Goal: Task Accomplishment & Management: Use online tool/utility

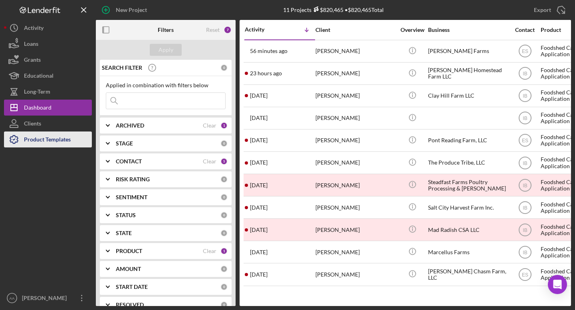
click at [73, 138] on button "Product Templates" at bounding box center [48, 140] width 88 height 16
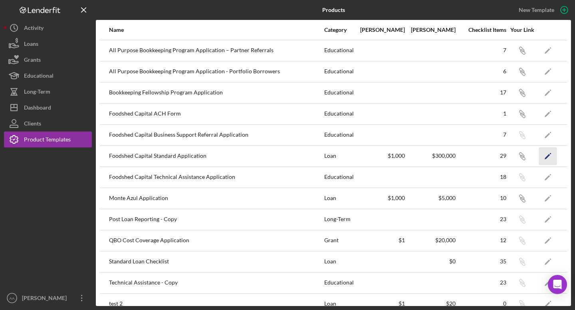
click at [541, 154] on icon "Icon/Edit" at bounding box center [548, 156] width 18 height 18
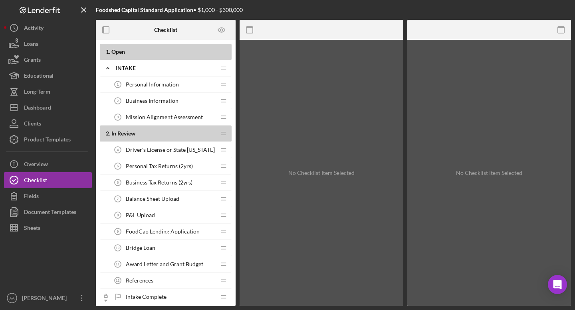
click at [155, 130] on div "2 . In Review Icon/Drag" at bounding box center [166, 134] width 132 height 16
click at [150, 135] on b "2 . In Review" at bounding box center [161, 133] width 110 height 6
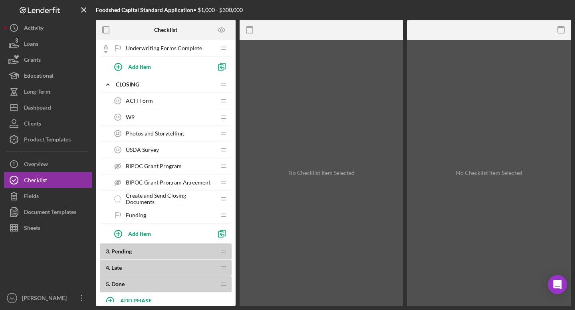
scroll to position [443, 0]
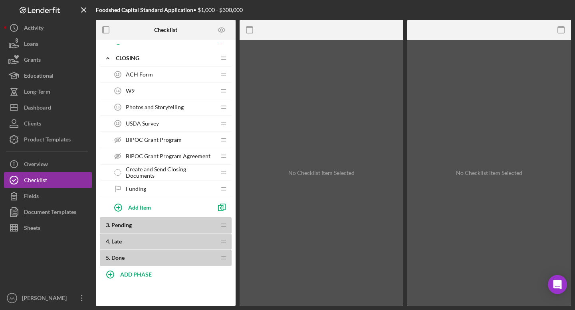
click at [161, 240] on b "4 . Late" at bounding box center [161, 242] width 110 height 6
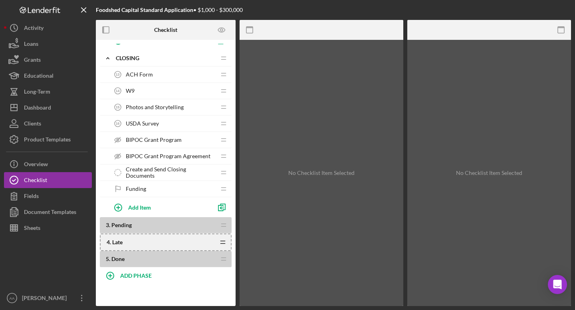
click at [224, 243] on icon "Icon/Drag" at bounding box center [223, 243] width 16 height 16
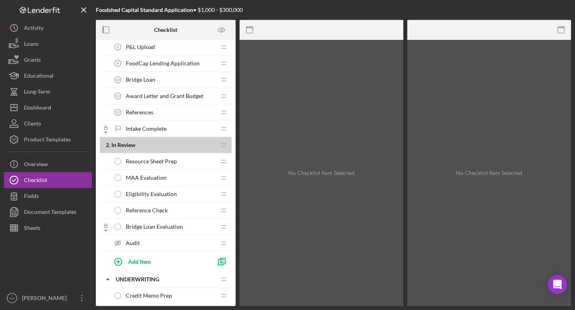
scroll to position [0, 0]
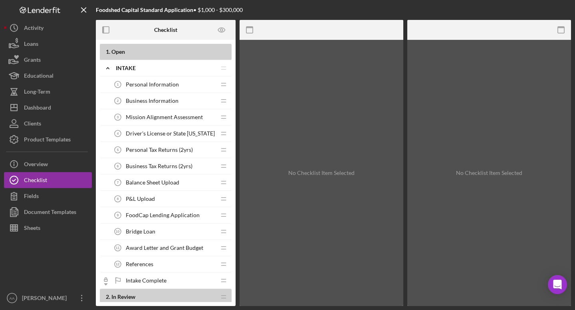
click at [186, 121] on div "Mission Alignment Assessment 3 Mission Alignment Assessment" at bounding box center [163, 117] width 106 height 16
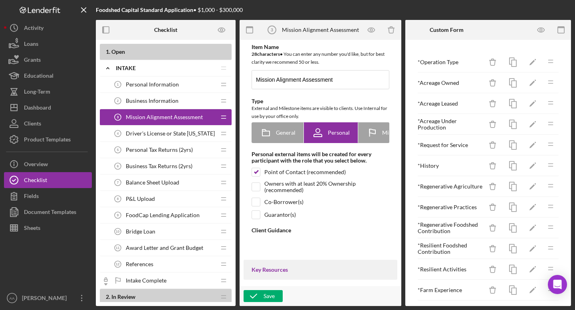
type textarea "<div>This section is where we learn about your farm or food business, and how y…"
type textarea "<div>Thank you for your interest.&nbsp; A FoodCap representative will reach out…"
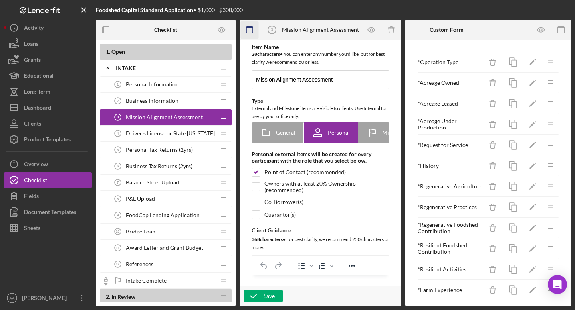
click at [248, 27] on rect "button" at bounding box center [249, 28] width 6 height 2
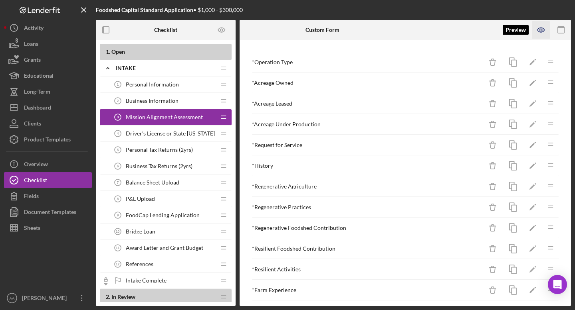
click at [540, 32] on icon "button" at bounding box center [540, 30] width 7 height 4
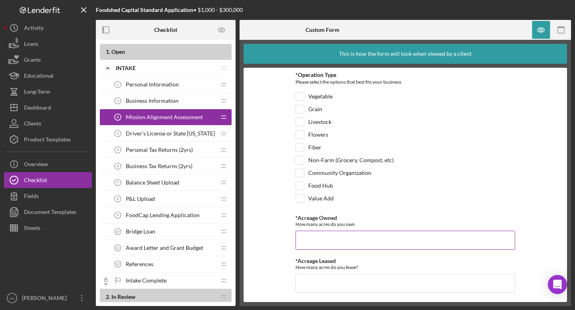
click at [306, 223] on div "How many acres do you own" at bounding box center [404, 224] width 219 height 6
copy label "*Acreage Owned"
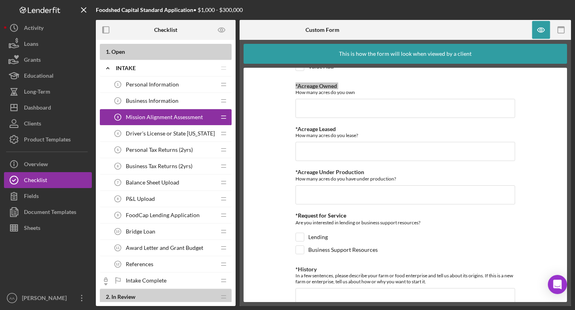
scroll to position [135, 0]
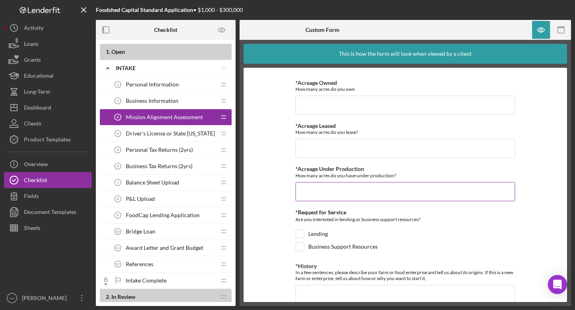
click at [373, 176] on div "How many acres do you have under production?" at bounding box center [404, 176] width 219 height 6
copy label "*Acreage Under Production"
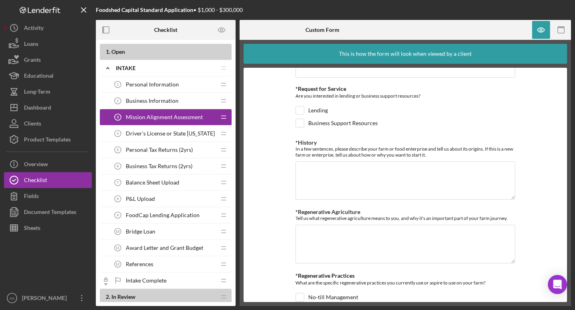
scroll to position [261, 0]
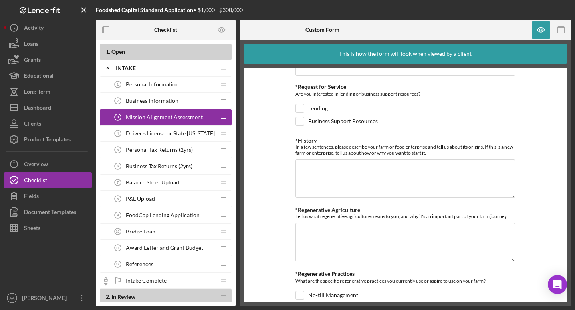
click at [323, 85] on div "*Request for Service" at bounding box center [404, 87] width 219 height 6
click at [306, 88] on div "*Request for Service" at bounding box center [404, 87] width 219 height 6
drag, startPoint x: 296, startPoint y: 88, endPoint x: 352, endPoint y: 87, distance: 55.5
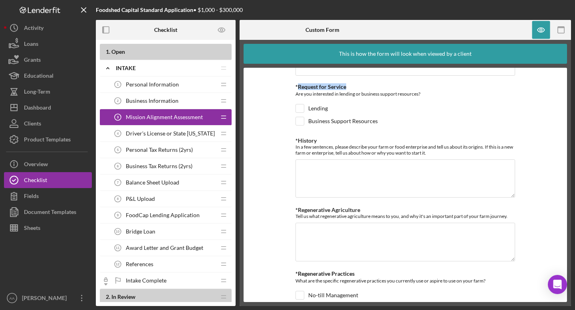
click at [352, 87] on div "*Request for Service" at bounding box center [404, 87] width 219 height 6
copy div "Request for Service"
click at [369, 95] on div "Are you interested in lending or business support resources?" at bounding box center [404, 95] width 219 height 10
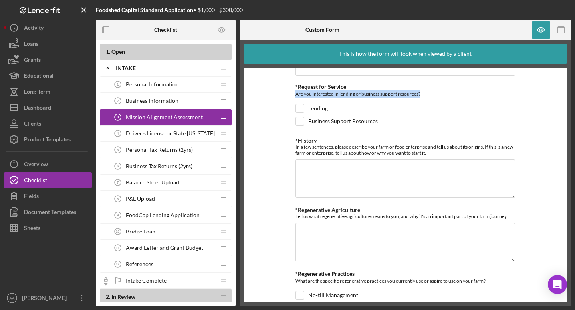
copy div "Are you interested in lending or business support resources?"
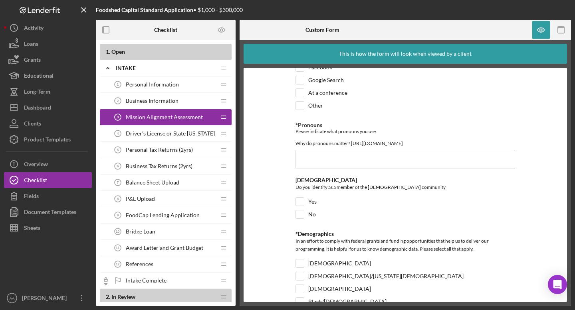
scroll to position [1267, 0]
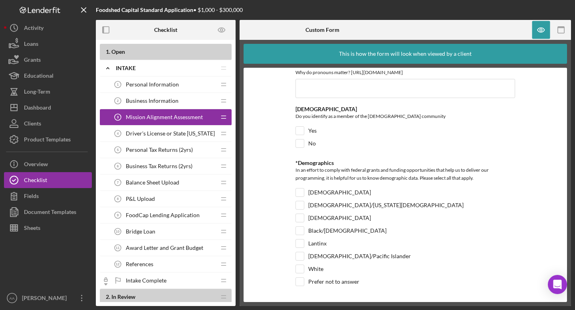
click at [148, 136] on span "Driver's License or State [US_STATE]" at bounding box center [170, 133] width 89 height 6
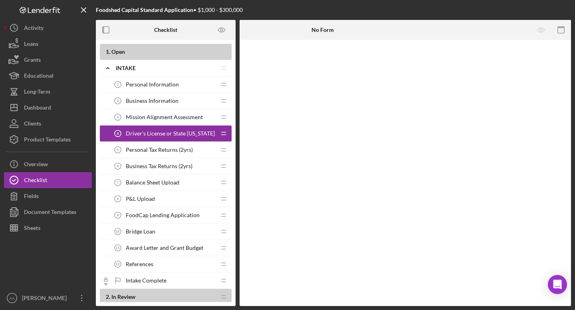
click at [178, 148] on span "Personal Tax Returns (2yrs)" at bounding box center [159, 150] width 67 height 6
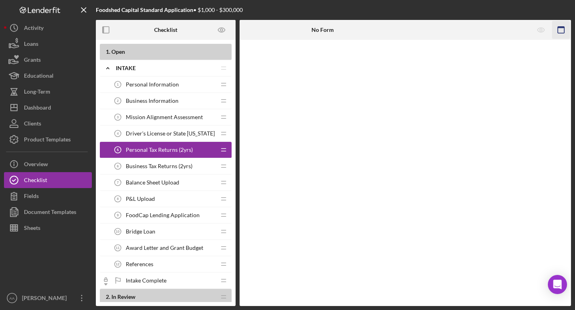
click at [559, 32] on icon "button" at bounding box center [561, 30] width 18 height 18
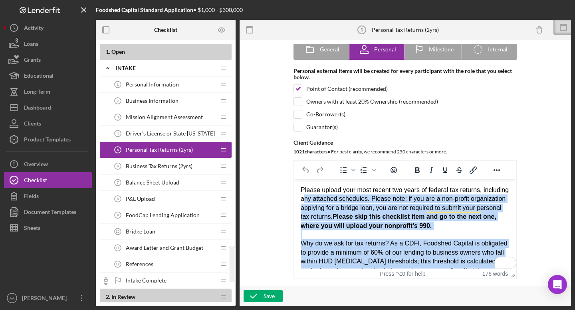
scroll to position [67, 0]
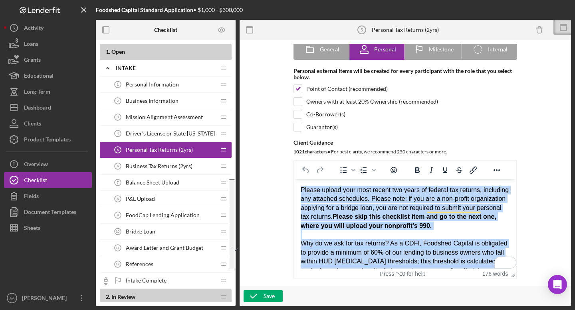
drag, startPoint x: 466, startPoint y: 259, endPoint x: 298, endPoint y: 187, distance: 182.3
click at [298, 187] on html "Please upload your most recent two years of federal tax returns, including any …" at bounding box center [405, 258] width 222 height 156
copy body "Please upload your most recent two years of federal tax returns, including any …"
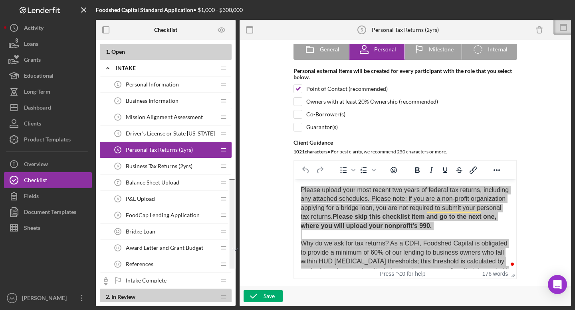
click at [177, 165] on span "Business Tax Returns (2yrs)" at bounding box center [159, 166] width 67 height 6
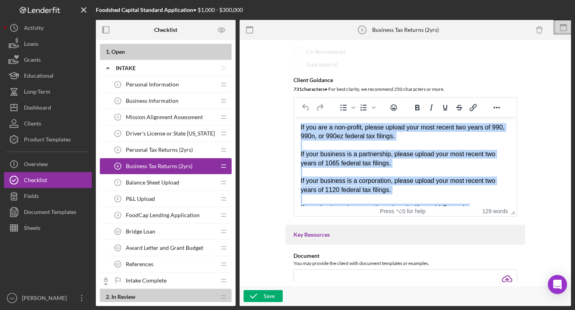
drag, startPoint x: 496, startPoint y: 178, endPoint x: 321, endPoint y: 79, distance: 200.9
click at [321, 117] on html "If you are a non-profit, please upload your most recent two years of 990, 990n,…" at bounding box center [405, 199] width 222 height 165
copy body "If you are a non-profit, please upload your most recent two years of 990, 990n,…"
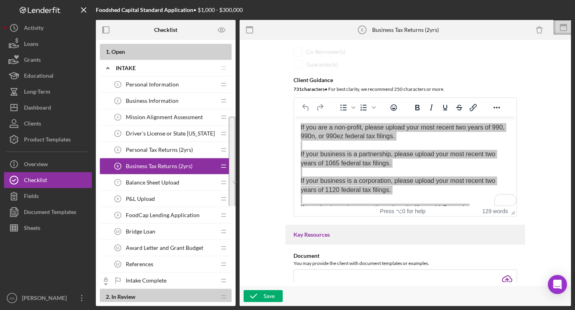
click at [165, 181] on span "Balance Sheet Upload" at bounding box center [152, 183] width 53 height 6
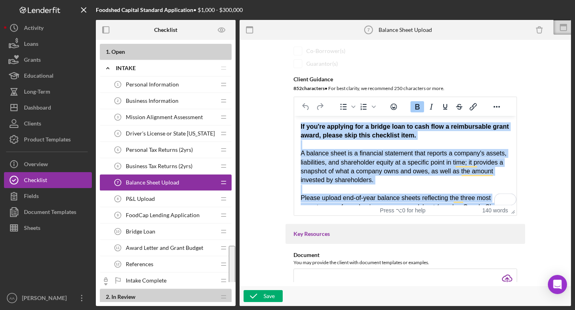
drag, startPoint x: 459, startPoint y: 196, endPoint x: 293, endPoint y: 104, distance: 190.0
click at [294, 116] on html "If you're applying for a bridge loan to cash flow a reimbursable grant award, p…" at bounding box center [405, 198] width 222 height 165
copy body "If you're applying for a bridge loan to cash flow a reimbursable grant award, p…"
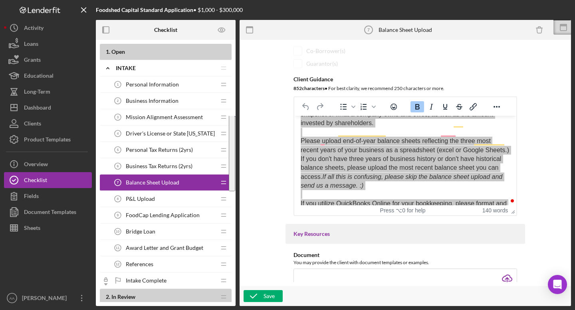
scroll to position [75, 0]
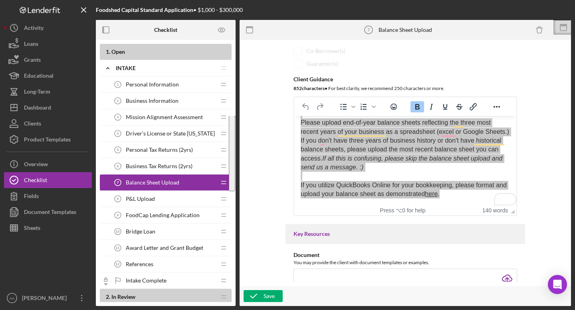
click at [546, 172] on div "Item Name 20 character s • You can enter any number you'd like, but for best cl…" at bounding box center [404, 163] width 323 height 239
click at [518, 170] on div "Item Name 20 character s • You can enter any number you'd like, but for best cl…" at bounding box center [404, 65] width 239 height 302
click at [543, 173] on div "Item Name 20 character s • You can enter any number you'd like, but for best cl…" at bounding box center [404, 163] width 323 height 239
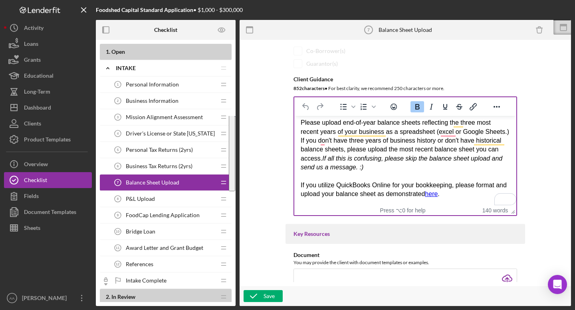
click at [464, 171] on div "Please upload end-of-year balance sheets reflecting the three most recent years…" at bounding box center [404, 145] width 209 height 53
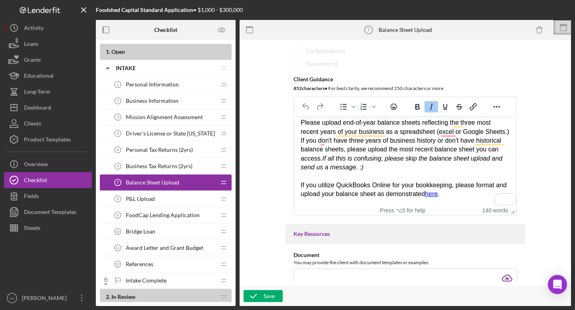
click at [134, 200] on span "P&L Upload" at bounding box center [140, 199] width 29 height 6
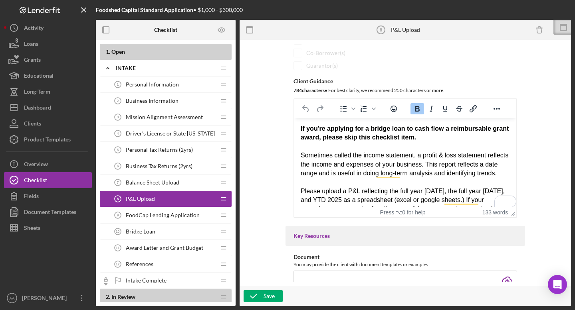
drag, startPoint x: 492, startPoint y: 200, endPoint x: 301, endPoint y: 130, distance: 202.5
click at [301, 130] on body "If you're applying for a bridge loan to cash flow a reimbursable grant award, p…" at bounding box center [404, 192] width 209 height 134
copy body "If you're applying for a bridge loan to cash flow a reimbursable grant award, p…"
click at [180, 216] on span "FoodCap Lending Application" at bounding box center [163, 215] width 74 height 6
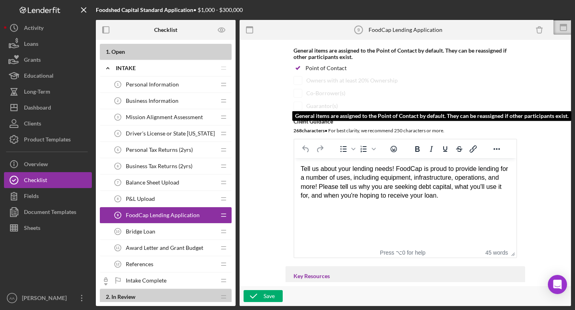
scroll to position [93, 0]
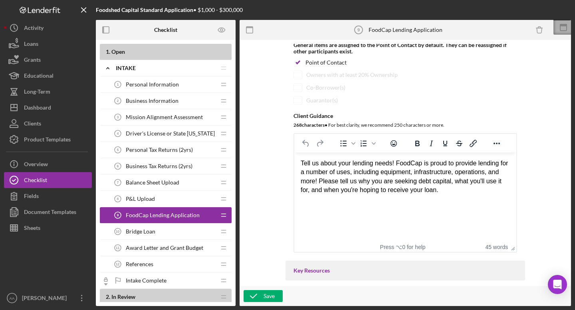
click at [560, 27] on rect at bounding box center [563, 27] width 6 height 6
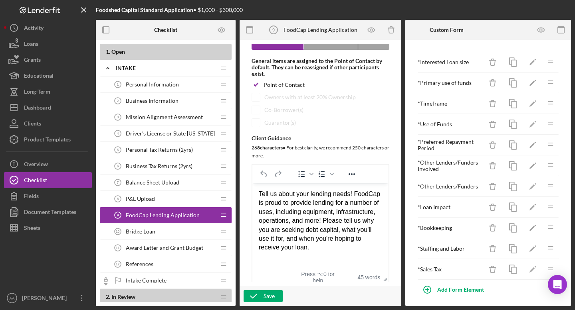
scroll to position [112, 0]
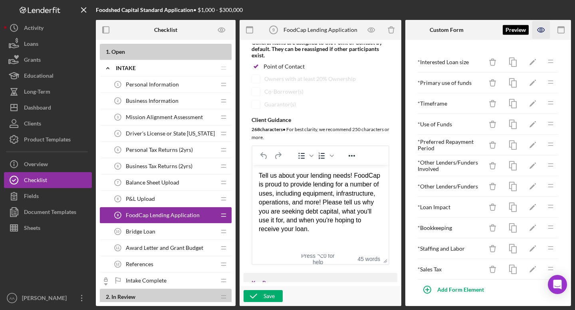
click at [539, 32] on icon "button" at bounding box center [541, 30] width 18 height 18
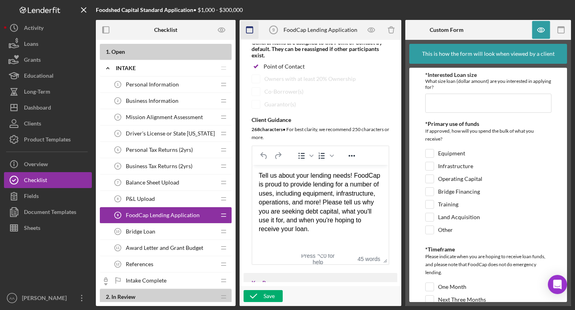
click at [255, 30] on icon "button" at bounding box center [250, 30] width 18 height 18
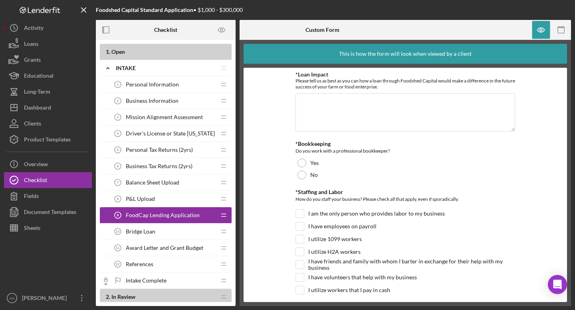
scroll to position [561, 0]
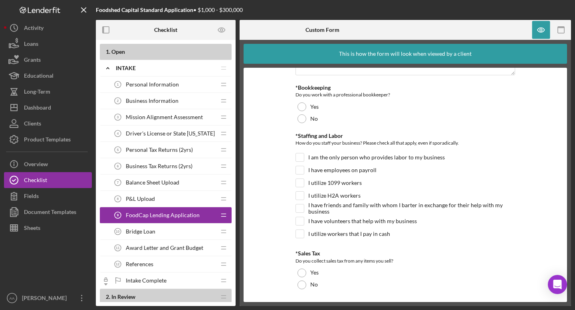
click at [136, 231] on span "Bridge Loan" at bounding box center [141, 232] width 30 height 6
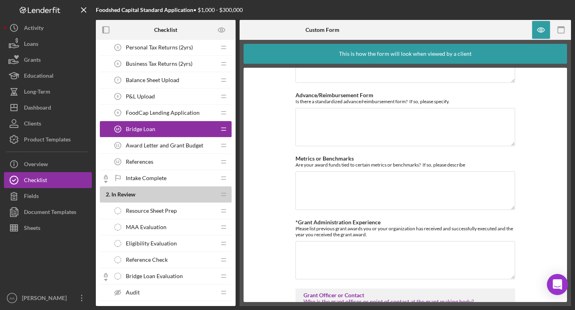
scroll to position [581, 0]
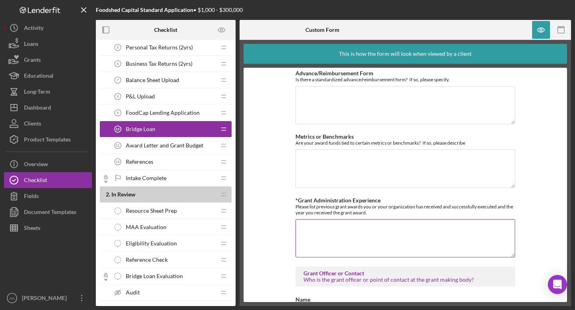
click at [312, 208] on div "Please list previous grant awards you or your organization has received and suc…" at bounding box center [404, 210] width 219 height 12
copy label "*Grant Administration Experience"
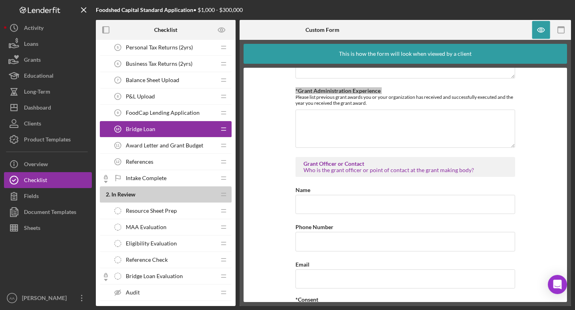
scroll to position [664, 0]
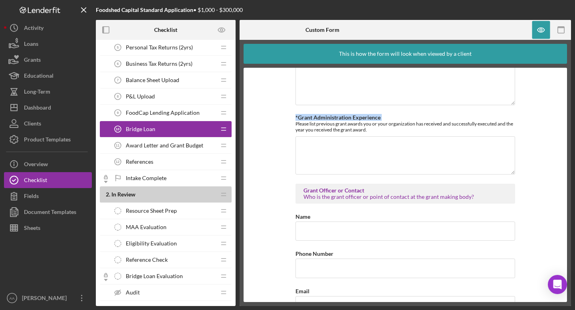
click at [429, 196] on div "Who is the grant officer or point of contact at the grant making body?" at bounding box center [405, 197] width 204 height 6
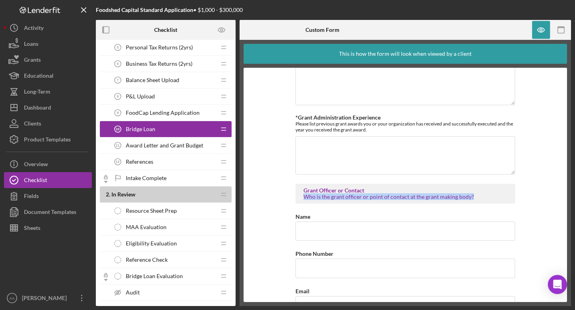
click at [429, 196] on div "Who is the grant officer or point of contact at the grant making body?" at bounding box center [405, 197] width 204 height 6
copy div "Who is the grant officer or point of contact at the grant making body?"
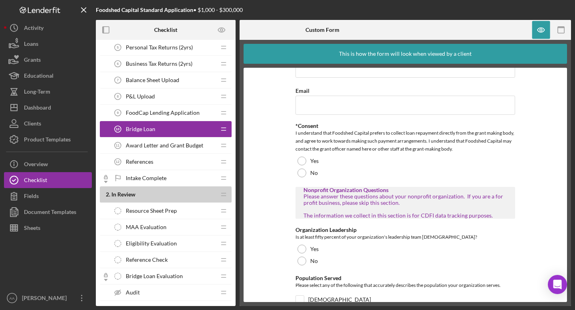
scroll to position [868, 0]
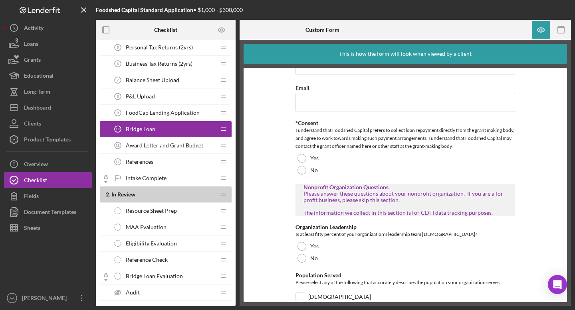
click at [374, 186] on div "Nonprofit Organization Questions" at bounding box center [405, 187] width 204 height 6
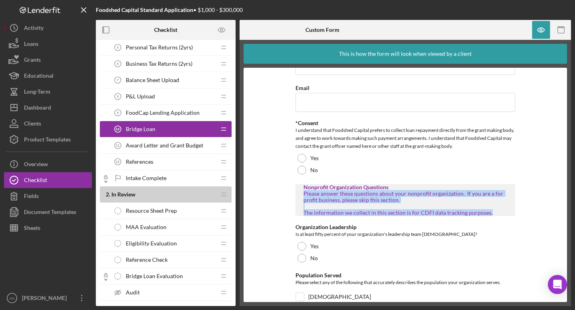
drag, startPoint x: 490, startPoint y: 210, endPoint x: 302, endPoint y: 192, distance: 188.1
click at [303, 192] on div "Please answer these questions about your nonprofit organization. If you are a f…" at bounding box center [405, 204] width 204 height 26
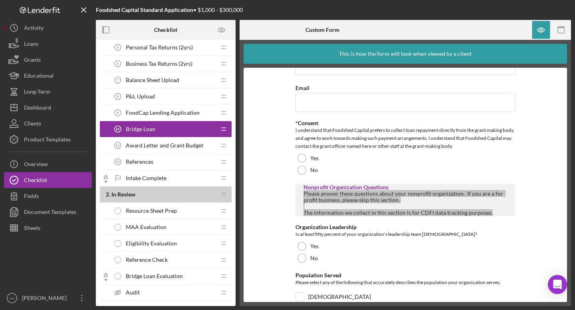
scroll to position [895, 0]
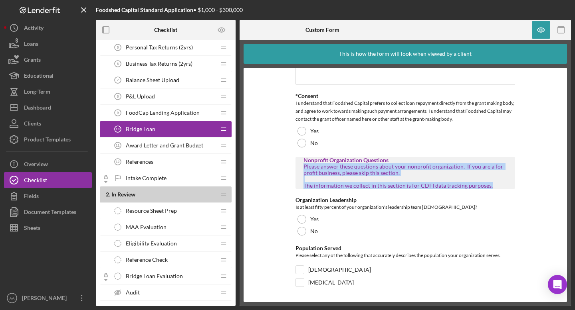
click at [447, 207] on div "Is at least fifty percent of your organization's leadership team African Americ…" at bounding box center [404, 208] width 219 height 8
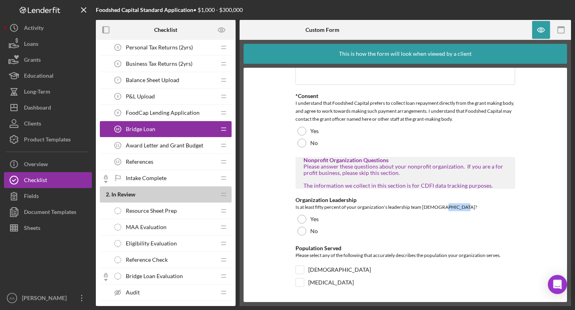
click at [447, 207] on div "Is at least fifty percent of your organization's leadership team African Americ…" at bounding box center [404, 208] width 219 height 8
click at [366, 254] on div "Please select any of the following that accurately describes the population you…" at bounding box center [404, 257] width 219 height 10
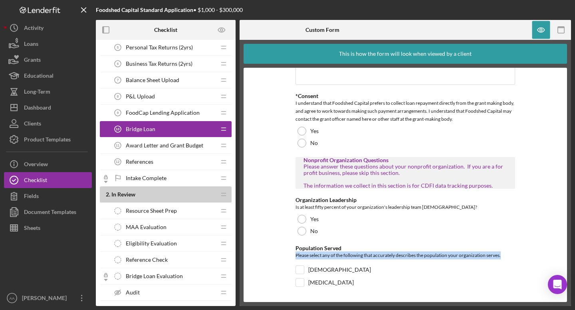
click at [366, 254] on div "Please select any of the following that accurately describes the population you…" at bounding box center [404, 257] width 219 height 10
click at [167, 143] on span "Award Letter and Grant Budget" at bounding box center [164, 145] width 77 height 6
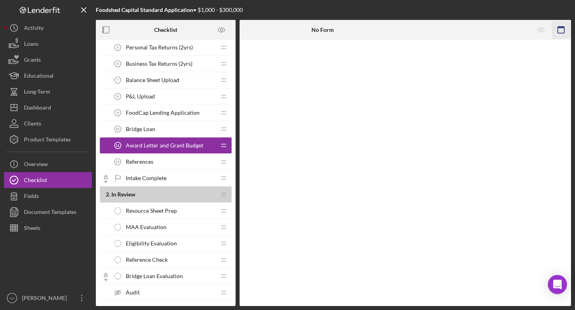
click at [561, 28] on icon "button" at bounding box center [561, 30] width 18 height 18
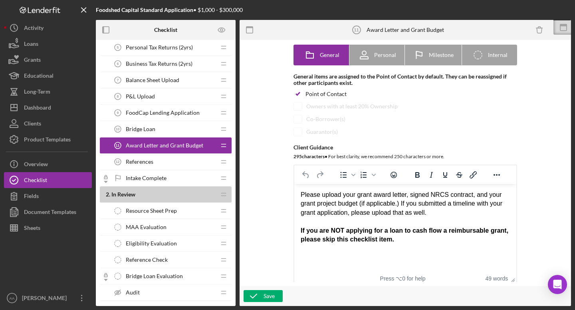
scroll to position [63, 0]
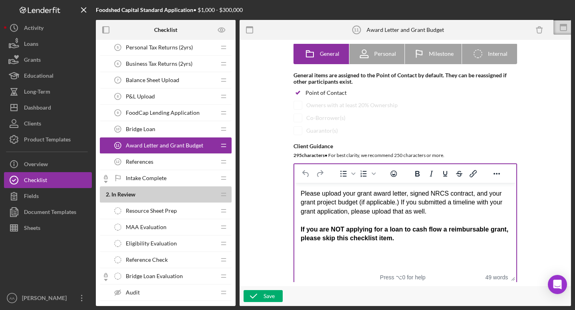
click at [409, 240] on div "If you are NOT applying for a loan to cash flow a reimbursable grant, please sk…" at bounding box center [404, 234] width 209 height 18
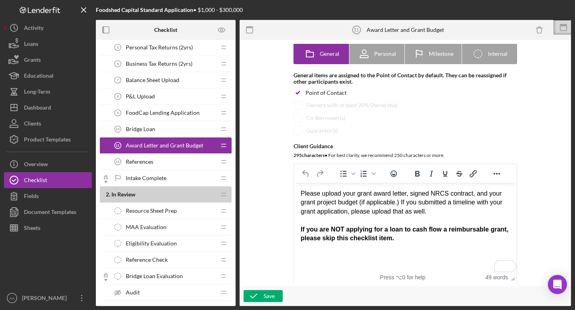
drag, startPoint x: 409, startPoint y: 240, endPoint x: 292, endPoint y: 195, distance: 124.8
click at [294, 195] on html "Please upload your grant award letter, signed NRCS contract, and your grant pro…" at bounding box center [405, 216] width 222 height 66
click at [133, 162] on span "References" at bounding box center [140, 162] width 28 height 6
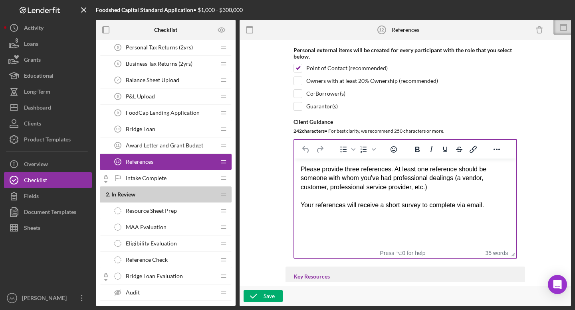
scroll to position [122, 0]
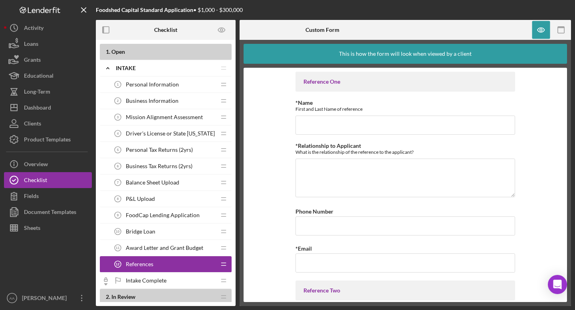
scroll to position [142, 0]
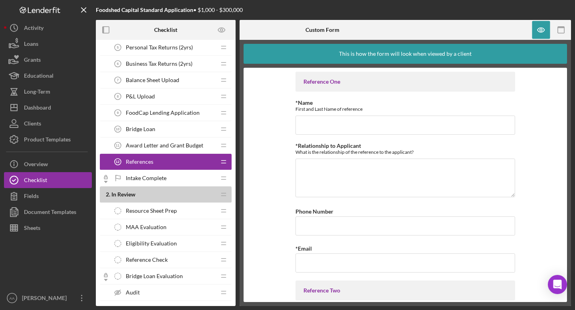
click at [159, 178] on span "Intake Complete" at bounding box center [146, 178] width 41 height 6
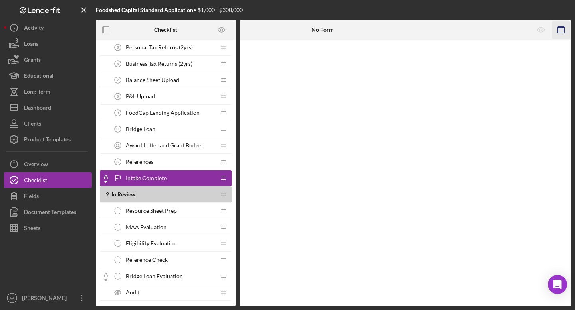
click at [557, 32] on icon "button" at bounding box center [561, 30] width 18 height 18
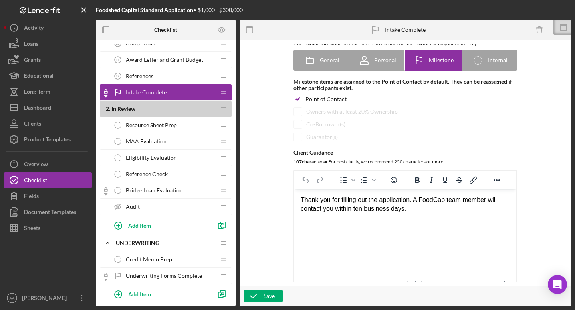
scroll to position [189, 0]
click at [170, 127] on span "Resource Sheet Prep" at bounding box center [151, 124] width 51 height 6
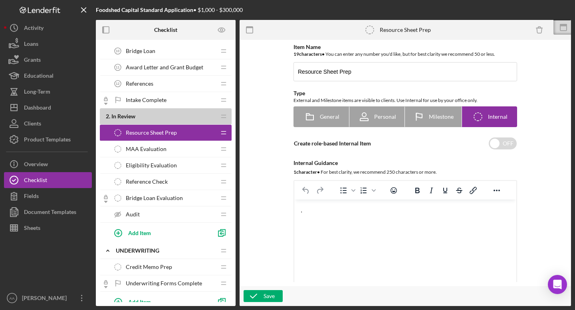
scroll to position [196, 0]
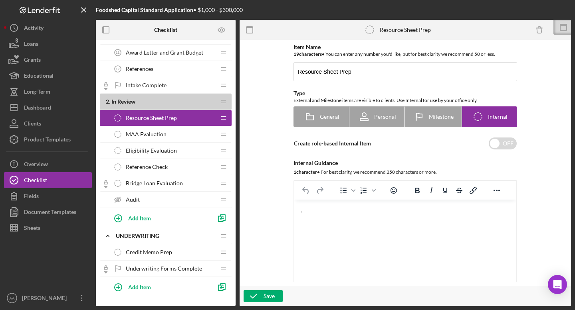
click at [164, 132] on span "MAA Evaluation" at bounding box center [146, 134] width 41 height 6
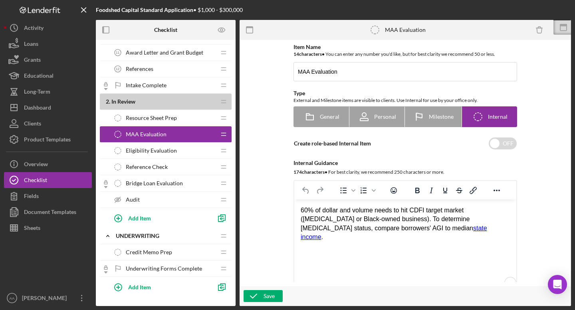
drag, startPoint x: 417, startPoint y: 228, endPoint x: 268, endPoint y: 202, distance: 151.6
click at [294, 202] on html "60% of dollar and volume needs to hit CDFI target market (low-income or Black-o…" at bounding box center [405, 224] width 222 height 49
copy p "60% of dollar and volume needs to hit CDFI target market (low-income or Black-o…"
click at [424, 229] on p "60% of dollar and volume needs to hit CDFI target market (low-income or Black-o…" at bounding box center [404, 224] width 209 height 36
drag, startPoint x: 424, startPoint y: 229, endPoint x: 294, endPoint y: 212, distance: 130.4
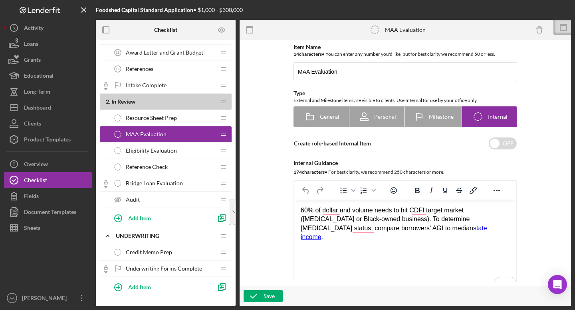
click at [294, 212] on html "60% of dollar and volume needs to hit CDFI target market (low-income or Black-o…" at bounding box center [405, 224] width 222 height 49
copy p "60% of dollar and volume needs to hit CDFI target market (low-income or Black-o…"
click at [560, 28] on icon at bounding box center [563, 28] width 20 height 20
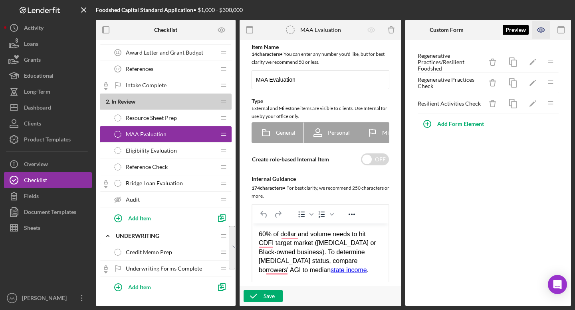
click at [538, 28] on icon "button" at bounding box center [540, 30] width 7 height 4
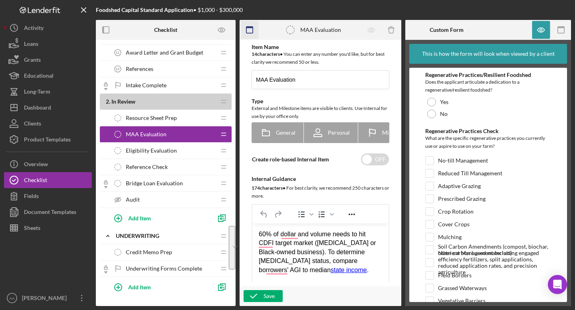
click at [251, 29] on icon "button" at bounding box center [250, 30] width 18 height 18
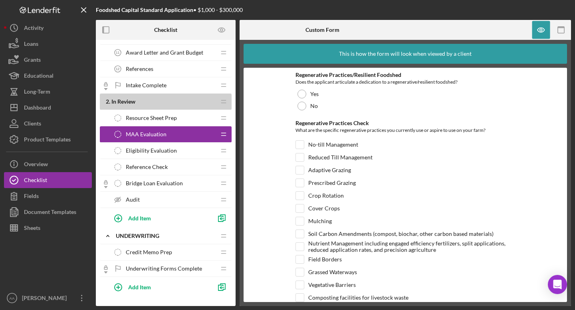
click at [344, 123] on div "Regenerative Practices Check" at bounding box center [404, 123] width 219 height 6
copy div "Regenerative Practices Check"
click at [456, 132] on div "What are the specific regenerative practices you currently use or aspire to use…" at bounding box center [404, 131] width 219 height 10
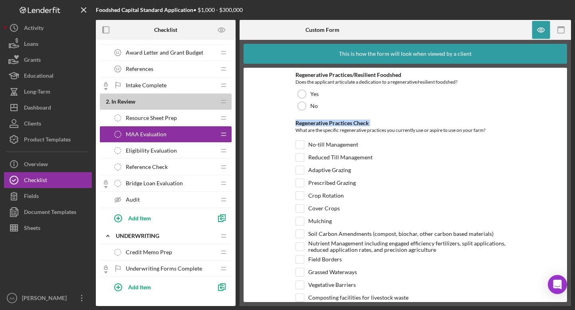
click at [456, 132] on div "What are the specific regenerative practices you currently use or aspire to use…" at bounding box center [404, 131] width 219 height 10
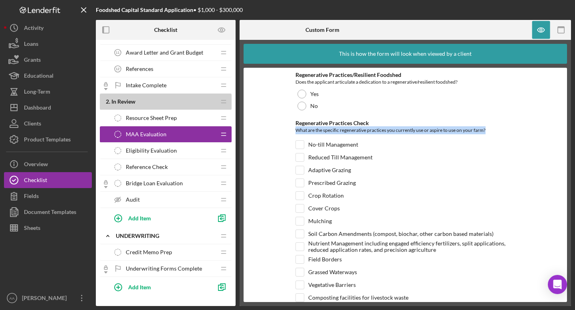
click at [456, 132] on div "What are the specific regenerative practices you currently use or aspire to use…" at bounding box center [404, 131] width 219 height 10
copy div "What are the specific regenerative practices you currently use or aspire to use…"
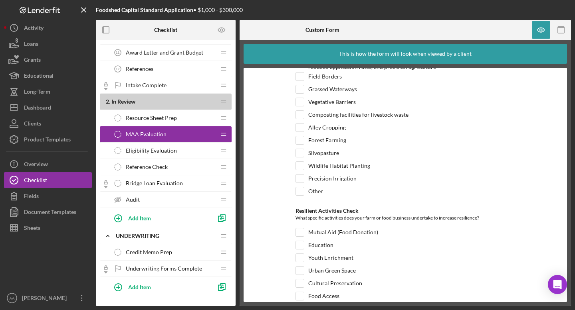
scroll to position [230, 0]
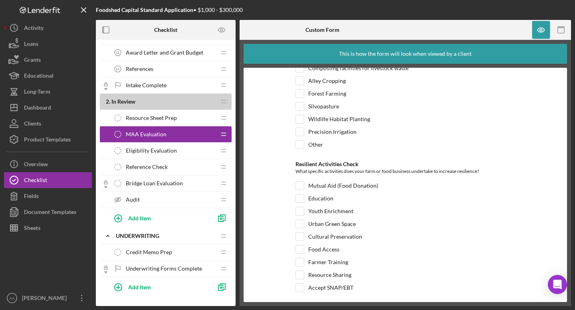
click at [331, 165] on div "Resilient Activities Check" at bounding box center [404, 164] width 219 height 6
copy div "Resilient Activities Check"
click at [432, 171] on div "What specific activities does your farm or food business undertake to increase …" at bounding box center [404, 173] width 219 height 10
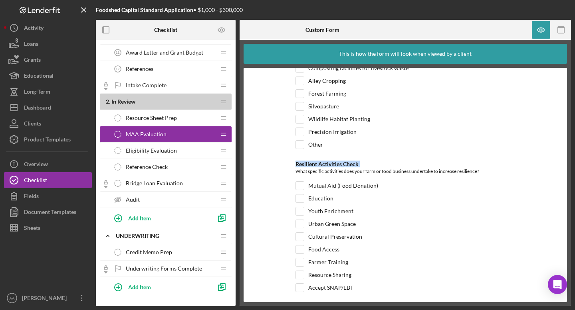
click at [432, 171] on div "What specific activities does your farm or food business undertake to increase …" at bounding box center [404, 173] width 219 height 10
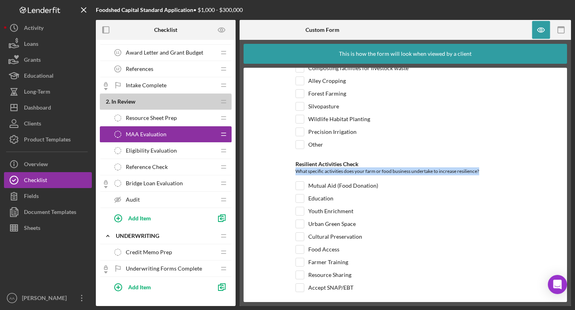
click at [432, 171] on div "What specific activities does your farm or food business undertake to increase …" at bounding box center [404, 173] width 219 height 10
copy div "What specific activities does your farm or food business undertake to increase …"
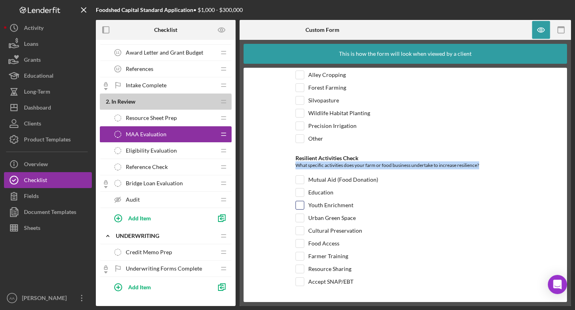
click at [466, 204] on div "Youth Enrichment" at bounding box center [404, 207] width 219 height 13
click at [129, 151] on span "Eligibility Evaluation" at bounding box center [151, 151] width 51 height 6
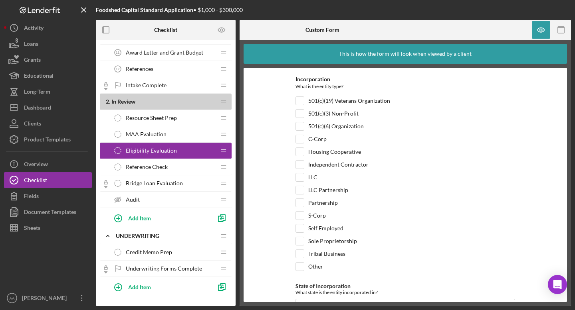
scroll to position [44, 0]
click at [372, 99] on label "501(c)(19) Veterans Organization" at bounding box center [349, 101] width 82 height 8
click at [304, 99] on input "501(c)(19) Veterans Organization" at bounding box center [300, 101] width 8 height 8
click at [372, 99] on label "501(c)(19) Veterans Organization" at bounding box center [349, 101] width 82 height 8
click at [304, 99] on input "501(c)(19) Veterans Organization" at bounding box center [300, 101] width 8 height 8
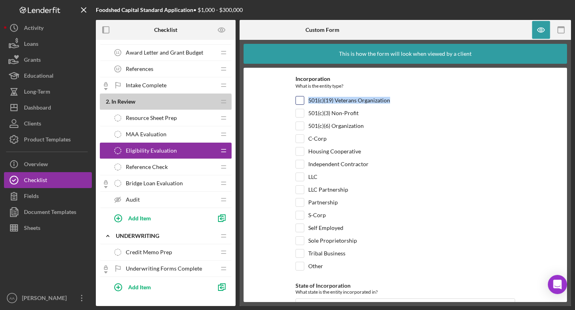
click at [372, 99] on label "501(c)(19) Veterans Organization" at bounding box center [349, 101] width 82 height 8
click at [304, 99] on input "501(c)(19) Veterans Organization" at bounding box center [300, 101] width 8 height 8
copy label "501(c)(19) Veterans Organization"
click at [299, 102] on input "501(c)(19) Veterans Organization" at bounding box center [300, 101] width 8 height 8
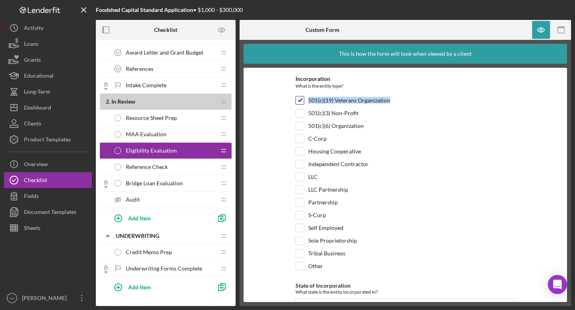
click at [300, 99] on input "501(c)(19) Veterans Organization" at bounding box center [300, 101] width 8 height 8
checkbox input "false"
click at [433, 163] on div "Independent Contractor" at bounding box center [404, 166] width 219 height 13
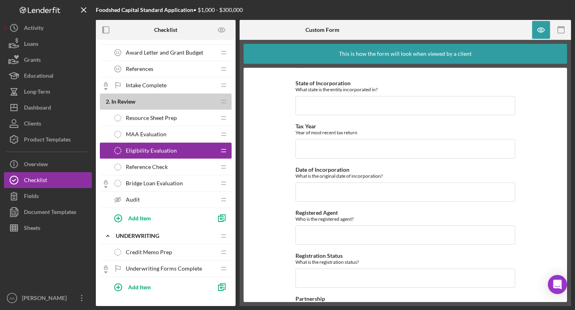
scroll to position [214, 0]
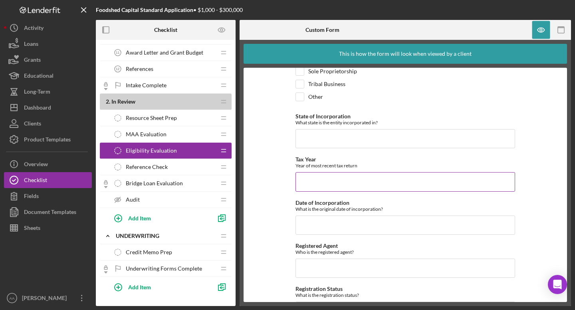
click at [326, 166] on div "Year of most recent tax return" at bounding box center [404, 166] width 219 height 6
copy label "Tax Year"
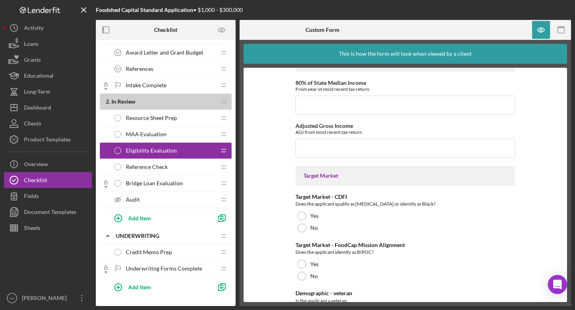
scroll to position [694, 0]
click at [344, 85] on label "80% of State Median Income" at bounding box center [330, 83] width 71 height 7
click at [344, 97] on input "80% of State Median Income" at bounding box center [404, 106] width 219 height 19
click at [344, 85] on label "80% of State Median Income" at bounding box center [330, 83] width 71 height 7
click at [344, 97] on input "80% of State Median Income" at bounding box center [404, 106] width 219 height 19
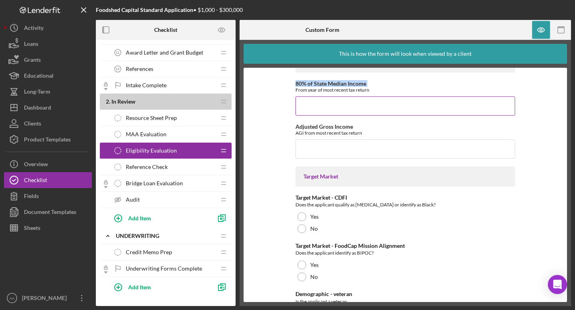
click at [344, 85] on label "80% of State Median Income" at bounding box center [330, 83] width 71 height 7
click at [344, 97] on input "80% of State Median Income" at bounding box center [404, 106] width 219 height 19
copy label "80% of State Median Income"
click at [352, 90] on div "From year of most recent tax return" at bounding box center [404, 90] width 219 height 6
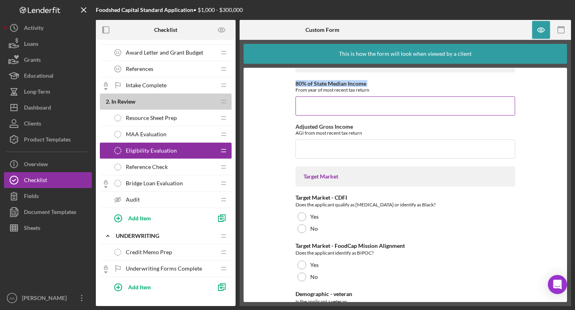
click at [352, 90] on div "From year of most recent tax return" at bounding box center [404, 90] width 219 height 6
copy label "80% of State Median Income"
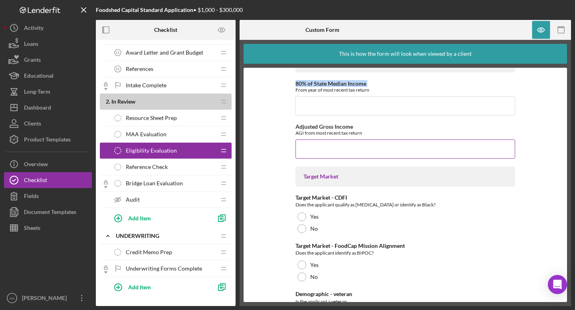
click at [316, 126] on label "Adjusted Gross Income" at bounding box center [323, 126] width 57 height 7
click at [316, 140] on input "Adjusted Gross Income" at bounding box center [404, 149] width 219 height 19
click at [316, 126] on label "Adjusted Gross Income" at bounding box center [323, 126] width 57 height 7
click at [316, 140] on input "Adjusted Gross Income" at bounding box center [404, 149] width 219 height 19
click at [316, 126] on label "Adjusted Gross Income" at bounding box center [323, 126] width 57 height 7
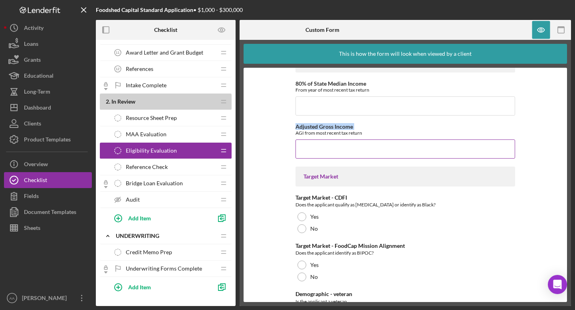
click at [316, 140] on input "Adjusted Gross Income" at bounding box center [404, 149] width 219 height 19
click at [335, 134] on div "AGI from most recent tax return" at bounding box center [404, 133] width 219 height 6
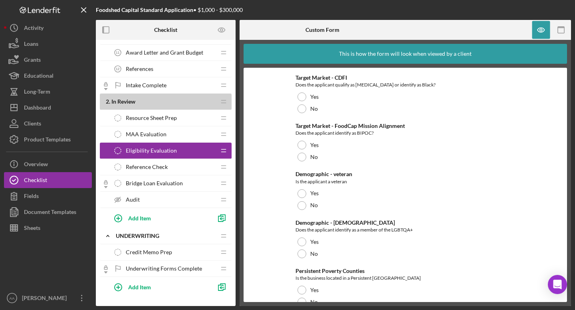
scroll to position [832, 0]
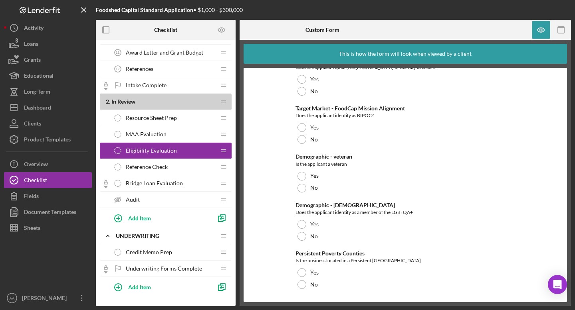
click at [318, 253] on div "Persistent Poverty Counties" at bounding box center [404, 254] width 219 height 6
click at [331, 259] on div "Is the business located in a Persistent Poverty County" at bounding box center [404, 261] width 219 height 8
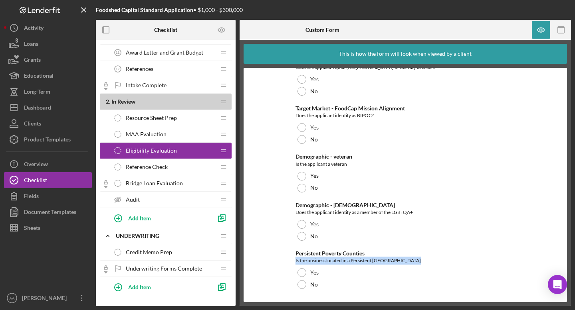
click at [331, 259] on div "Is the business located in a Persistent Poverty County" at bounding box center [404, 261] width 219 height 8
click at [152, 170] on span "Reference Check" at bounding box center [147, 167] width 42 height 6
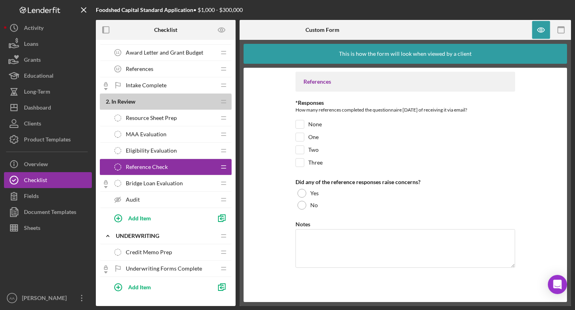
click at [433, 109] on div "How many references completed the questionnaire within one week of receiving it…" at bounding box center [404, 111] width 219 height 10
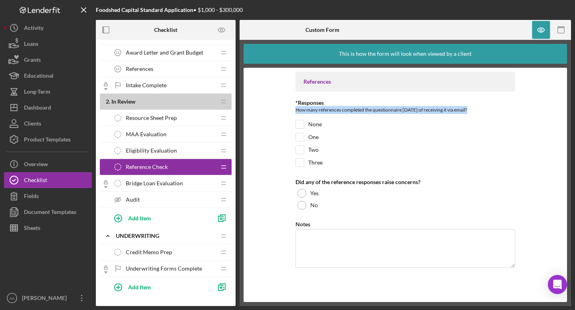
click at [433, 109] on div "How many references completed the questionnaire within one week of receiving it…" at bounding box center [404, 111] width 219 height 10
click at [390, 184] on div "Did any of the reference responses raise concerns?" at bounding box center [404, 182] width 219 height 6
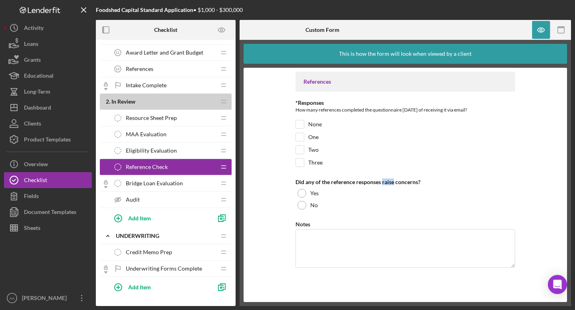
click at [390, 184] on div "Did any of the reference responses raise concerns?" at bounding box center [404, 182] width 219 height 6
click at [149, 185] on span "Bridge Loan Evaluation" at bounding box center [154, 183] width 57 height 6
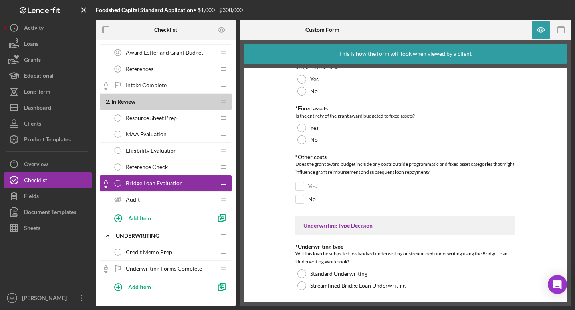
scroll to position [245, 0]
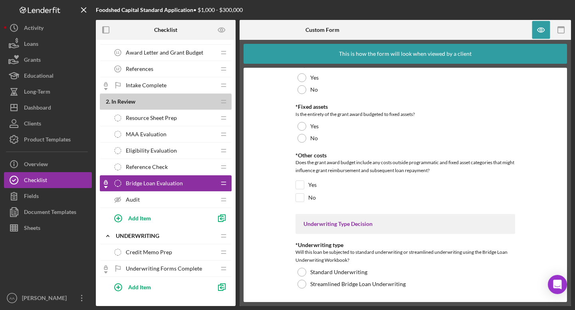
click at [149, 204] on div "Audit Audit" at bounding box center [163, 200] width 106 height 16
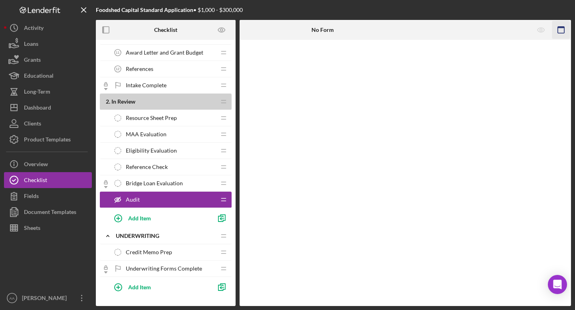
click at [557, 29] on icon "button" at bounding box center [561, 30] width 18 height 18
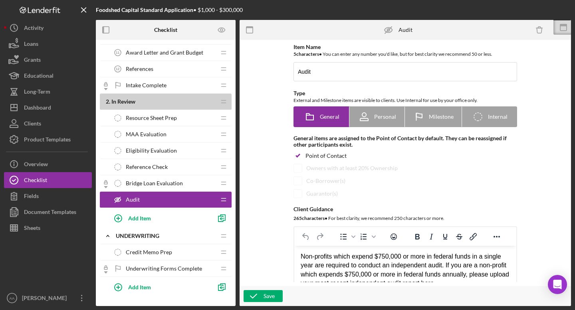
click at [154, 184] on span "Bridge Loan Evaluation" at bounding box center [154, 183] width 57 height 6
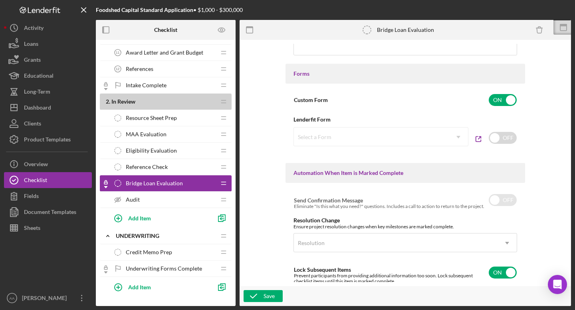
scroll to position [345, 0]
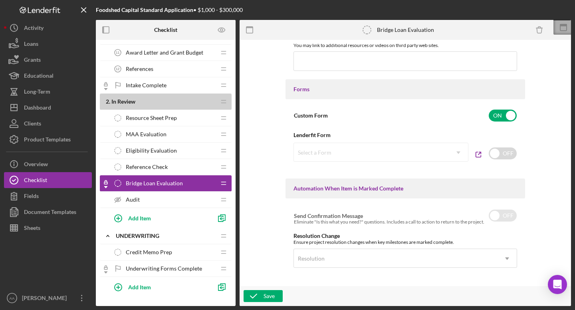
click at [560, 31] on rect at bounding box center [563, 27] width 6 height 6
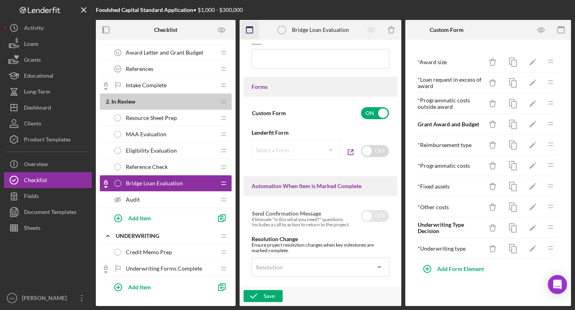
click at [252, 31] on icon "button" at bounding box center [250, 30] width 18 height 18
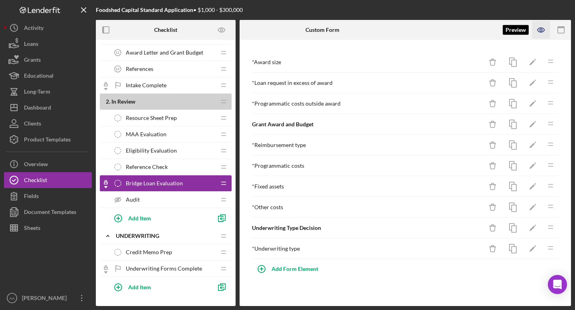
click at [541, 30] on icon "button" at bounding box center [541, 30] width 18 height 18
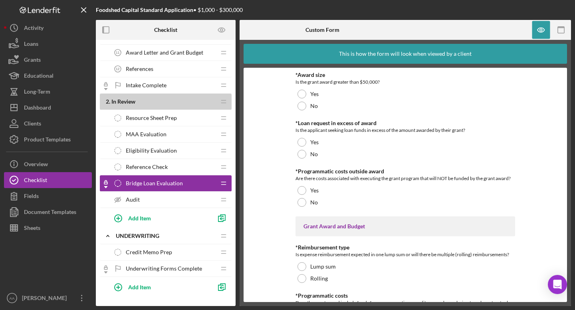
click at [307, 75] on div "*Award size" at bounding box center [404, 75] width 219 height 6
click at [298, 75] on div "*Award size" at bounding box center [404, 75] width 219 height 6
drag, startPoint x: 296, startPoint y: 75, endPoint x: 356, endPoint y: 75, distance: 59.9
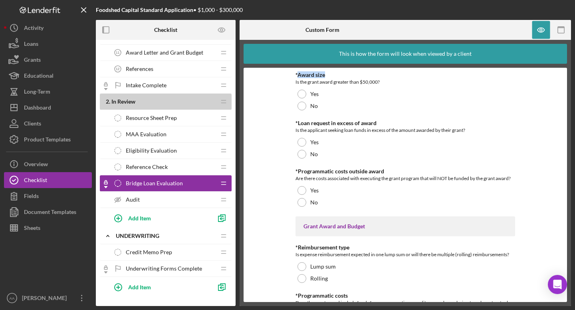
click at [356, 75] on div "*Award size" at bounding box center [404, 75] width 219 height 6
click at [350, 83] on div "Is the grant award greater than $50,000?" at bounding box center [404, 82] width 219 height 8
drag, startPoint x: 297, startPoint y: 123, endPoint x: 383, endPoint y: 123, distance: 85.8
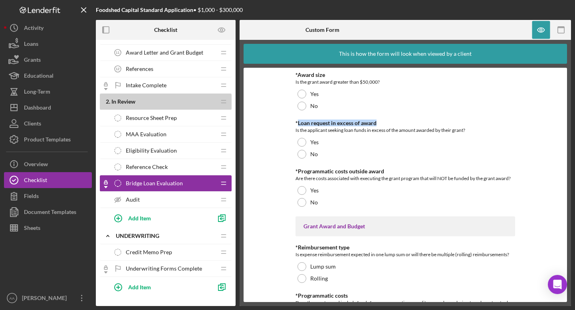
click at [383, 123] on div "*Loan request in excess of award" at bounding box center [404, 123] width 219 height 6
click at [434, 130] on div "Is the applicant seeking loan funds in excess of the amount awarded by their gr…" at bounding box center [404, 130] width 219 height 8
drag, startPoint x: 296, startPoint y: 173, endPoint x: 385, endPoint y: 172, distance: 88.6
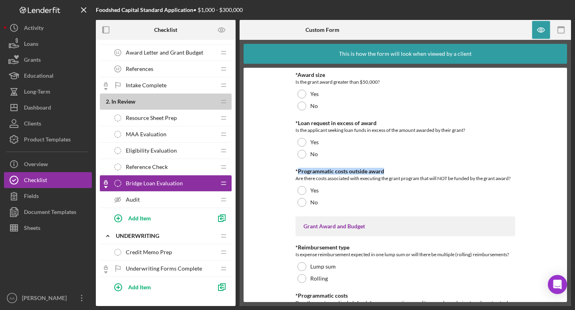
click at [385, 172] on div "*Programmatic costs outside award" at bounding box center [404, 171] width 219 height 6
click at [400, 179] on div "Are there costs associated with executing the grant program that will NOT be fu…" at bounding box center [404, 179] width 219 height 8
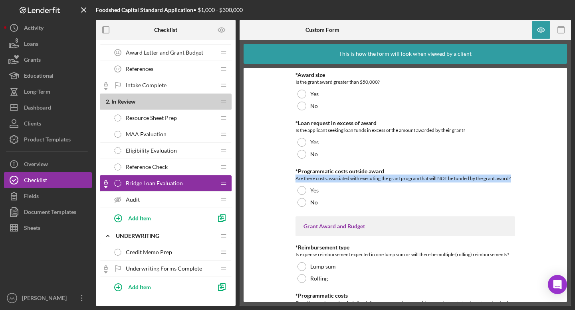
click at [400, 179] on div "Are there costs associated with executing the grant program that will NOT be fu…" at bounding box center [404, 179] width 219 height 8
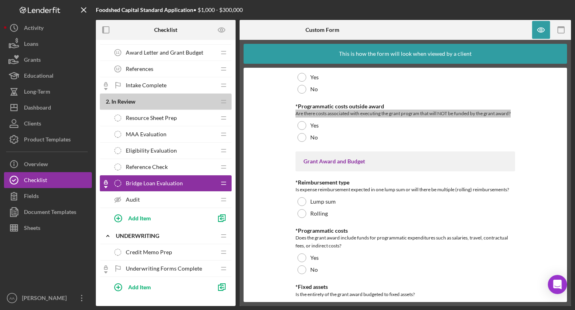
scroll to position [83, 0]
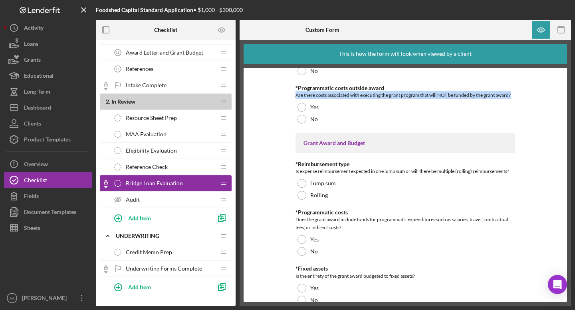
click at [345, 146] on div "Grant Award and Budget" at bounding box center [405, 143] width 204 height 6
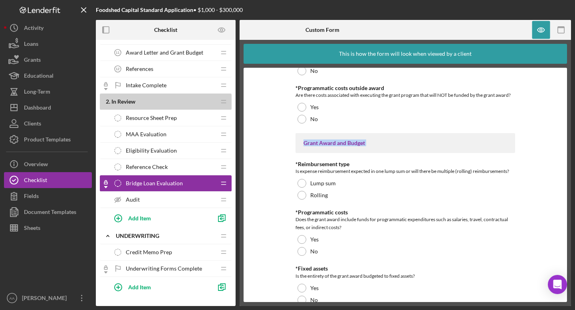
click at [345, 146] on div "Grant Award and Budget" at bounding box center [405, 143] width 204 height 6
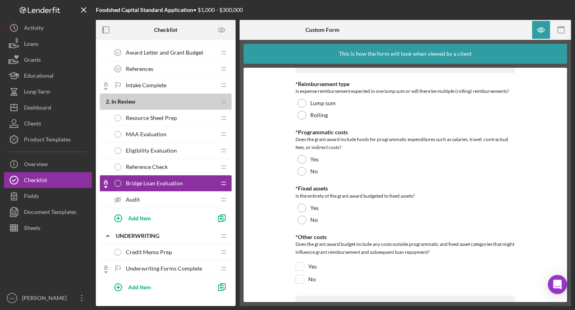
scroll to position [172, 0]
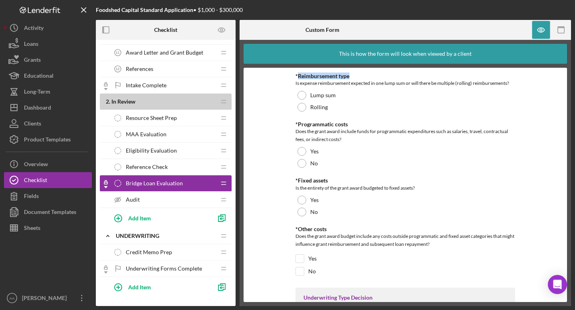
drag, startPoint x: 297, startPoint y: 75, endPoint x: 359, endPoint y: 74, distance: 61.9
click at [359, 74] on div "*Reimbursement type" at bounding box center [404, 76] width 219 height 6
click at [369, 84] on div "Is expense reimbursement expected in one lump sum or will there be multiple (ro…" at bounding box center [404, 83] width 219 height 8
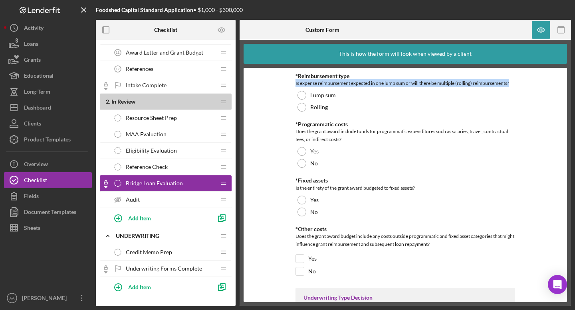
click at [369, 84] on div "Is expense reimbursement expected in one lump sum or will there be multiple (ro…" at bounding box center [404, 83] width 219 height 8
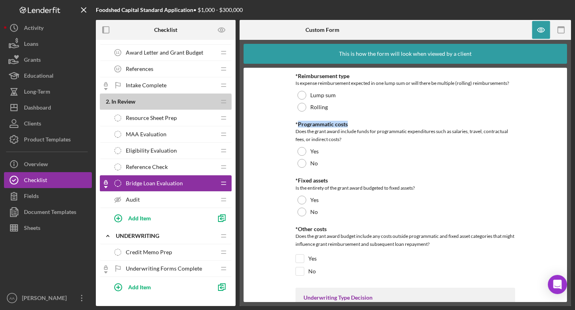
drag, startPoint x: 346, startPoint y: 125, endPoint x: 298, endPoint y: 125, distance: 48.3
click at [298, 125] on div "*Programmatic costs" at bounding box center [404, 124] width 219 height 6
click at [361, 132] on div "Does the grant award include funds for programmatic expenditures such as salari…" at bounding box center [404, 136] width 219 height 16
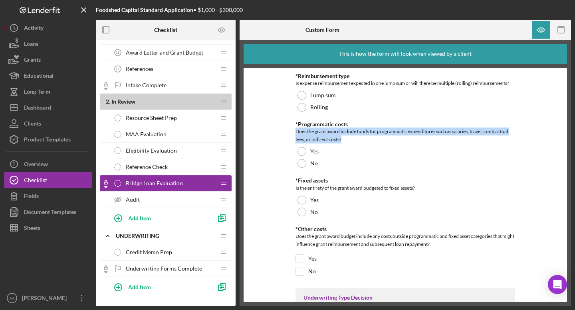
click at [361, 132] on div "Does the grant award include funds for programmatic expenditures such as salari…" at bounding box center [404, 136] width 219 height 16
click at [308, 181] on div "*Fixed assets" at bounding box center [404, 181] width 219 height 6
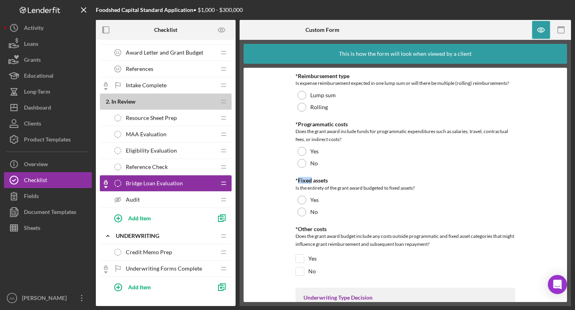
click at [308, 181] on div "*Fixed assets" at bounding box center [404, 181] width 219 height 6
click at [311, 182] on div "*Fixed assets" at bounding box center [404, 181] width 219 height 6
drag, startPoint x: 326, startPoint y: 181, endPoint x: 296, endPoint y: 181, distance: 29.9
click at [296, 181] on div "*Fixed assets" at bounding box center [404, 181] width 219 height 6
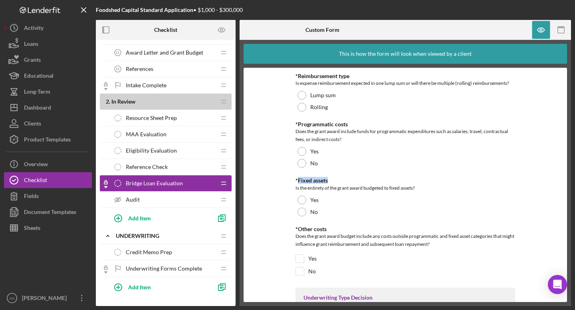
click at [406, 188] on div "Is the entirety of the grant award budgeted to fixed assets?" at bounding box center [404, 188] width 219 height 8
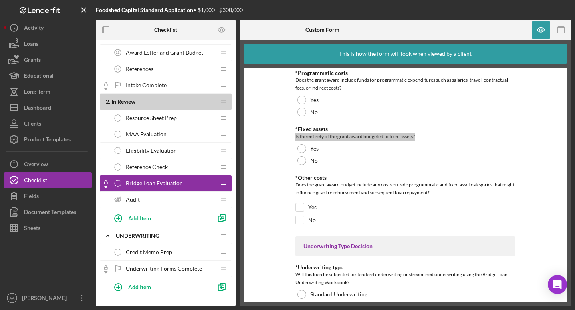
scroll to position [235, 0]
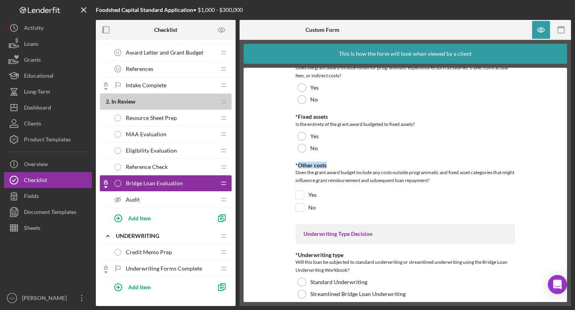
drag, startPoint x: 326, startPoint y: 166, endPoint x: 297, endPoint y: 165, distance: 28.7
click at [297, 165] on div "*Other costs" at bounding box center [404, 165] width 219 height 6
click at [407, 175] on div "Does the grant award budget include any costs outside programmatic and fixed as…" at bounding box center [404, 178] width 219 height 18
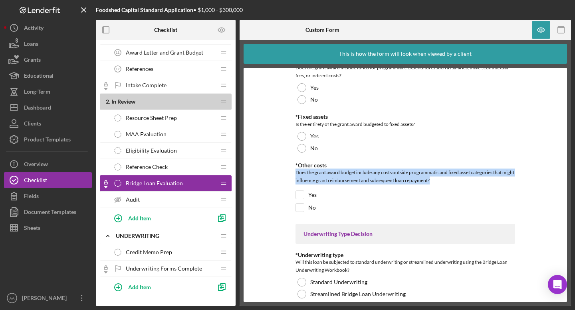
click at [407, 175] on div "Does the grant award budget include any costs outside programmatic and fixed as…" at bounding box center [404, 178] width 219 height 18
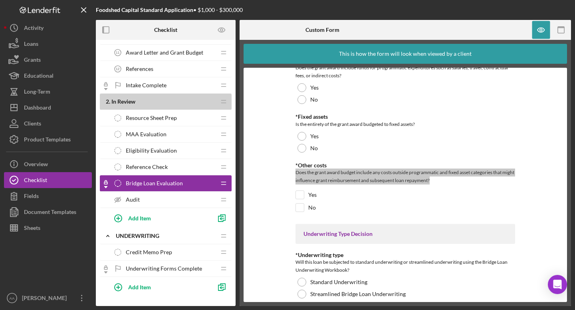
scroll to position [245, 0]
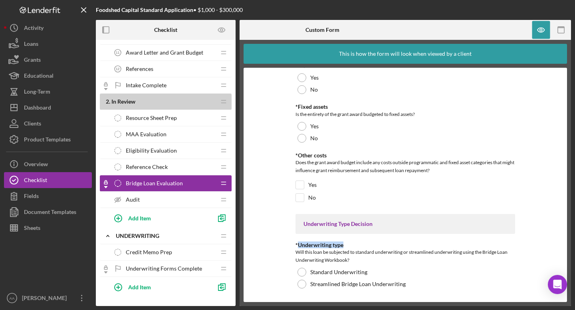
drag, startPoint x: 297, startPoint y: 245, endPoint x: 342, endPoint y: 245, distance: 44.7
click at [342, 245] on div "*Underwriting type" at bounding box center [404, 245] width 219 height 6
click at [334, 259] on div "Will this loan be subjected to standard underwriting or streamlined underwritin…" at bounding box center [404, 257] width 219 height 16
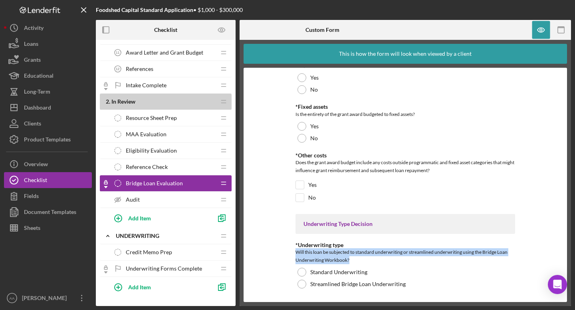
click at [334, 259] on div "Will this loan be subjected to standard underwriting or streamlined underwritin…" at bounding box center [404, 257] width 219 height 16
click at [177, 201] on div "Audit Audit" at bounding box center [163, 200] width 106 height 16
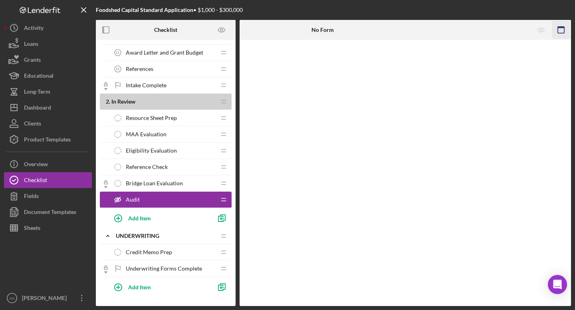
click at [561, 28] on rect "button" at bounding box center [560, 28] width 6 height 2
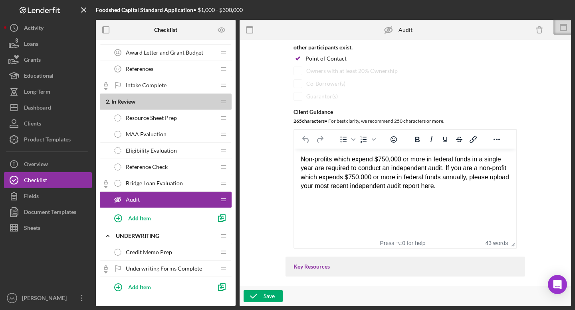
scroll to position [107, 0]
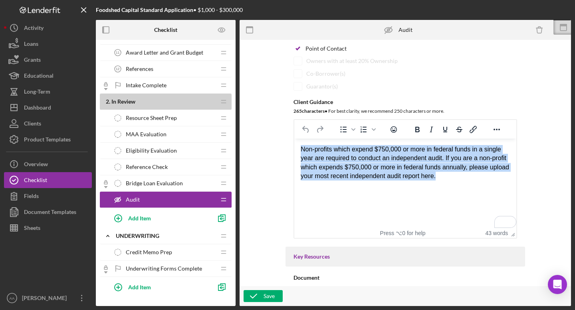
drag, startPoint x: 465, startPoint y: 177, endPoint x: 290, endPoint y: 145, distance: 177.6
click at [294, 145] on html "Non-profits which expend $750,000 or more in federal funds in a single year are…" at bounding box center [405, 163] width 222 height 49
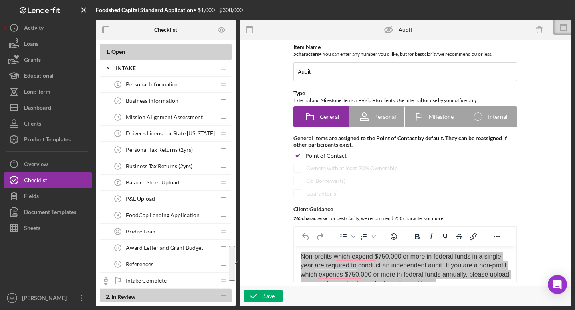
scroll to position [107, 0]
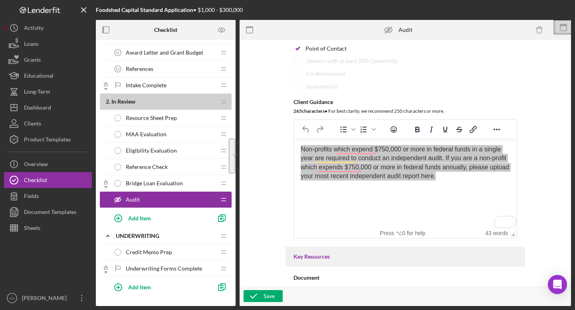
click at [152, 253] on span "Credit Memo Prep" at bounding box center [149, 252] width 46 height 6
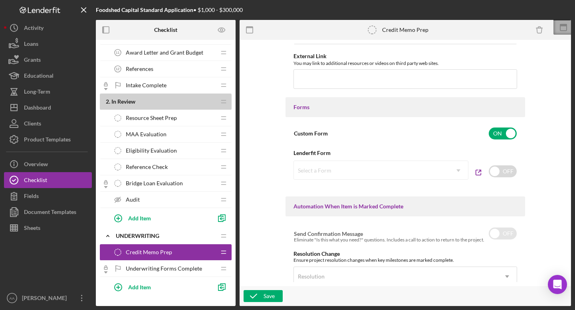
click at [560, 26] on icon at bounding box center [562, 25] width 7 height 2
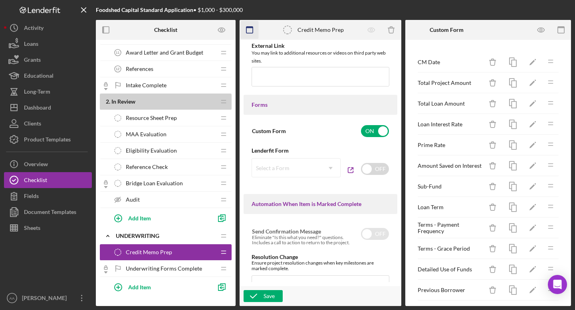
click at [250, 30] on icon "button" at bounding box center [250, 30] width 18 height 18
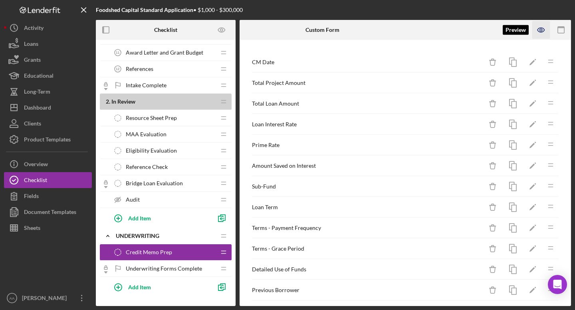
click at [542, 34] on icon "button" at bounding box center [541, 30] width 18 height 18
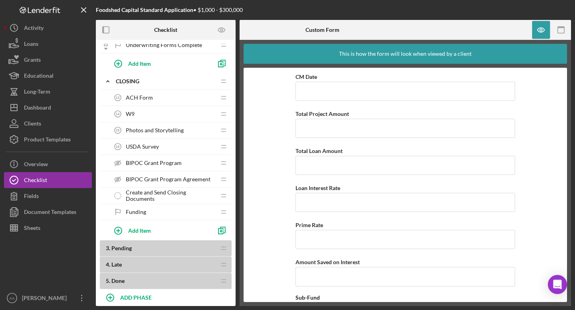
scroll to position [419, 0]
click at [42, 209] on div "Document Templates" at bounding box center [50, 213] width 52 height 18
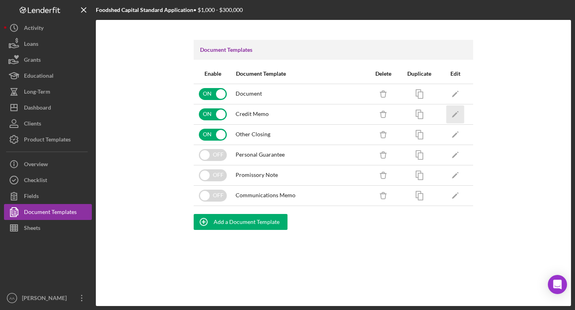
click at [454, 113] on icon "Icon/Edit" at bounding box center [455, 114] width 18 height 18
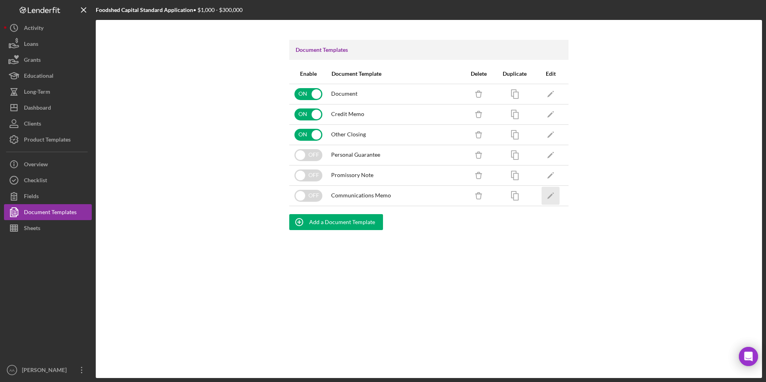
click at [555, 194] on icon "Icon/Edit" at bounding box center [551, 196] width 18 height 18
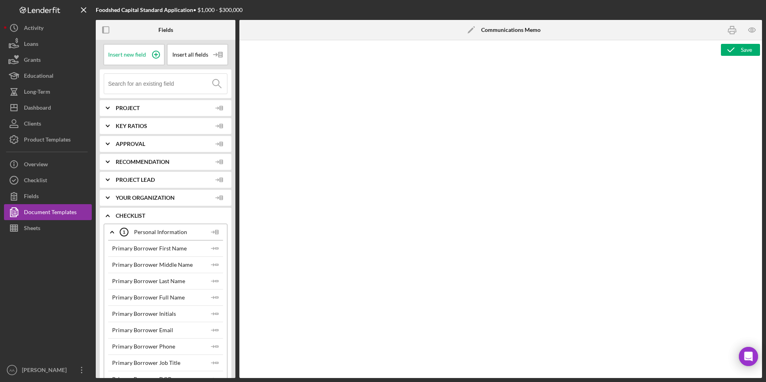
type textarea "<p>Copy and paste, or create, your document template here.</p>"
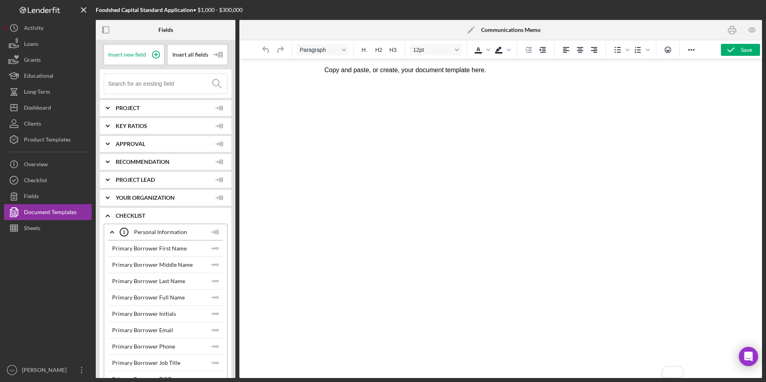
click at [333, 68] on p "Copy and paste, or create, your document template here." at bounding box center [500, 70] width 353 height 9
click at [322, 71] on html "Copy and paste, or create, your document template here." at bounding box center [501, 70] width 366 height 22
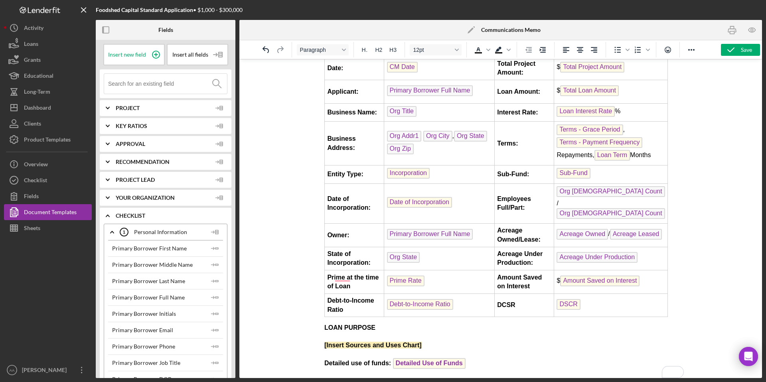
scroll to position [45, 0]
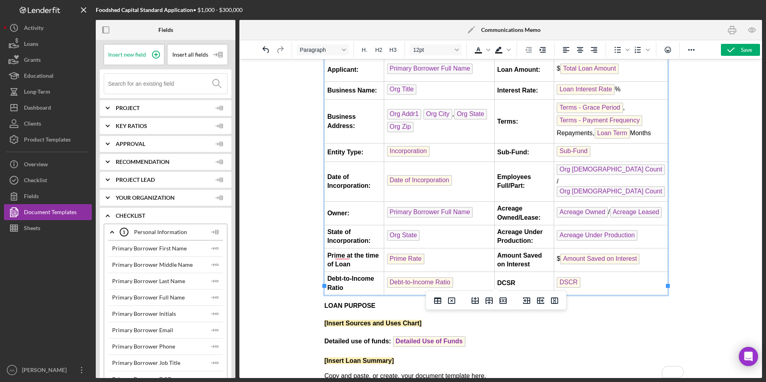
click at [480, 275] on td "Debt-to-Income Ratio ﻿" at bounding box center [439, 284] width 111 height 24
click at [502, 302] on icon "Delete row" at bounding box center [503, 301] width 10 height 10
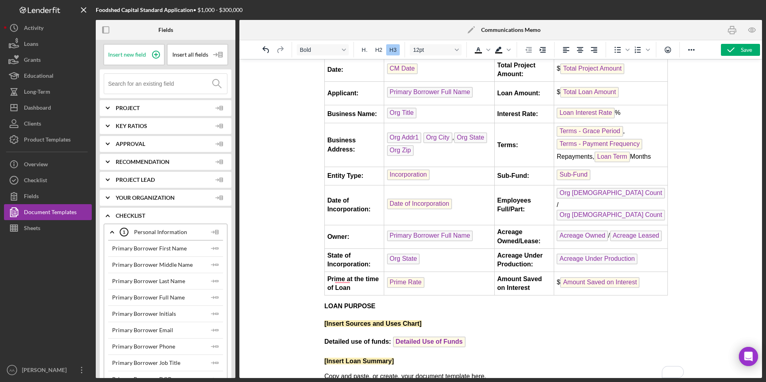
click at [428, 318] on h3 "[Insert Sources and Uses Chart]" at bounding box center [500, 323] width 353 height 10
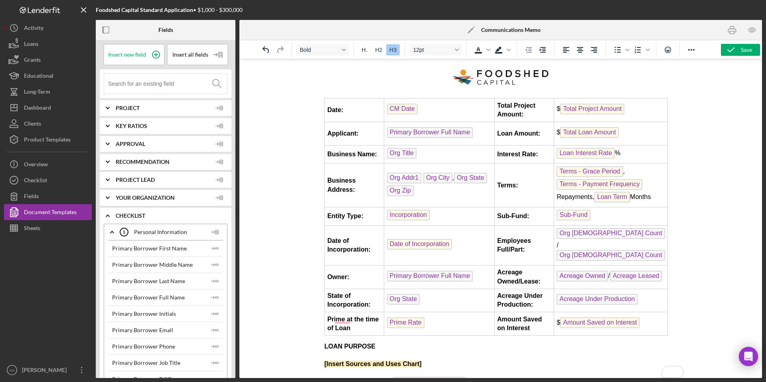
click at [522, 218] on strong "Sub-Fund:" at bounding box center [513, 216] width 32 height 7
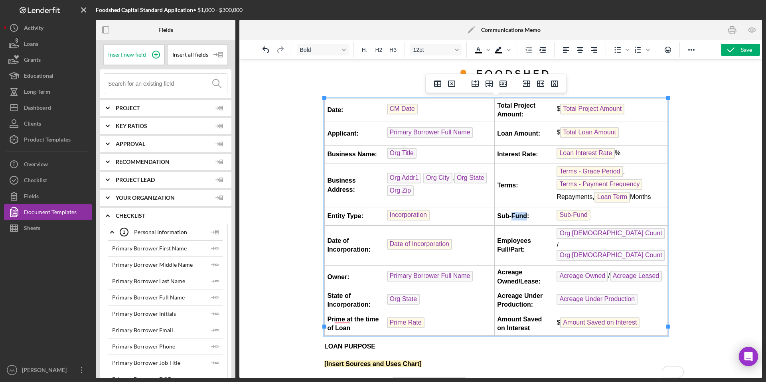
click at [522, 218] on strong "Sub-Fund:" at bounding box center [513, 216] width 32 height 7
click at [604, 211] on td "Sub-Fund" at bounding box center [611, 217] width 114 height 18
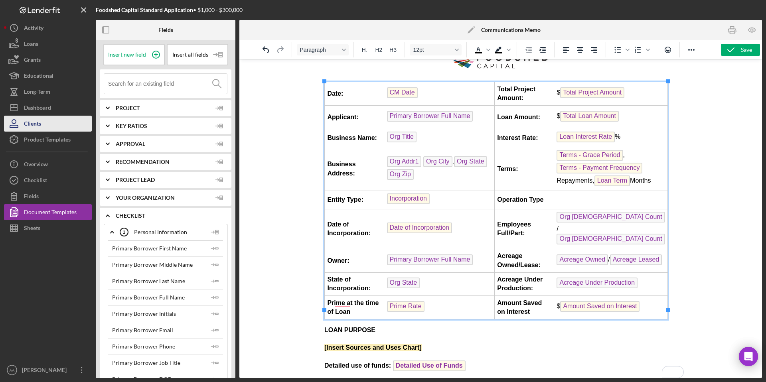
scroll to position [41, 0]
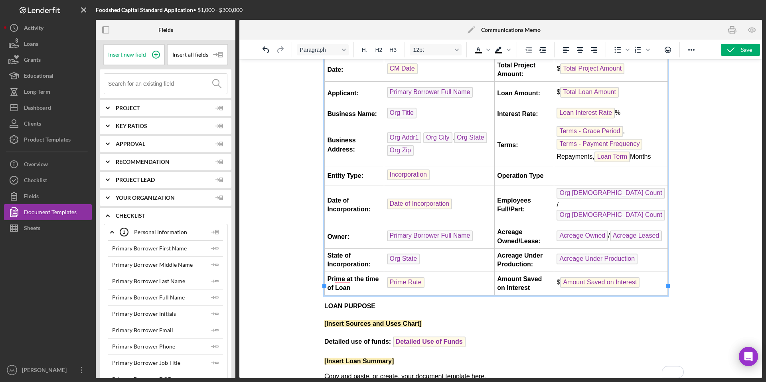
click at [357, 303] on strong "LOAN PURPOSE" at bounding box center [349, 306] width 51 height 7
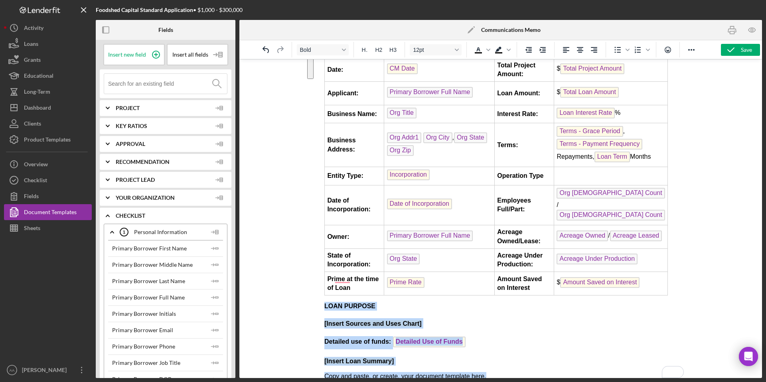
drag, startPoint x: 490, startPoint y: 367, endPoint x: 317, endPoint y: 297, distance: 186.4
click at [318, 297] on html "Date: CM Date Total Project Amount: $ Total Project Amount Applicant: Primary B…" at bounding box center [501, 202] width 366 height 369
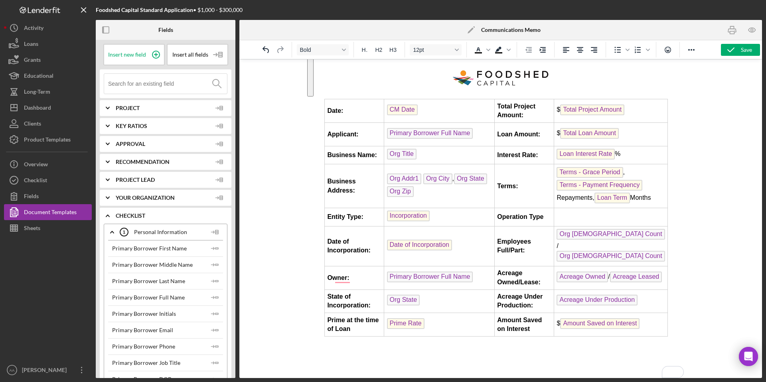
scroll to position [0, 0]
click at [577, 51] on icon "Align center" at bounding box center [580, 50] width 6 height 6
click at [568, 54] on icon "Align left" at bounding box center [566, 50] width 10 height 10
click at [690, 48] on icon "Reveal or hide additional toolbar items" at bounding box center [692, 50] width 10 height 10
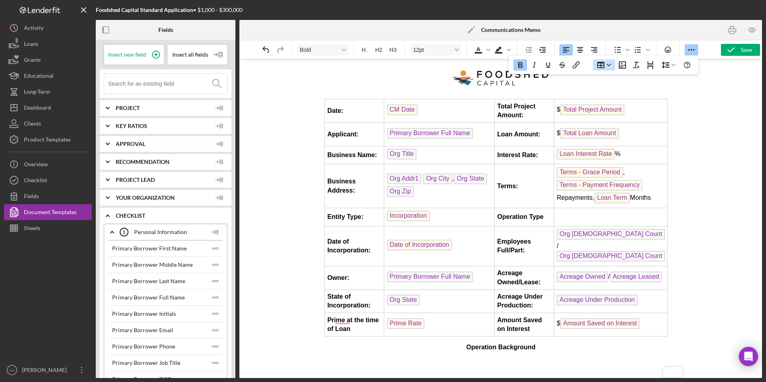
click at [601, 63] on icon "Table" at bounding box center [600, 65] width 7 height 6
click at [661, 94] on div "1 columns, 4 rows" at bounding box center [659, 96] width 7 height 7
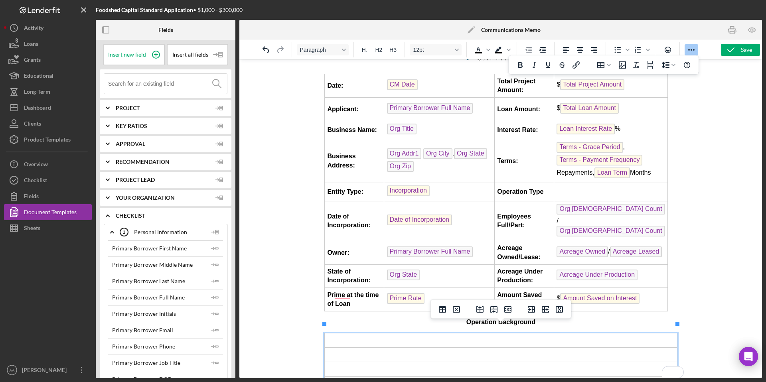
scroll to position [35, 0]
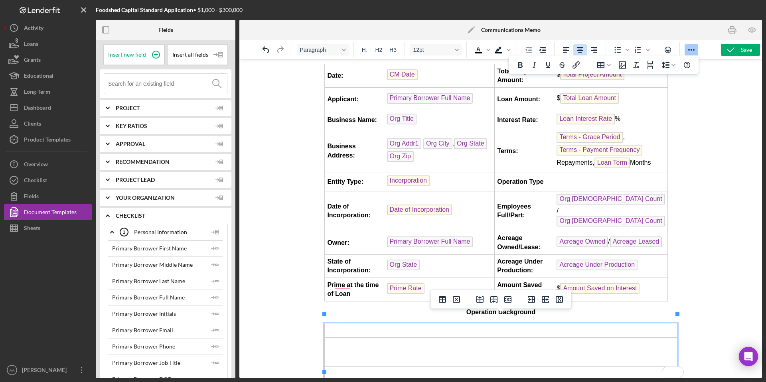
click at [575, 53] on icon "Align center" at bounding box center [580, 50] width 10 height 10
click at [498, 338] on td "To enrich screen reader interactions, please activate Accessibility in Grammarl…" at bounding box center [500, 345] width 353 height 14
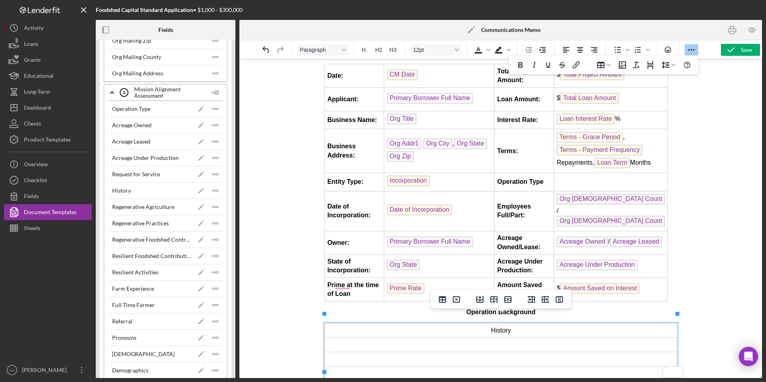
scroll to position [1028, 0]
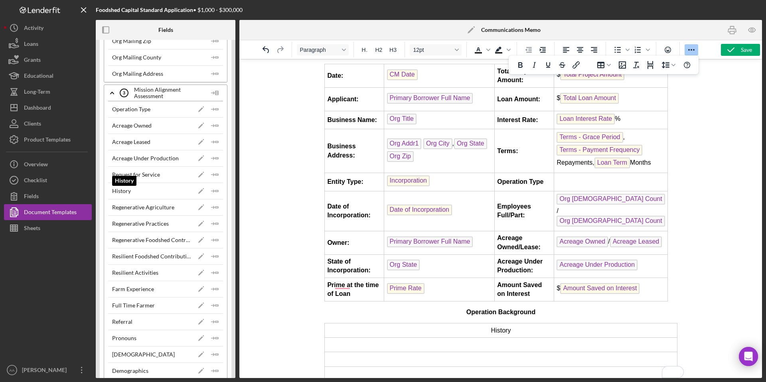
drag, startPoint x: 132, startPoint y: 192, endPoint x: 136, endPoint y: 196, distance: 4.8
click at [136, 196] on div "History History Icon/Edit Icon/Insert Field" at bounding box center [165, 191] width 115 height 16
drag, startPoint x: 117, startPoint y: 191, endPoint x: 190, endPoint y: 197, distance: 72.5
click at [190, 197] on div "History History Icon/Edit Icon/Insert Field" at bounding box center [165, 191] width 115 height 16
drag, startPoint x: 213, startPoint y: 194, endPoint x: 293, endPoint y: 211, distance: 81.6
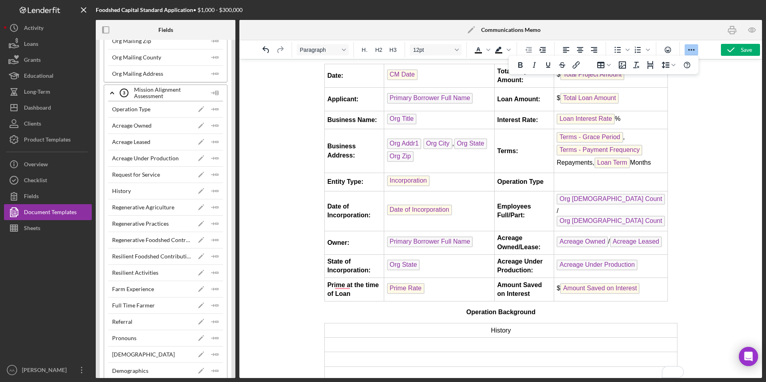
click at [293, 211] on div "Fields Insert new field Insert all fields Icon/Expander Project Icon/Expander K…" at bounding box center [429, 199] width 666 height 358
click at [437, 338] on td "To enrich screen reader interactions, please activate Accessibility in Grammarl…" at bounding box center [500, 345] width 353 height 14
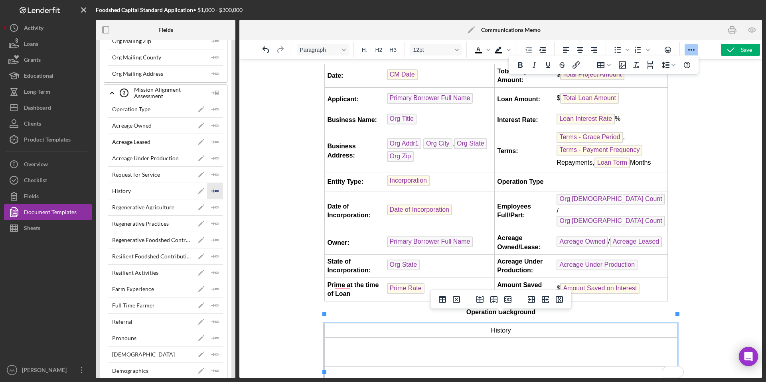
click at [212, 190] on icon "Icon/Insert Field" at bounding box center [215, 191] width 16 height 16
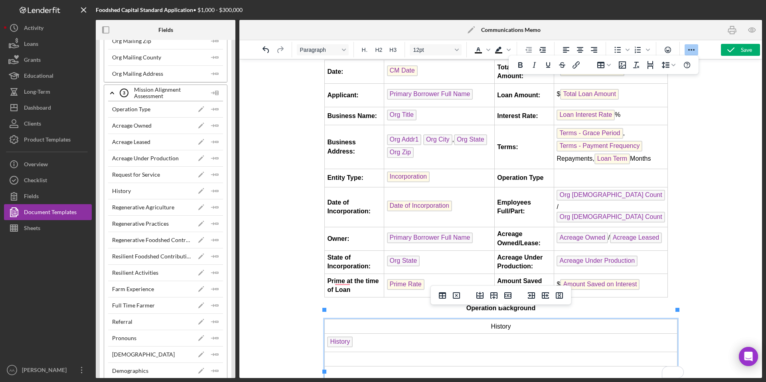
click at [364, 352] on td "To enrich screen reader interactions, please activate Accessibility in Grammarl…" at bounding box center [500, 359] width 353 height 14
click at [338, 367] on td "To enrich screen reader interactions, please activate Accessibility in Grammarl…" at bounding box center [500, 374] width 353 height 14
click at [213, 212] on icon "Icon/Insert Field" at bounding box center [215, 208] width 16 height 16
click at [499, 352] on td "To enrich screen reader interactions, please activate Accessibility in Grammarl…" at bounding box center [500, 359] width 353 height 14
click at [579, 49] on icon "Align center" at bounding box center [580, 50] width 10 height 10
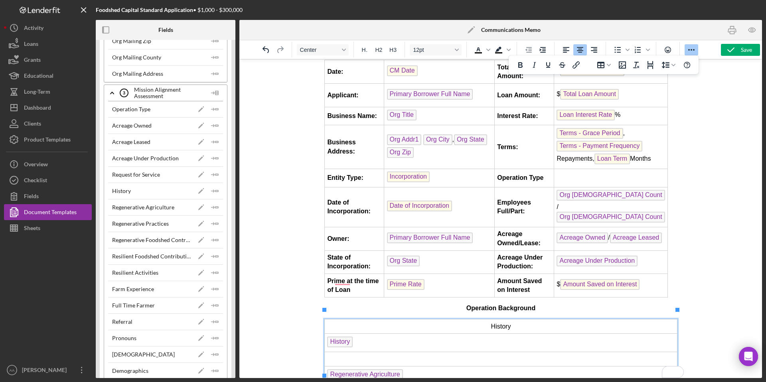
click at [509, 320] on td "History" at bounding box center [500, 327] width 353 height 14
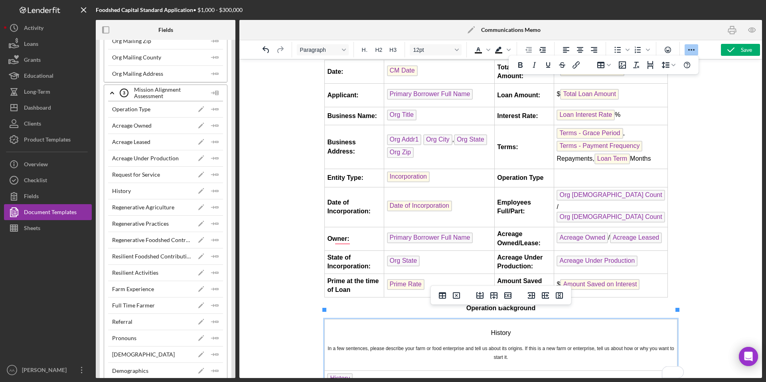
scroll to position [80, 0]
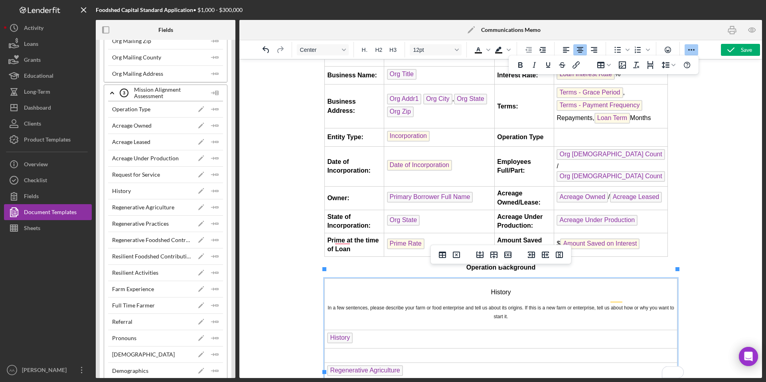
click at [538, 348] on td "To enrich screen reader interactions, please activate Accessibility in Grammarl…" at bounding box center [500, 355] width 353 height 14
click at [498, 293] on td "History In a few sentences, please describe your farm or food enterprise and te…" at bounding box center [500, 304] width 353 height 51
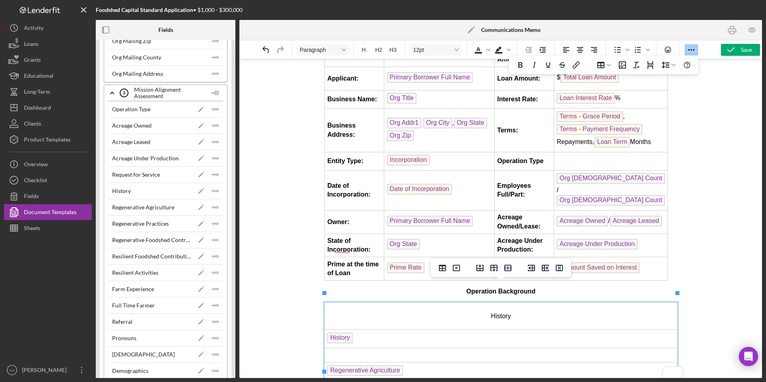
scroll to position [56, 0]
click at [500, 318] on td "History" at bounding box center [500, 316] width 353 height 27
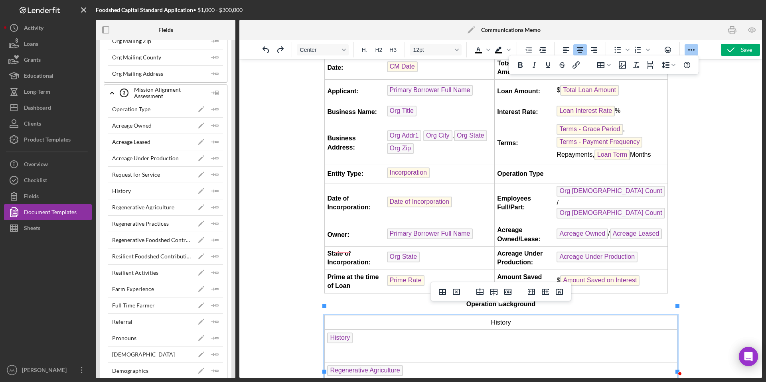
scroll to position [43, 0]
click at [478, 348] on td "To enrich screen reader interactions, please activate Accessibility in Grammarl…" at bounding box center [500, 355] width 353 height 14
click at [458, 363] on td "Regenerative Agriculture ﻿" at bounding box center [500, 372] width 353 height 18
click at [496, 292] on icon "Insert row after" at bounding box center [493, 292] width 7 height 7
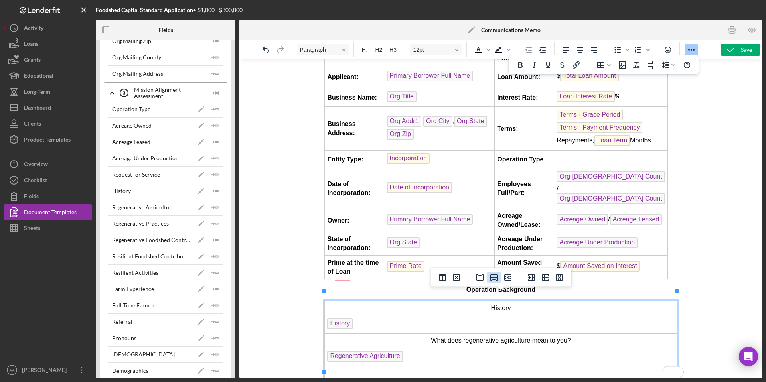
scroll to position [57, 0]
click at [495, 301] on td "History" at bounding box center [500, 308] width 353 height 14
click at [493, 281] on icon "Insert row after" at bounding box center [494, 278] width 10 height 10
click at [466, 367] on td "To enrich screen reader interactions, please activate Accessibility in Grammarl…" at bounding box center [500, 374] width 353 height 14
click at [497, 281] on icon "Insert row after" at bounding box center [494, 278] width 10 height 10
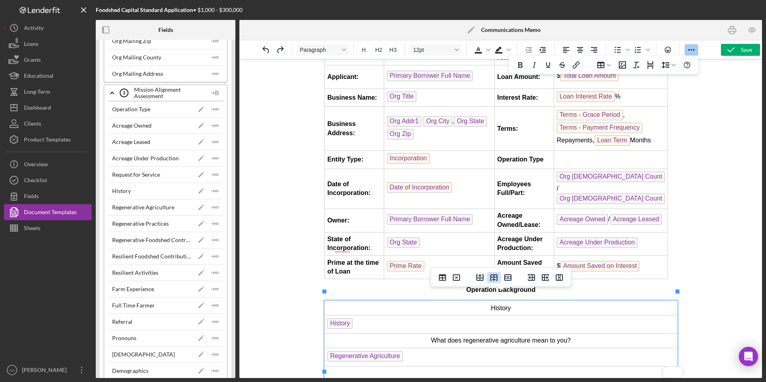
scroll to position [72, 0]
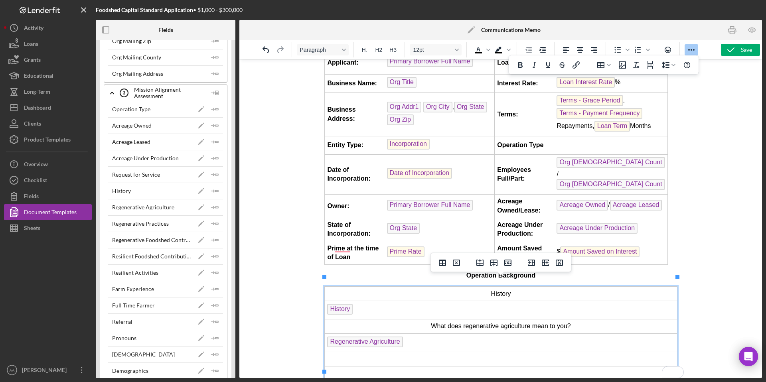
click at [454, 352] on td "To enrich screen reader interactions, please activate Accessibility in Grammarl…" at bounding box center [500, 359] width 353 height 14
click at [579, 50] on icon "Align center" at bounding box center [580, 50] width 6 height 6
click at [484, 367] on td "To enrich screen reader interactions, please activate Accessibility in Grammarl…" at bounding box center [500, 374] width 353 height 14
click at [494, 263] on icon "Insert row after" at bounding box center [493, 263] width 7 height 7
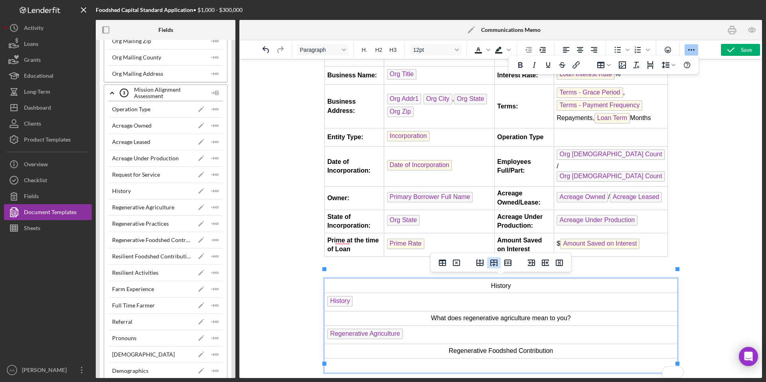
scroll to position [80, 0]
click at [494, 263] on div at bounding box center [493, 255] width 51 height 16
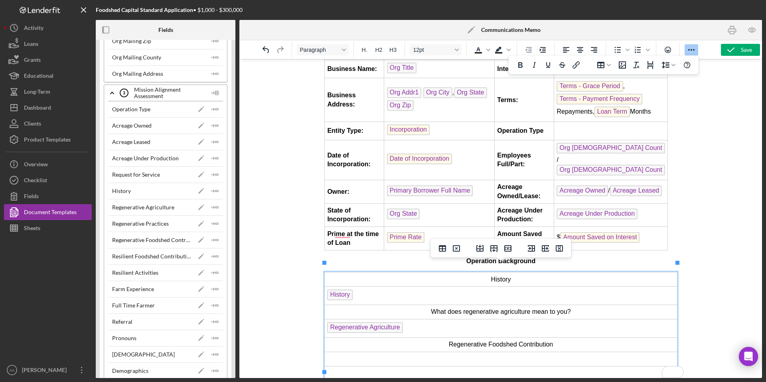
click at [359, 355] on td "To enrich screen reader interactions, please activate Accessibility in Grammarl…" at bounding box center [500, 359] width 353 height 14
click at [211, 241] on icon "Icon/Insert Field" at bounding box center [215, 240] width 16 height 16
click at [478, 371] on td "To enrich screen reader interactions, please activate Accessibility in Grammarl…" at bounding box center [500, 378] width 353 height 14
click at [574, 50] on button "Align center" at bounding box center [580, 49] width 14 height 11
click at [493, 249] on icon "Insert row after" at bounding box center [494, 249] width 10 height 10
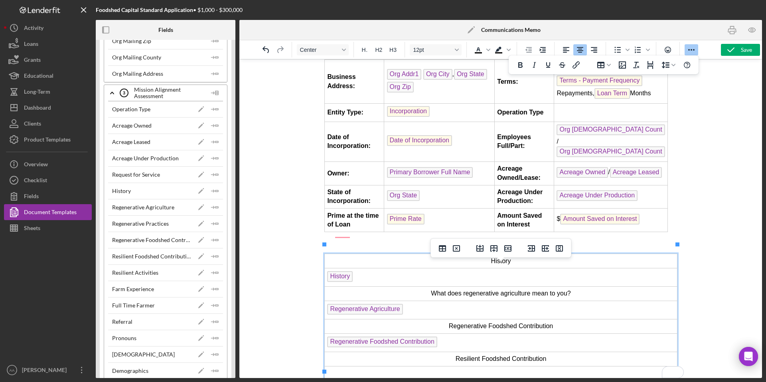
scroll to position [105, 0]
click at [567, 49] on icon "Align left" at bounding box center [566, 50] width 10 height 10
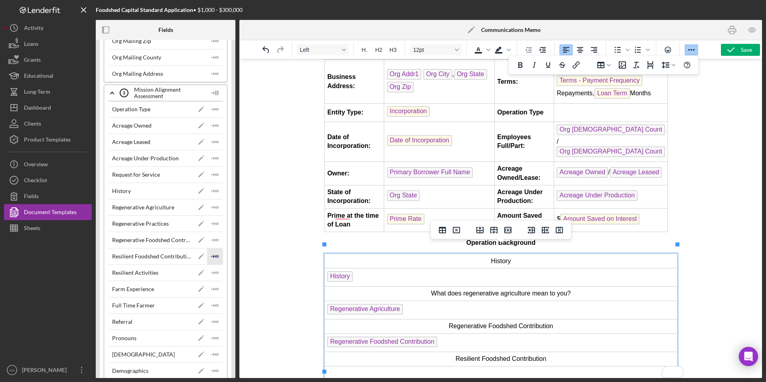
click at [210, 256] on icon "Icon/Insert Field" at bounding box center [215, 257] width 16 height 16
click at [481, 368] on td "Resilient Foodshed Contribution ﻿" at bounding box center [500, 376] width 353 height 18
click at [491, 230] on icon "Insert row after" at bounding box center [494, 230] width 10 height 10
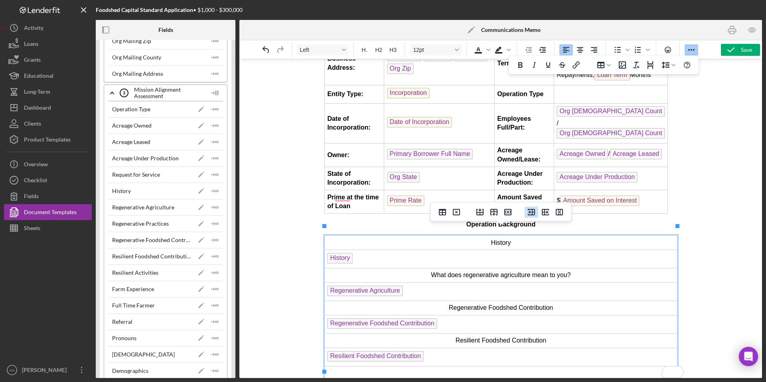
click at [532, 215] on icon "Insert column before" at bounding box center [531, 212] width 7 height 6
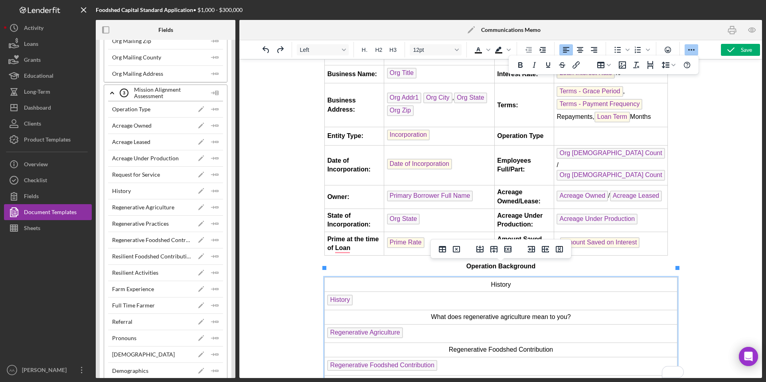
scroll to position [0, 0]
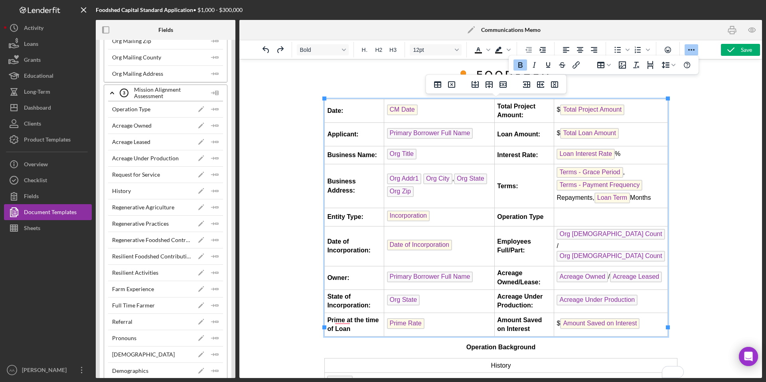
click at [368, 202] on td "Business Address:" at bounding box center [353, 186] width 59 height 44
click at [488, 82] on icon "Insert row after" at bounding box center [489, 84] width 7 height 7
click at [367, 111] on td "Date:" at bounding box center [353, 111] width 59 height 24
drag, startPoint x: 368, startPoint y: 133, endPoint x: 326, endPoint y: 132, distance: 42.7
click at [326, 132] on td "Applicant:" at bounding box center [353, 135] width 59 height 24
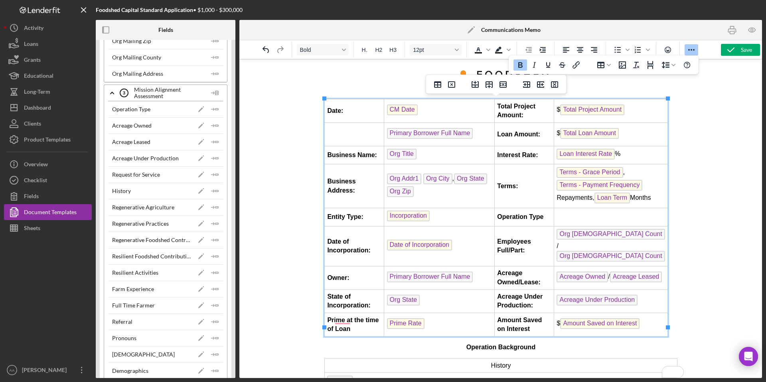
click at [335, 111] on strong "Date:" at bounding box center [335, 110] width 16 height 7
click at [426, 109] on td "CM Date ﻿" at bounding box center [439, 111] width 111 height 24
drag, startPoint x: 424, startPoint y: 132, endPoint x: 424, endPoint y: 107, distance: 25.1
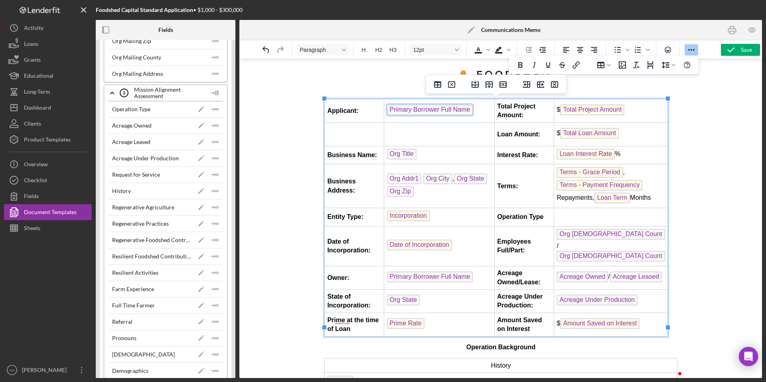
click at [361, 128] on td "To enrich screen reader interactions, please activate Accessibility in Grammarl…" at bounding box center [353, 135] width 59 height 24
click at [486, 84] on icon "Insert row after" at bounding box center [489, 84] width 7 height 7
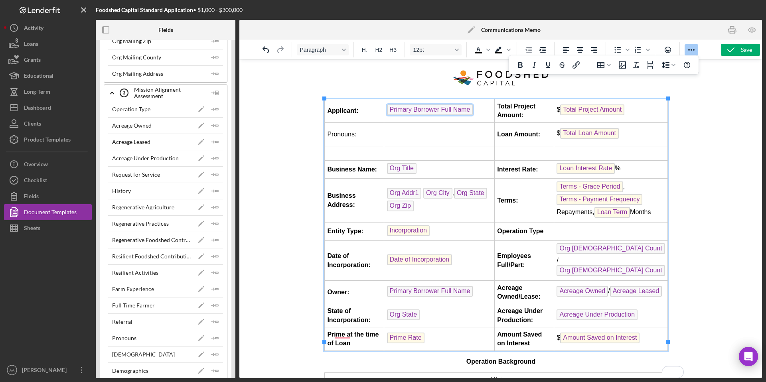
click at [345, 150] on td "To enrich screen reader interactions, please activate Accessibility in Grammarl…" at bounding box center [353, 153] width 59 height 14
click at [491, 83] on icon "Insert row after" at bounding box center [489, 85] width 10 height 10
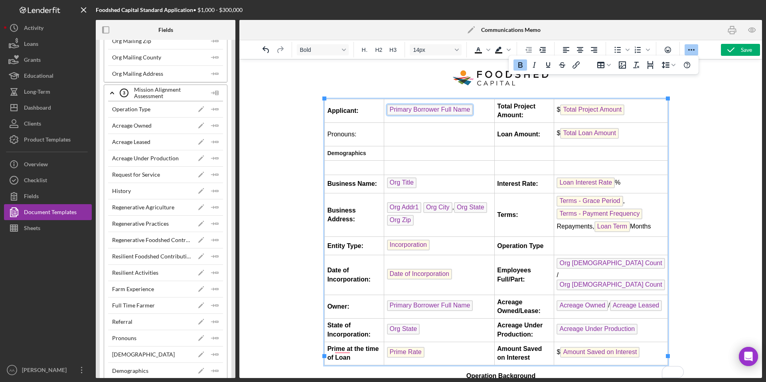
click at [345, 165] on td "To enrich screen reader interactions, please activate Accessibility in Grammarl…" at bounding box center [353, 167] width 59 height 14
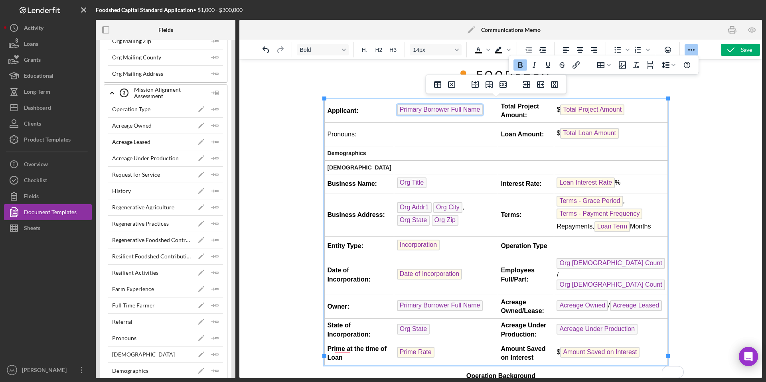
click at [530, 186] on strong "Interest Rate:" at bounding box center [520, 183] width 41 height 7
click at [512, 152] on td "To enrich screen reader interactions, please activate Accessibility in Grammarl…" at bounding box center [526, 153] width 56 height 14
drag, startPoint x: 586, startPoint y: 180, endPoint x: 586, endPoint y: 152, distance: 27.9
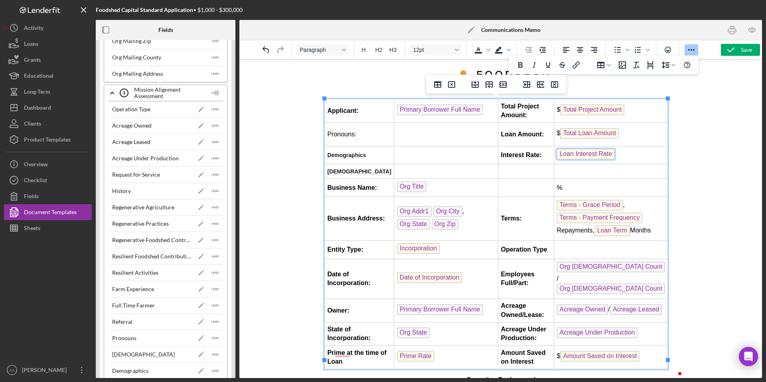
click at [629, 154] on td "Loan Interest Rate" at bounding box center [611, 155] width 114 height 18
click at [636, 153] on td "Loan Interest Rate ﻿" at bounding box center [611, 155] width 114 height 18
click at [579, 190] on td "%" at bounding box center [611, 188] width 114 height 18
click at [517, 219] on strong "Terms:" at bounding box center [510, 218] width 21 height 7
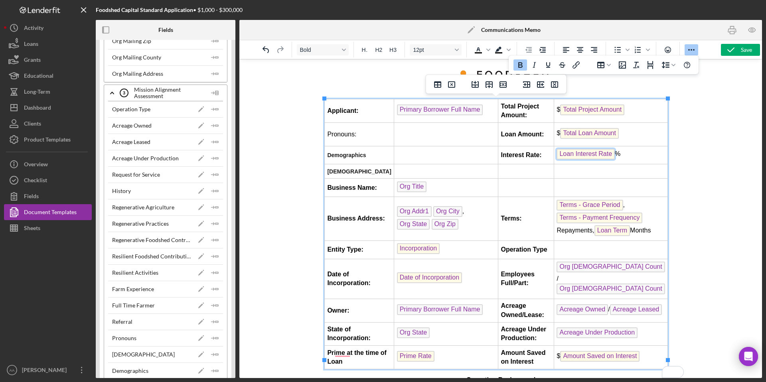
click at [511, 219] on strong "Terms:" at bounding box center [510, 218] width 21 height 7
drag, startPoint x: 511, startPoint y: 219, endPoint x: 506, endPoint y: 216, distance: 5.4
click at [506, 216] on strong "Terms:" at bounding box center [510, 218] width 21 height 7
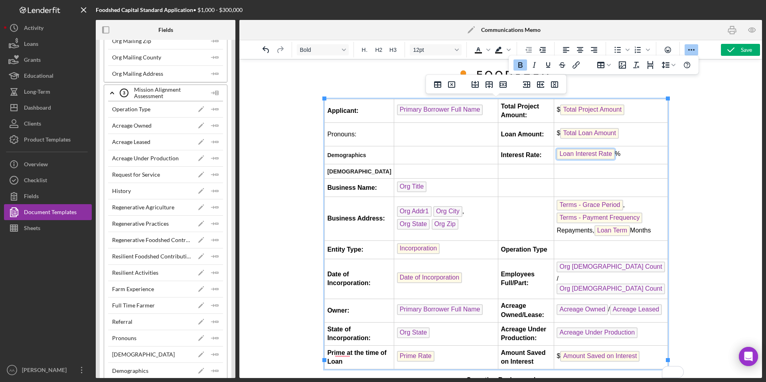
click at [510, 171] on td "To enrich screen reader interactions, please activate Accessibility in Grammarl…" at bounding box center [526, 171] width 56 height 14
drag, startPoint x: 588, startPoint y: 206, endPoint x: 591, endPoint y: 164, distance: 41.7
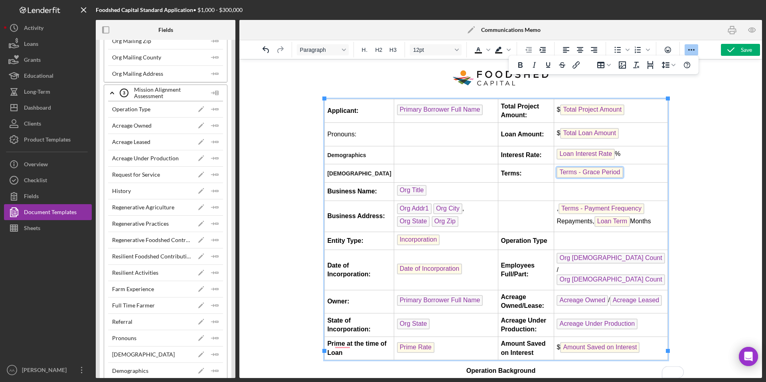
click at [627, 171] on td "Terms - Grace Period" at bounding box center [611, 173] width 114 height 18
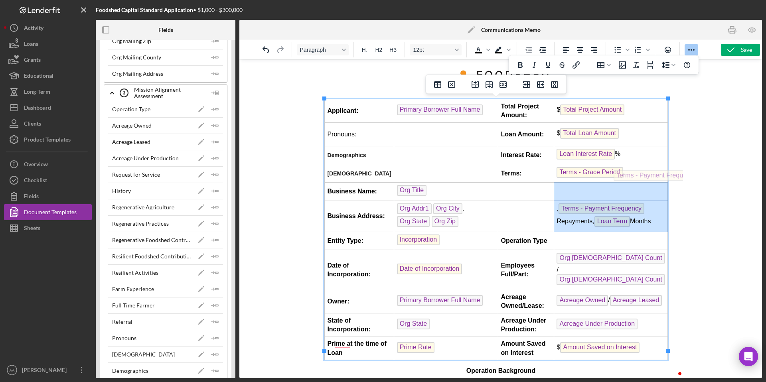
drag, startPoint x: 610, startPoint y: 207, endPoint x: 664, endPoint y: 168, distance: 66.9
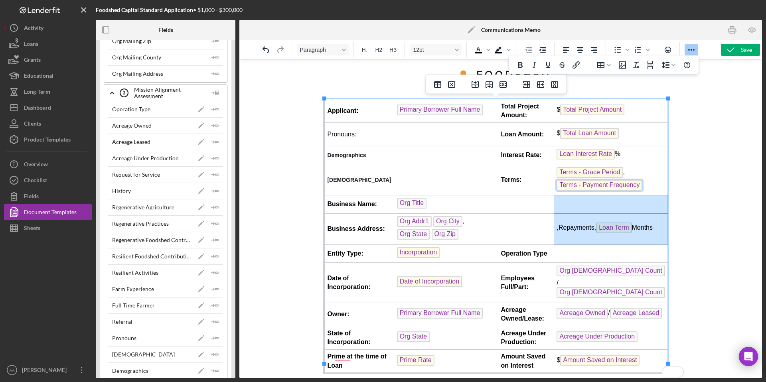
click at [650, 187] on td "Terms - Grace Period , Terms - Payment Frequency" at bounding box center [611, 179] width 114 height 31
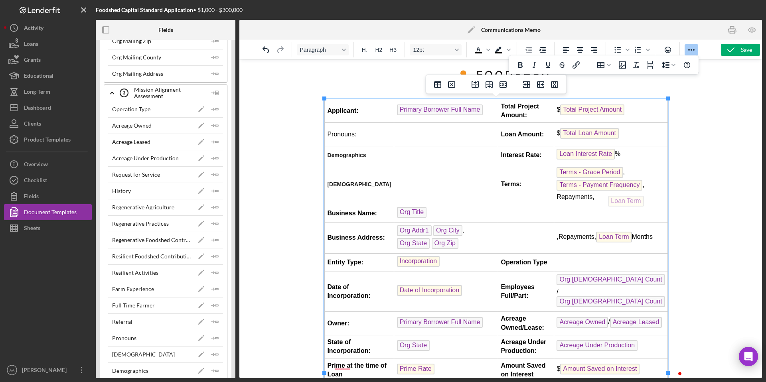
drag, startPoint x: 623, startPoint y: 239, endPoint x: 630, endPoint y: 194, distance: 45.7
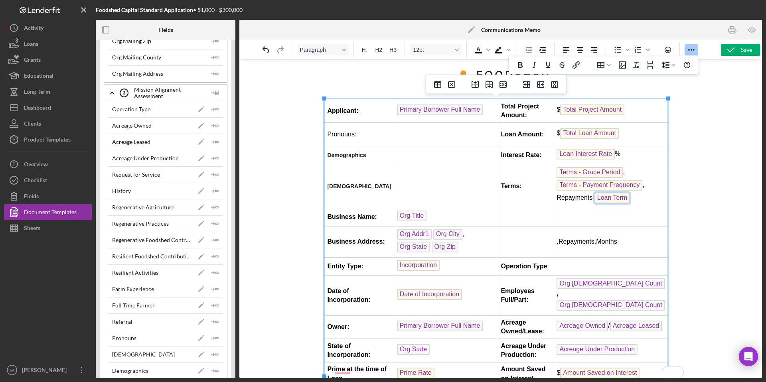
click at [646, 191] on td "Terms - Grace Period , Terms - Payment Frequency , Repayments, Loan Term ﻿" at bounding box center [611, 186] width 114 height 44
click at [604, 240] on td ", Repayments, Months" at bounding box center [611, 241] width 114 height 31
click at [522, 268] on strong "Operation Type" at bounding box center [523, 266] width 46 height 7
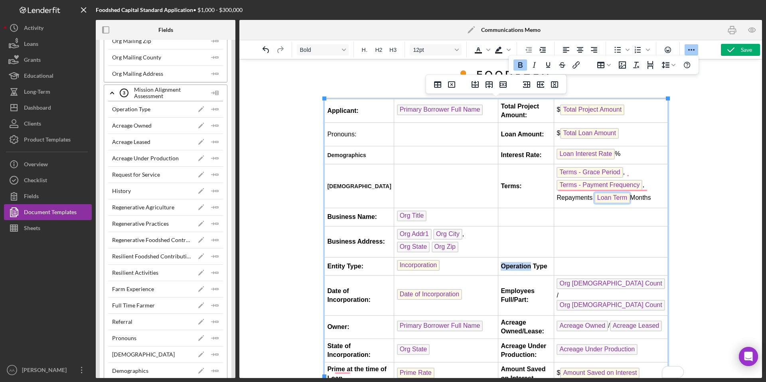
click at [522, 268] on strong "Operation Type" at bounding box center [523, 266] width 46 height 7
copy strong "Operation Type"
click at [516, 219] on td "To enrich screen reader interactions, please activate Accessibility in Grammarl…" at bounding box center [526, 217] width 56 height 18
click at [514, 243] on td "To enrich screen reader interactions, please activate Accessibility in Grammarl…" at bounding box center [526, 241] width 56 height 31
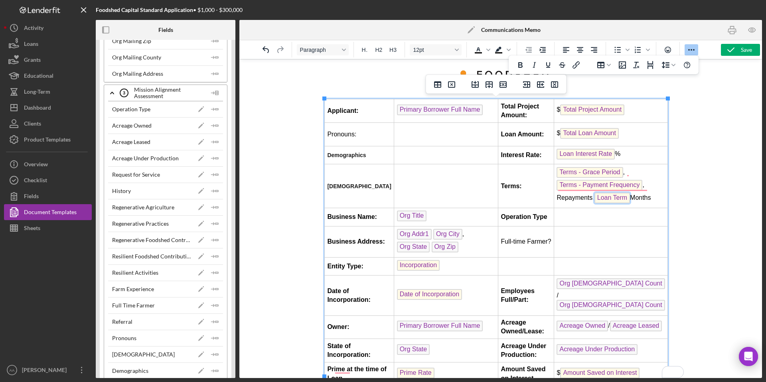
click at [518, 267] on td "To enrich screen reader interactions, please activate Accessibility in Grammarl…" at bounding box center [526, 266] width 56 height 18
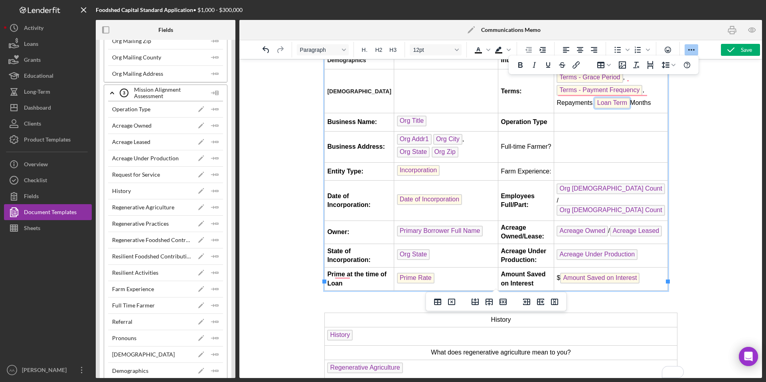
scroll to position [89, 0]
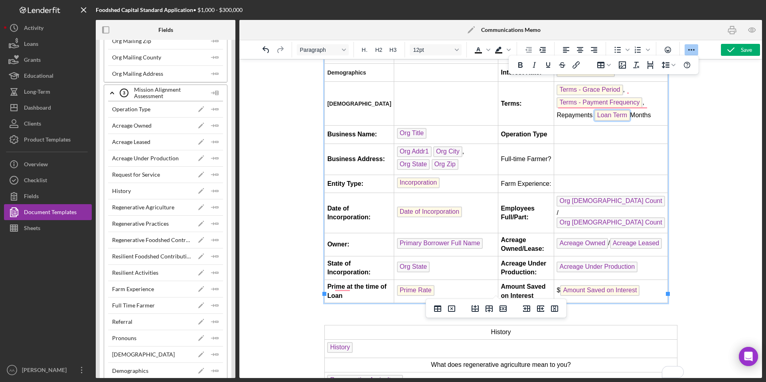
click at [535, 184] on td "Farm Experience:" at bounding box center [526, 184] width 56 height 18
click at [536, 155] on td "Full-time Farmer?" at bounding box center [526, 159] width 56 height 31
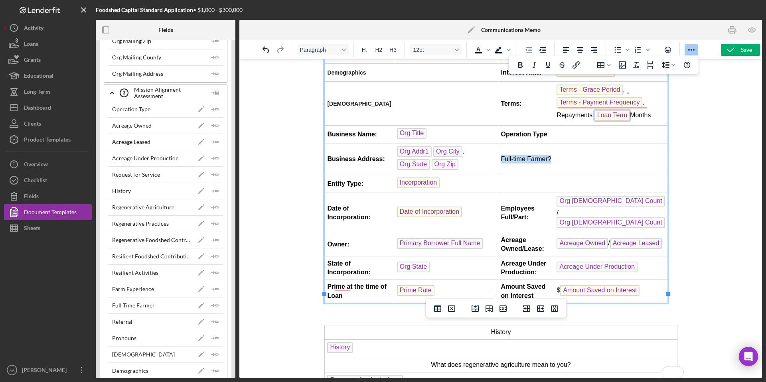
click at [536, 155] on td "Full-time Farmer?" at bounding box center [526, 159] width 56 height 31
click at [532, 134] on strong "Operation Type" at bounding box center [523, 134] width 46 height 7
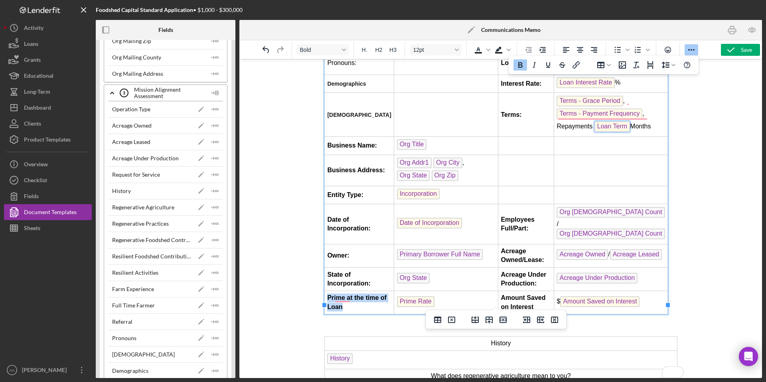
drag, startPoint x: 354, startPoint y: 298, endPoint x: 328, endPoint y: 291, distance: 27.5
click at [328, 291] on td "Prime at the time of Loan" at bounding box center [358, 303] width 69 height 24
click at [526, 147] on td "To enrich screen reader interactions, please activate Accessibility in Grammarl…" at bounding box center [526, 146] width 56 height 18
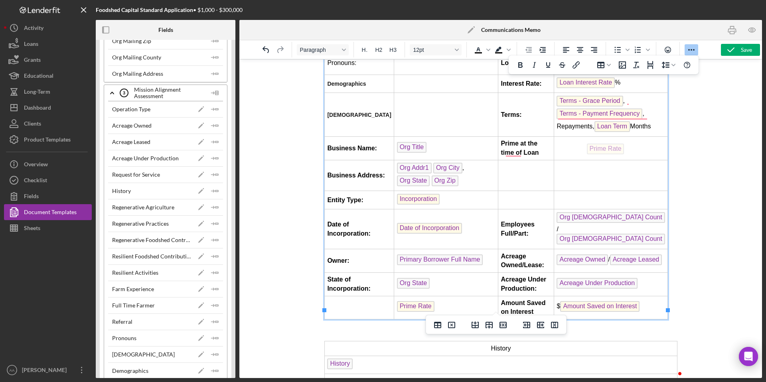
drag, startPoint x: 404, startPoint y: 299, endPoint x: 603, endPoint y: 142, distance: 254.0
drag, startPoint x: 533, startPoint y: 302, endPoint x: 494, endPoint y: 296, distance: 39.3
click at [494, 296] on html "Applicant: Primary Borrower Full Name Total Project Amount: $ Total Project Amo…" at bounding box center [501, 240] width 366 height 505
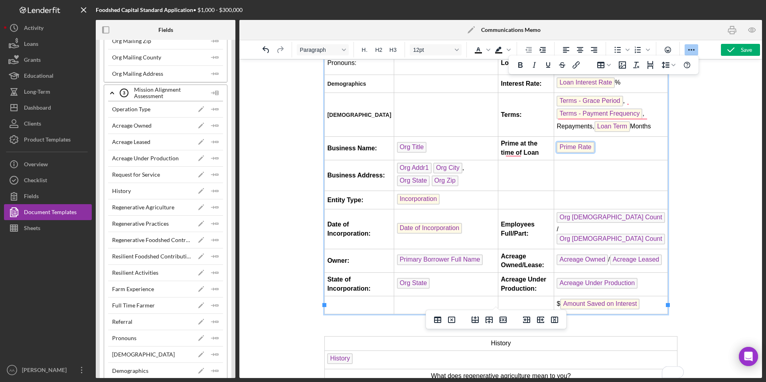
click at [509, 175] on td "To enrich screen reader interactions, please activate Accessibility in Grammarl…" at bounding box center [526, 175] width 56 height 31
drag, startPoint x: 599, startPoint y: 296, endPoint x: 603, endPoint y: 168, distance: 128.6
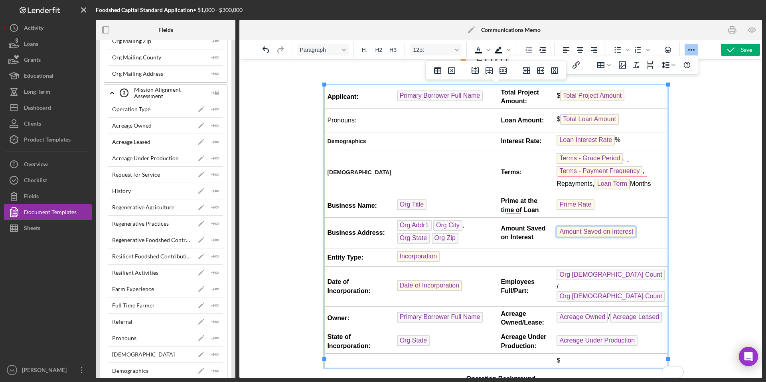
click at [513, 173] on strong "Terms:" at bounding box center [510, 172] width 21 height 7
drag, startPoint x: 657, startPoint y: 184, endPoint x: 560, endPoint y: 157, distance: 100.9
click at [560, 157] on td "Terms - Grace Period , Terms - Payment Frequency , Repayments, Loan Term Months" at bounding box center [611, 172] width 114 height 44
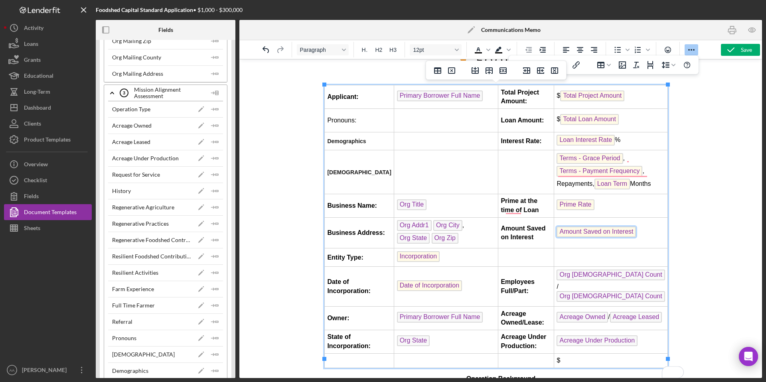
click at [658, 181] on td "Terms - Grace Period , Terms - Payment Frequency , Repayments, Loan Term Months" at bounding box center [611, 172] width 114 height 44
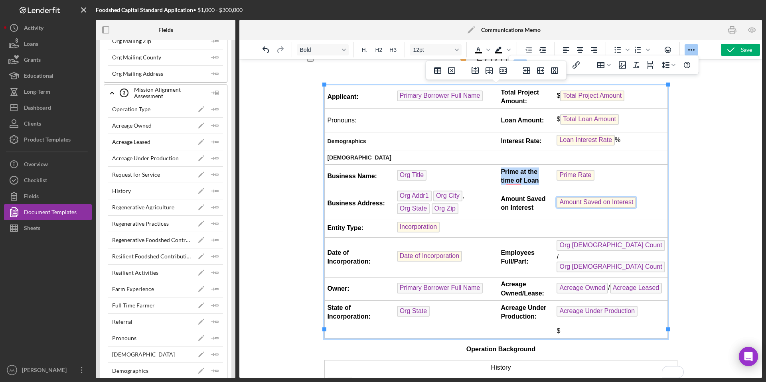
drag, startPoint x: 525, startPoint y: 184, endPoint x: 497, endPoint y: 169, distance: 31.1
click at [498, 169] on td "Prime at the time of Loan" at bounding box center [526, 177] width 56 height 24
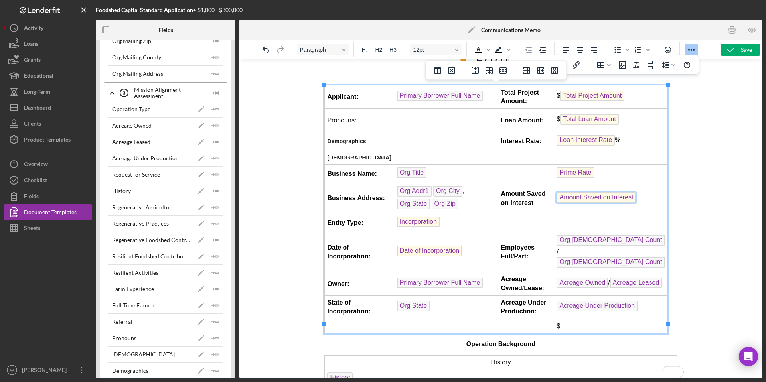
click at [512, 158] on td "To enrich screen reader interactions, please activate Accessibility in Grammarl…" at bounding box center [526, 157] width 56 height 14
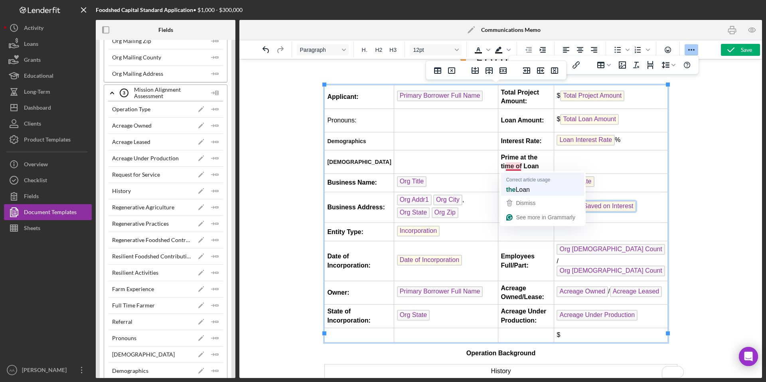
drag, startPoint x: 512, startPoint y: 158, endPoint x: 836, endPoint y: 243, distance: 335.3
click at [519, 184] on tbody "Applicant: Primary Borrower Full Name Total Project Amount: $ Total Project Amo…" at bounding box center [495, 213] width 343 height 257
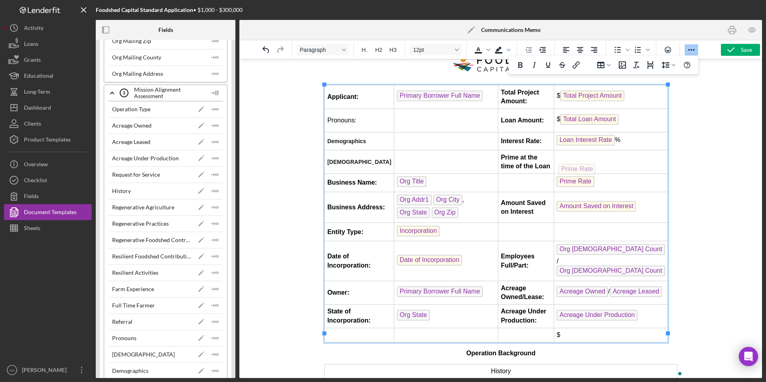
drag, startPoint x: 566, startPoint y: 180, endPoint x: 566, endPoint y: 160, distance: 20.4
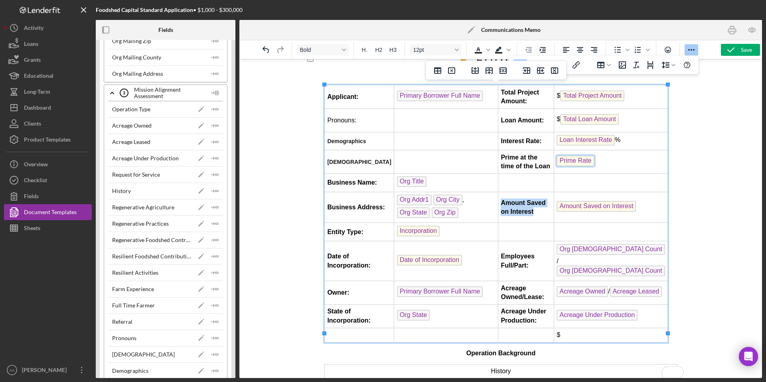
drag, startPoint x: 530, startPoint y: 211, endPoint x: 498, endPoint y: 201, distance: 33.1
click at [498, 201] on td "Amount Saved on Interest" at bounding box center [526, 207] width 56 height 31
click at [511, 184] on td "To enrich screen reader interactions, please activate Accessibility in Grammarl…" at bounding box center [526, 183] width 56 height 18
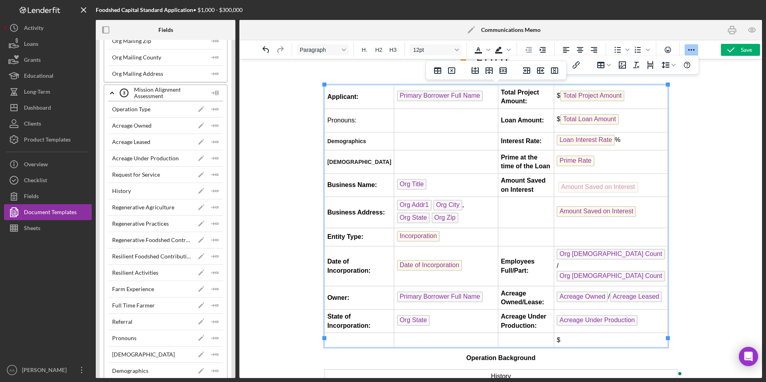
drag, startPoint x: 582, startPoint y: 210, endPoint x: 582, endPoint y: 179, distance: 30.3
click at [356, 287] on td "Owner:" at bounding box center [358, 299] width 69 height 24
click at [352, 287] on td "Owner:" at bounding box center [358, 299] width 69 height 24
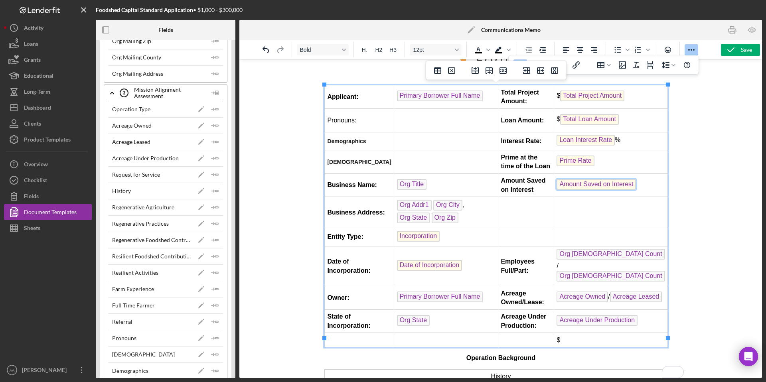
click at [348, 98] on strong "Applicant:" at bounding box center [342, 96] width 31 height 7
click at [341, 294] on strong "Owner:" at bounding box center [338, 297] width 22 height 7
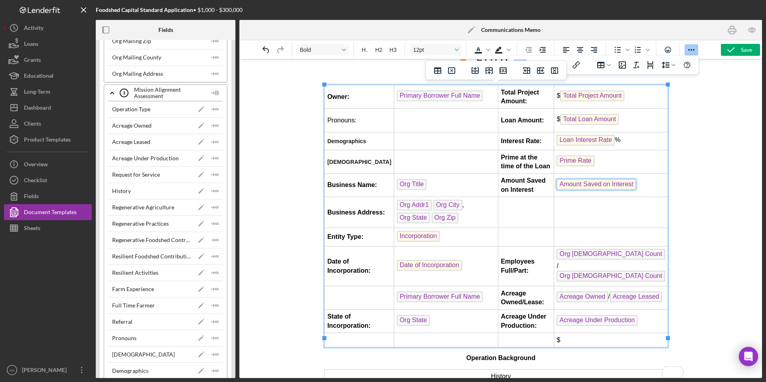
click at [478, 291] on td "Primary Borrower Full Name" at bounding box center [446, 299] width 104 height 24
click at [336, 121] on td "Pronouns:" at bounding box center [358, 121] width 69 height 24
click at [735, 49] on icon "button" at bounding box center [731, 50] width 20 height 20
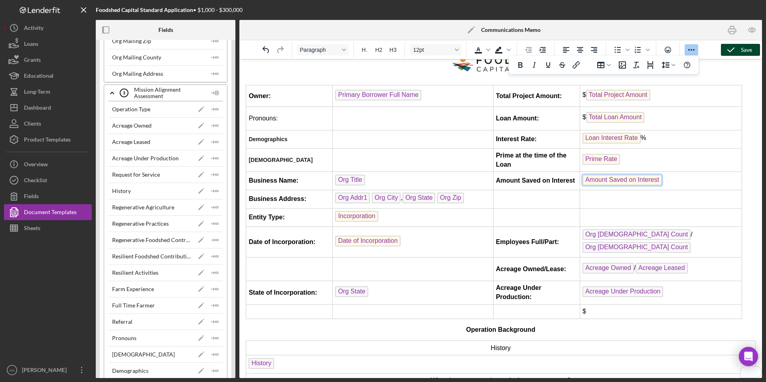
click at [435, 140] on td "To enrich screen reader interactions, please activate Accessibility in Grammarl…" at bounding box center [413, 139] width 161 height 18
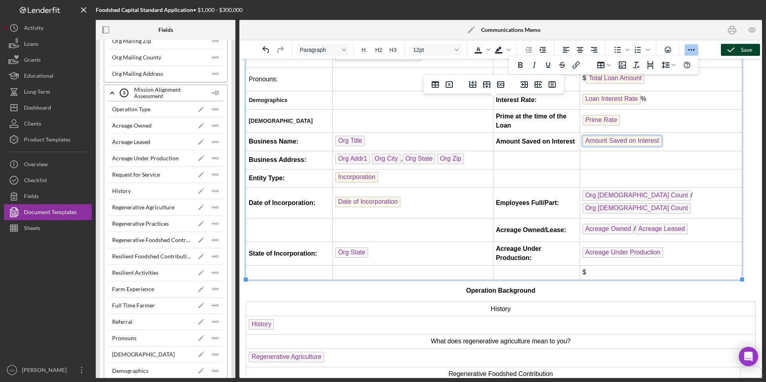
scroll to position [0, 0]
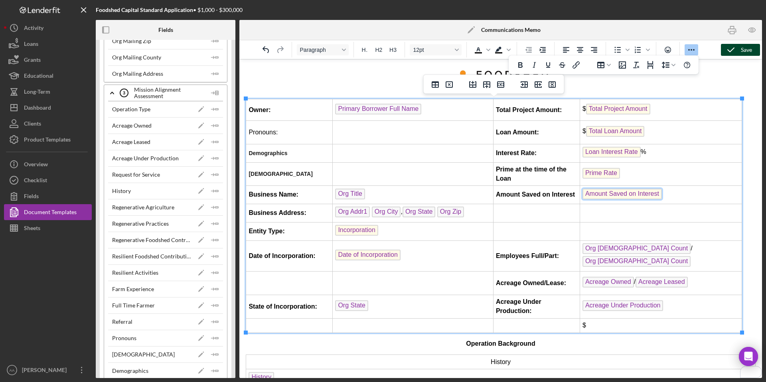
click at [267, 132] on td "Pronouns:" at bounding box center [289, 133] width 87 height 24
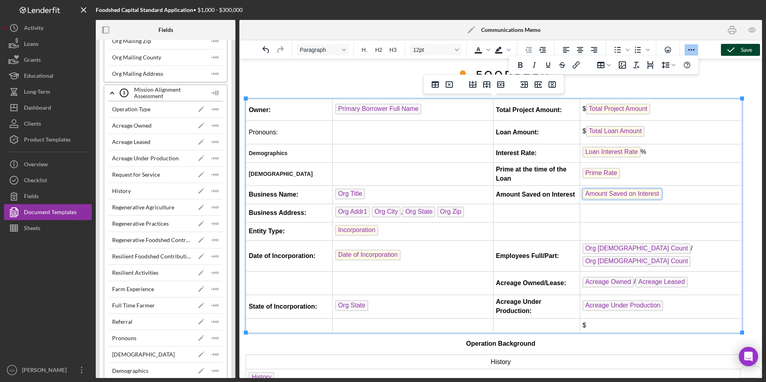
click at [264, 113] on strong "Owner:" at bounding box center [260, 110] width 22 height 7
click at [268, 132] on td "Pronouns:" at bounding box center [289, 133] width 87 height 24
click at [338, 48] on span "Paragraph" at bounding box center [319, 50] width 39 height 6
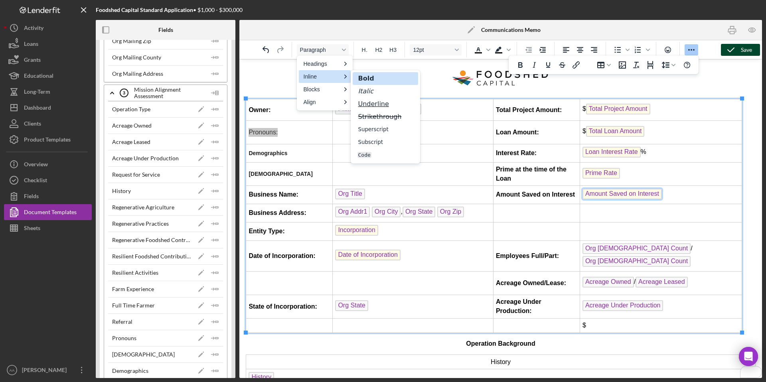
click at [374, 75] on div "Bold" at bounding box center [380, 79] width 45 height 10
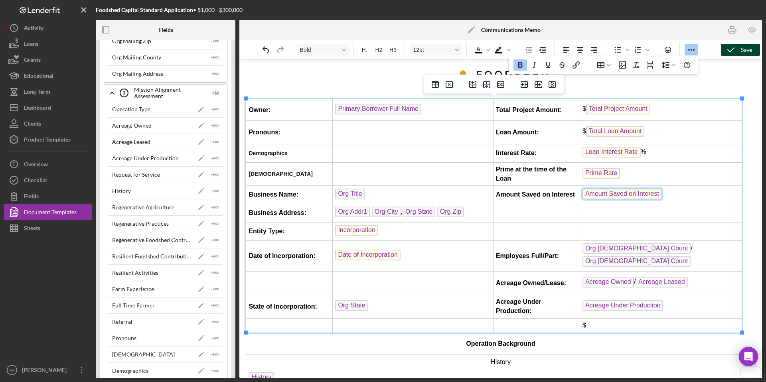
click at [273, 156] on span "Demographics" at bounding box center [268, 153] width 39 height 6
click at [265, 132] on strong "Pronouns:" at bounding box center [265, 132] width 32 height 7
click at [261, 110] on strong "Owner:" at bounding box center [260, 110] width 22 height 7
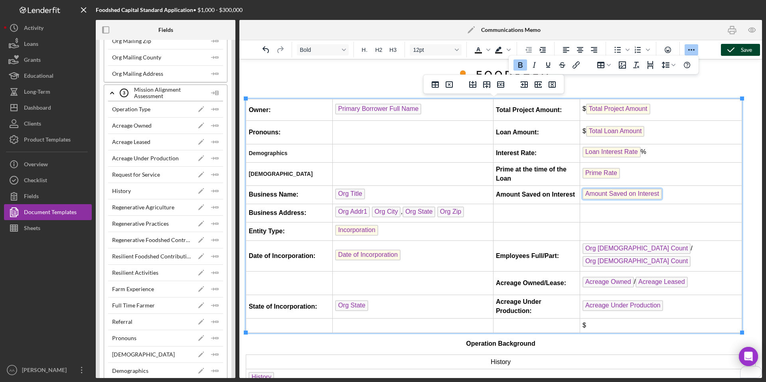
click at [275, 151] on span "Demographics" at bounding box center [268, 153] width 39 height 6
click at [292, 151] on td "Demographics" at bounding box center [289, 153] width 87 height 18
click at [275, 177] on td "LGBTQ" at bounding box center [289, 174] width 87 height 24
click at [287, 290] on td "To enrich screen reader interactions, please activate Accessibility in Grammarl…" at bounding box center [289, 284] width 87 height 24
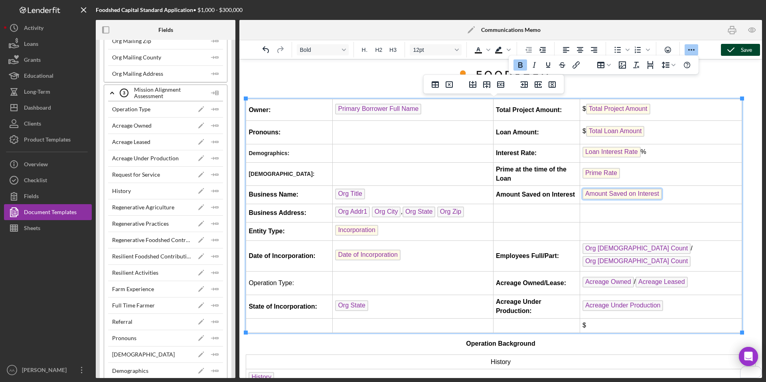
click at [300, 309] on strong "State of Incorporation:" at bounding box center [283, 306] width 69 height 7
click at [391, 309] on td "Org State" at bounding box center [413, 307] width 161 height 24
click at [514, 176] on td "Prime at the time of the Loan" at bounding box center [536, 174] width 87 height 24
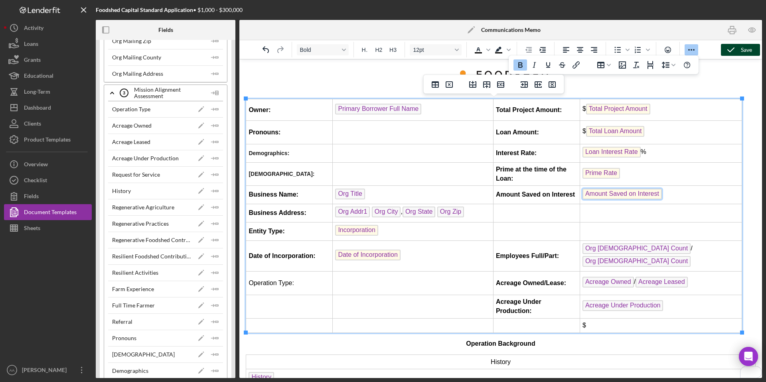
click at [576, 194] on td "Amount Saved on Interest" at bounding box center [536, 195] width 87 height 18
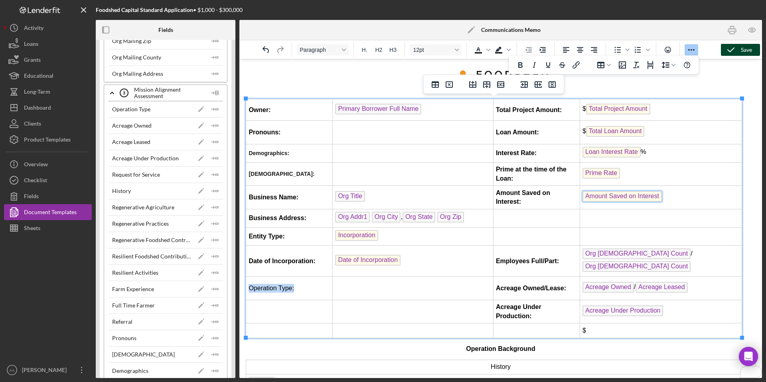
drag, startPoint x: 300, startPoint y: 290, endPoint x: 248, endPoint y: 290, distance: 51.5
click at [248, 290] on td "Operation Type:" at bounding box center [289, 289] width 87 height 24
click at [275, 310] on td "To enrich screen reader interactions, please activate Accessibility in Grammarl…" at bounding box center [289, 312] width 87 height 24
click at [290, 259] on strong "Date of Incorporation:" at bounding box center [282, 261] width 67 height 7
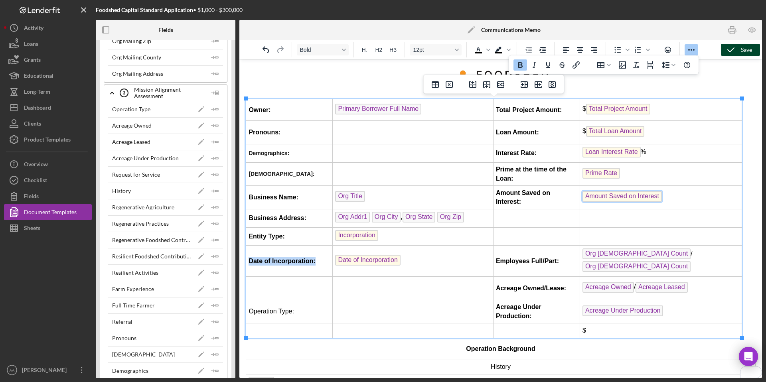
click at [290, 259] on strong "Date of Incorporation:" at bounding box center [282, 261] width 67 height 7
click at [274, 285] on td "To enrich screen reader interactions, please activate Accessibility in Grammarl…" at bounding box center [289, 289] width 87 height 24
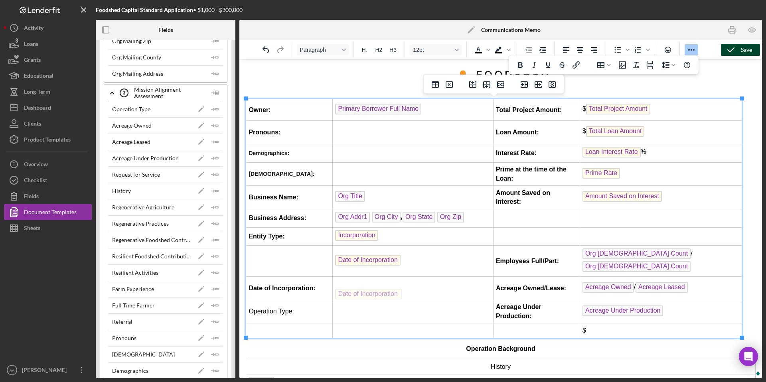
drag, startPoint x: 363, startPoint y: 259, endPoint x: 363, endPoint y: 292, distance: 32.7
click at [281, 233] on strong "Entity Type:" at bounding box center [267, 236] width 36 height 7
click at [274, 266] on td "To enrich screen reader interactions, please activate Accessibility in Grammarl…" at bounding box center [289, 261] width 87 height 31
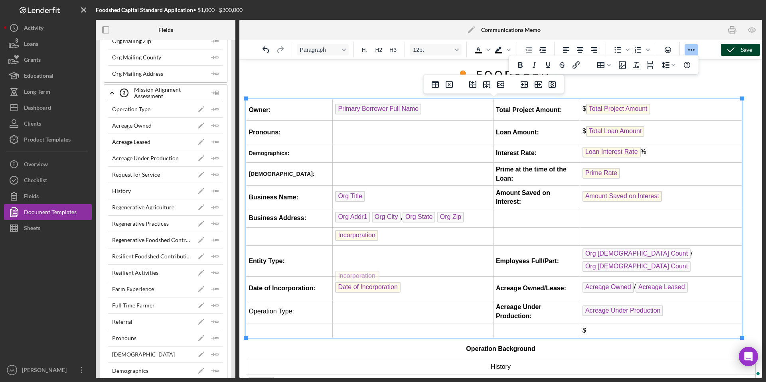
drag, startPoint x: 356, startPoint y: 233, endPoint x: 356, endPoint y: 269, distance: 35.5
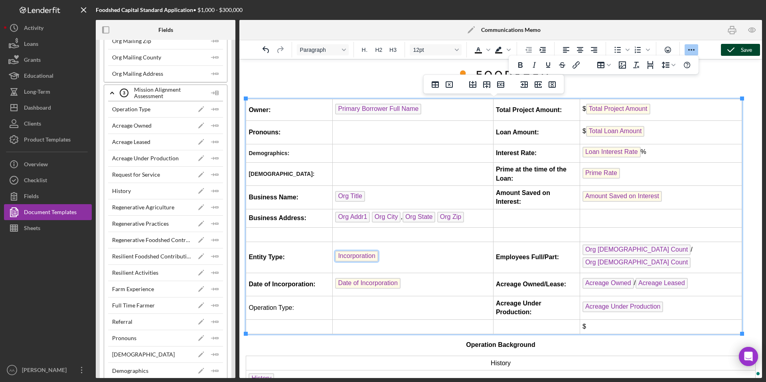
click at [282, 221] on strong "Business Address:" at bounding box center [277, 218] width 57 height 7
click at [287, 233] on td "To enrich screen reader interactions, please activate Accessibility in Grammarl…" at bounding box center [289, 234] width 87 height 14
drag, startPoint x: 358, startPoint y: 215, endPoint x: 358, endPoint y: 231, distance: 16.4
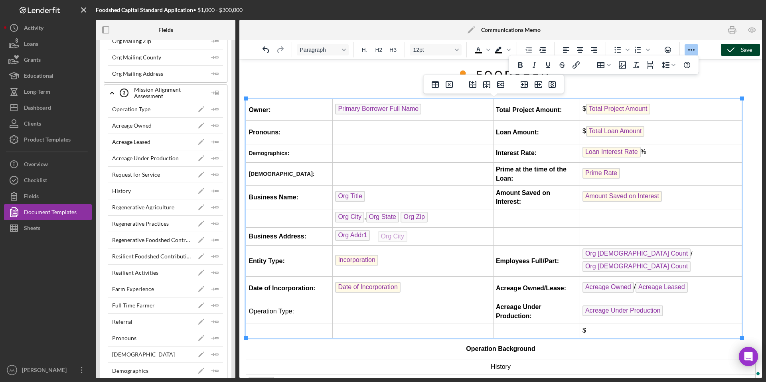
drag, startPoint x: 350, startPoint y: 217, endPoint x: 393, endPoint y: 229, distance: 44.6
click at [370, 237] on span "Org City" at bounding box center [384, 235] width 29 height 11
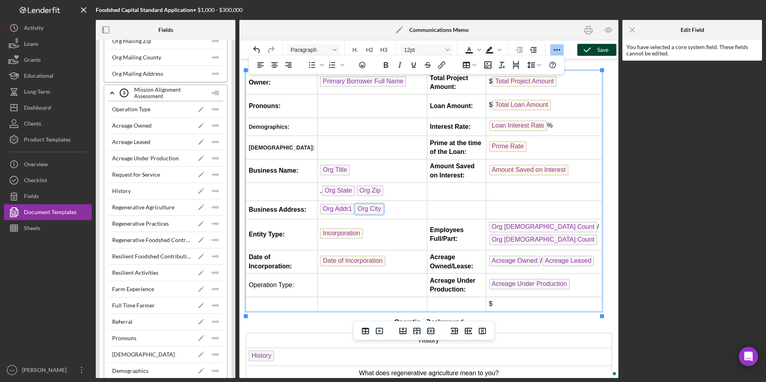
scroll to position [28, 0]
drag, startPoint x: 356, startPoint y: 211, endPoint x: 393, endPoint y: 184, distance: 46.6
click at [367, 207] on td "Org Addr1 ﻿" at bounding box center [372, 210] width 110 height 18
drag, startPoint x: 386, startPoint y: 192, endPoint x: 385, endPoint y: 208, distance: 16.8
drag, startPoint x: 326, startPoint y: 189, endPoint x: 402, endPoint y: 207, distance: 77.9
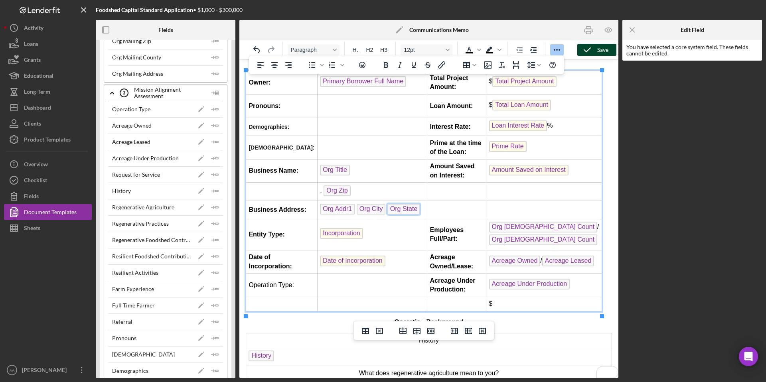
click at [418, 213] on td "Org Addr1 Org City , Org State ﻿" at bounding box center [372, 210] width 110 height 18
drag, startPoint x: 328, startPoint y: 190, endPoint x: 421, endPoint y: 207, distance: 94.9
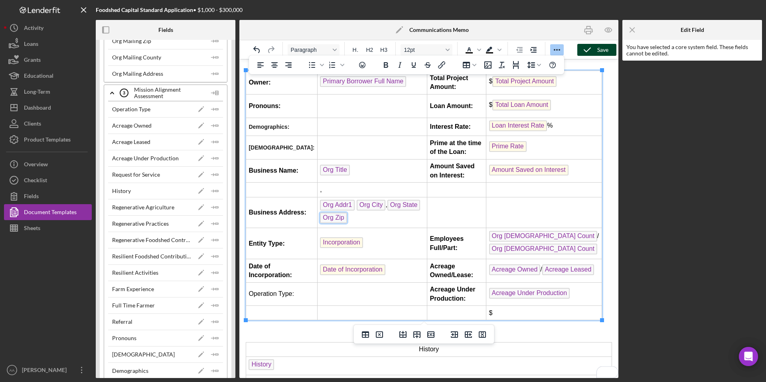
click at [325, 191] on td "," at bounding box center [372, 190] width 110 height 14
click at [270, 191] on td "To enrich screen reader interactions, please activate Accessibility in Grammarl…" at bounding box center [281, 190] width 71 height 14
click at [284, 190] on td "Operation Type:" at bounding box center [281, 190] width 71 height 14
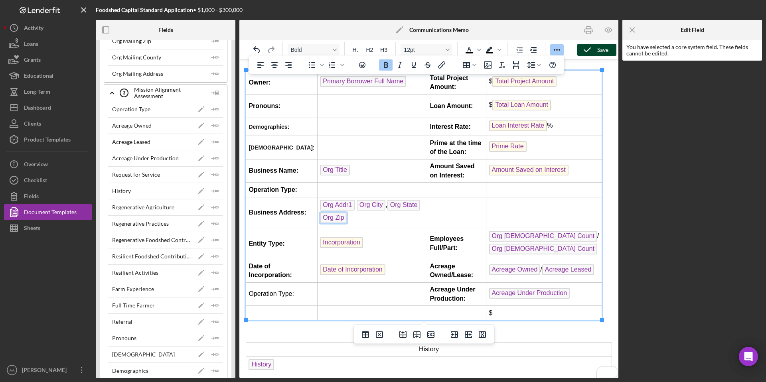
click at [278, 290] on td "Operation Type:" at bounding box center [281, 295] width 71 height 24
click at [627, 28] on icon "Icon/Menu Close" at bounding box center [633, 30] width 18 height 18
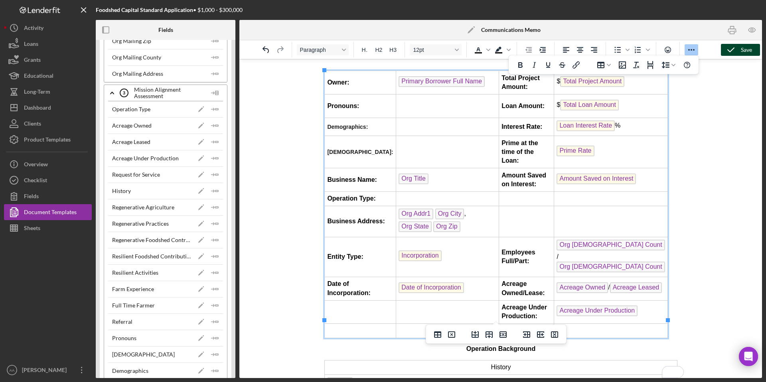
click at [419, 192] on td "To enrich screen reader interactions, please activate Accessibility in Grammarl…" at bounding box center [446, 199] width 103 height 14
click at [212, 109] on icon "Icon/Insert Field" at bounding box center [215, 109] width 16 height 16
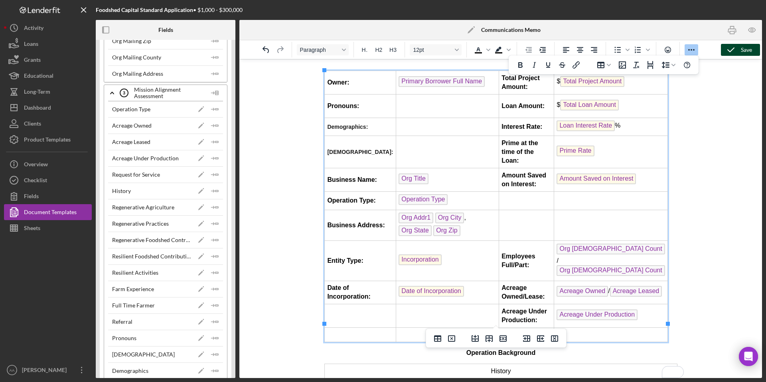
click at [526, 196] on td "To enrich screen reader interactions, please activate Accessibility in Grammarl…" at bounding box center [525, 201] width 55 height 18
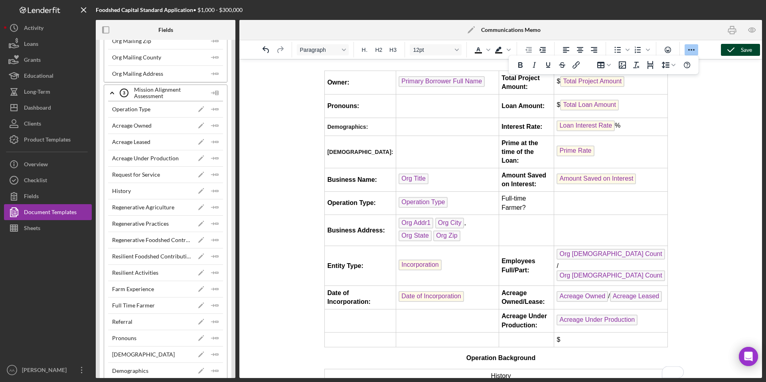
click at [514, 215] on td "To enrich screen reader interactions, please activate Accessibility in Grammarl…" at bounding box center [525, 230] width 55 height 31
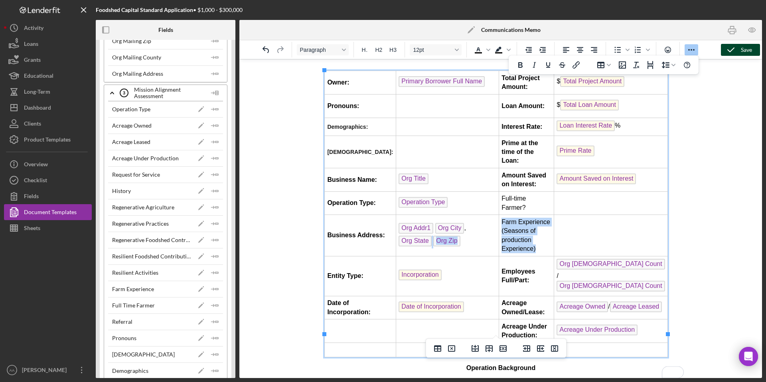
drag, startPoint x: 536, startPoint y: 233, endPoint x: 494, endPoint y: 210, distance: 47.9
click at [494, 210] on html "Owner: Primary Borrower Full Name Total Project Amount: $ Total Project Amount …" at bounding box center [501, 281] width 366 height 500
click at [510, 215] on td "Farm Experience (Seasons of production Experience)" at bounding box center [525, 235] width 55 height 41
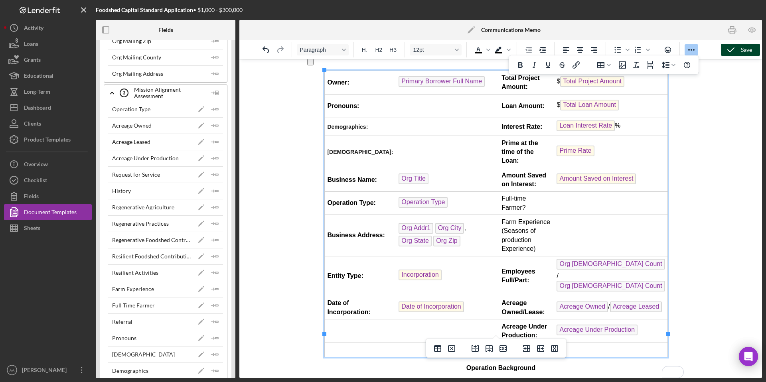
click at [541, 215] on td "Farm Experience (Seasons of production Experience)" at bounding box center [525, 235] width 55 height 41
click at [545, 215] on td "Farm Experience (Seasons of production Experience)" at bounding box center [525, 235] width 55 height 41
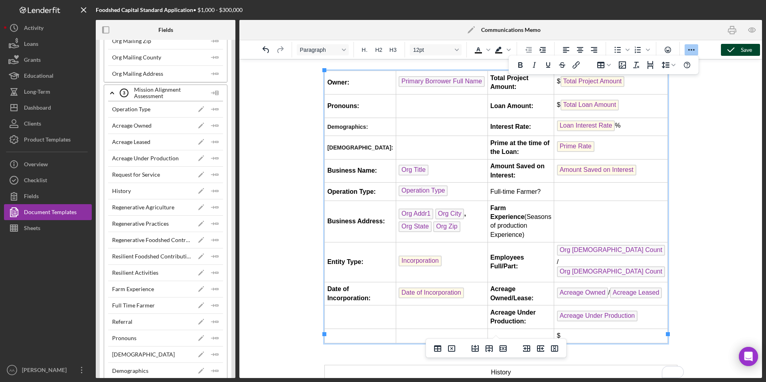
click at [524, 193] on td "Full-time Farmer?" at bounding box center [520, 192] width 67 height 18
click at [543, 201] on td "Full-time Farmer?" at bounding box center [520, 192] width 67 height 18
click at [551, 208] on td "Farm Experience (Seasons of production Experience)" at bounding box center [520, 221] width 67 height 41
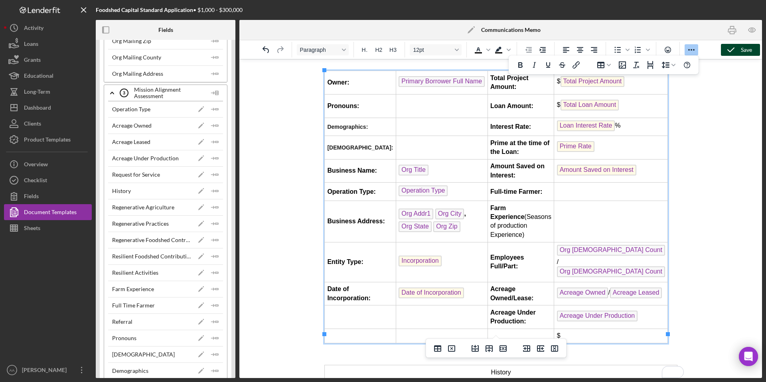
click at [572, 193] on td "To enrich screen reader interactions, please activate Accessibility in Grammarl…" at bounding box center [611, 192] width 114 height 18
click at [213, 307] on icon "Icon/Insert Field" at bounding box center [215, 306] width 16 height 16
click at [595, 227] on td "To enrich screen reader interactions, please activate Accessibility in Grammarl…" at bounding box center [611, 221] width 114 height 41
click at [215, 290] on polygon "button" at bounding box center [216, 289] width 3 height 1
click at [421, 112] on td "To enrich screen reader interactions, please activate Accessibility in Grammarl…" at bounding box center [441, 106] width 92 height 24
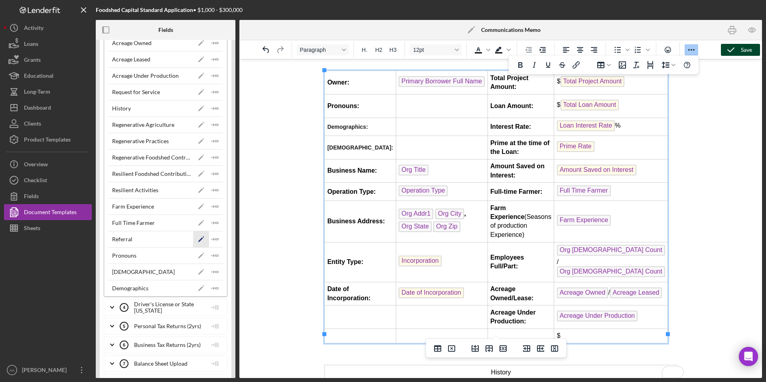
scroll to position [1128, 0]
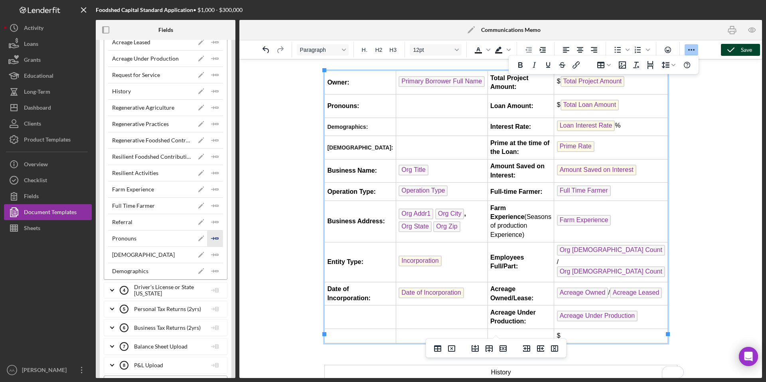
click at [212, 239] on icon "Icon/Insert Field" at bounding box center [215, 239] width 16 height 16
click at [419, 124] on td "To enrich screen reader interactions, please activate Accessibility in Grammarl…" at bounding box center [441, 127] width 92 height 18
click at [217, 271] on icon "Icon/Insert Field" at bounding box center [215, 271] width 16 height 16
click at [215, 251] on icon "Icon/Insert Field" at bounding box center [215, 255] width 16 height 16
click at [431, 142] on td "To enrich screen reader interactions, please activate Accessibility in Grammarl…" at bounding box center [441, 148] width 92 height 24
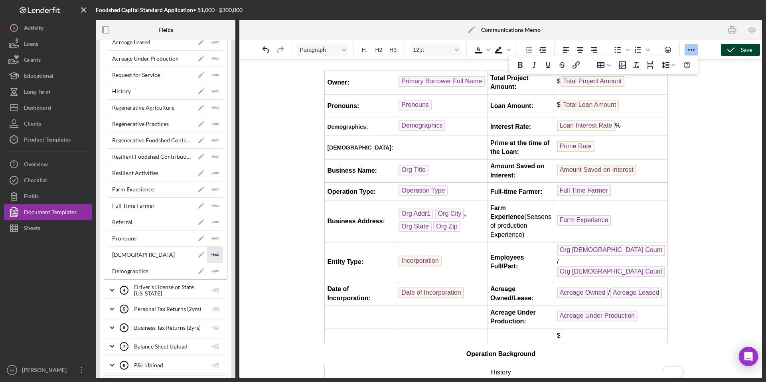
click at [213, 253] on icon "Icon/Insert Field" at bounding box center [215, 255] width 16 height 16
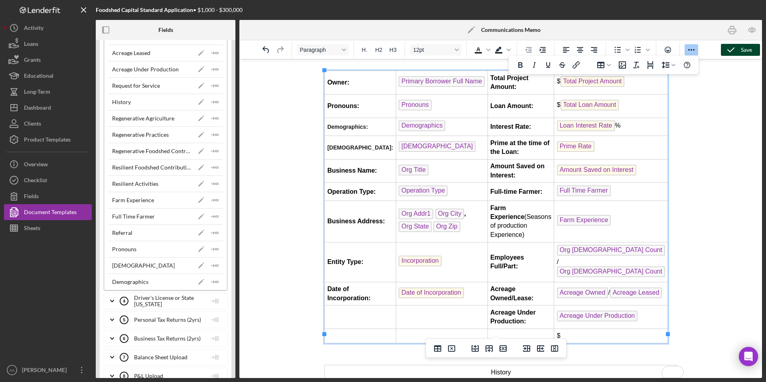
scroll to position [1115, 0]
click at [353, 307] on td "To enrich screen reader interactions, please activate Accessibility in Grammarl…" at bounding box center [359, 318] width 71 height 24
click at [364, 315] on td "To enrich screen reader interactions, please activate Accessibility in Grammarl…" at bounding box center [359, 318] width 71 height 24
drag, startPoint x: 360, startPoint y: 314, endPoint x: 327, endPoint y: 302, distance: 34.3
click at [327, 306] on td "Regenerative Practices:" at bounding box center [359, 318] width 71 height 24
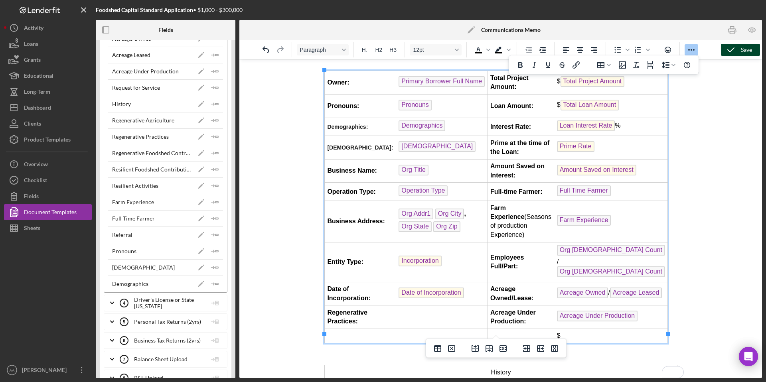
click at [410, 310] on td "To enrich screen reader interactions, please activate Accessibility in Grammarl…" at bounding box center [441, 318] width 92 height 24
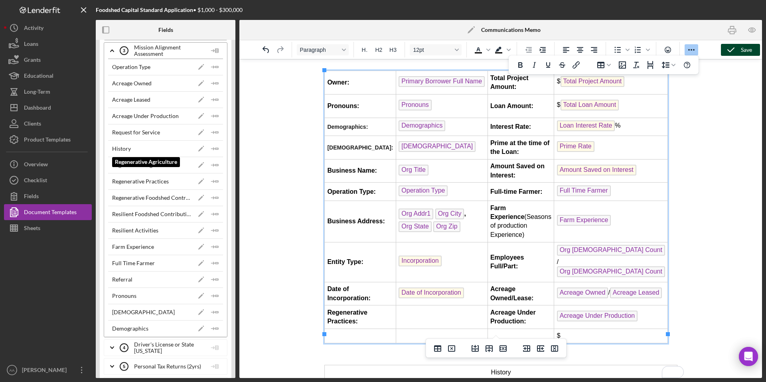
scroll to position [1062, 0]
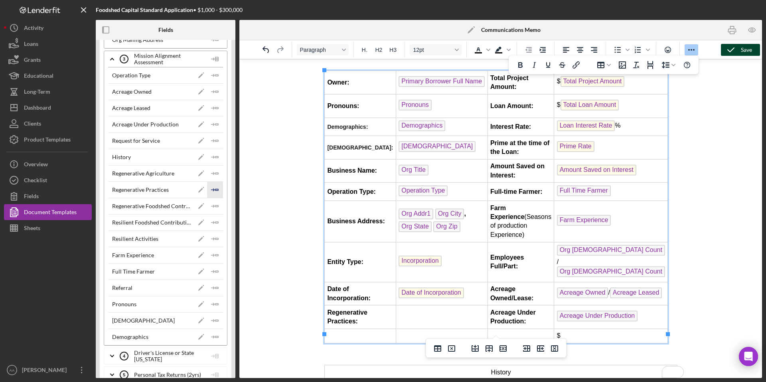
click at [215, 190] on icon "Icon/Insert Field" at bounding box center [215, 190] width 16 height 16
click at [369, 329] on td "To enrich screen reader interactions, please activate Accessibility in Grammarl…" at bounding box center [359, 336] width 71 height 14
click at [400, 329] on td "To enrich screen reader interactions, please activate Accessibility in Grammarl…" at bounding box center [441, 336] width 92 height 14
click at [213, 241] on icon "Icon/Insert Field" at bounding box center [215, 239] width 16 height 16
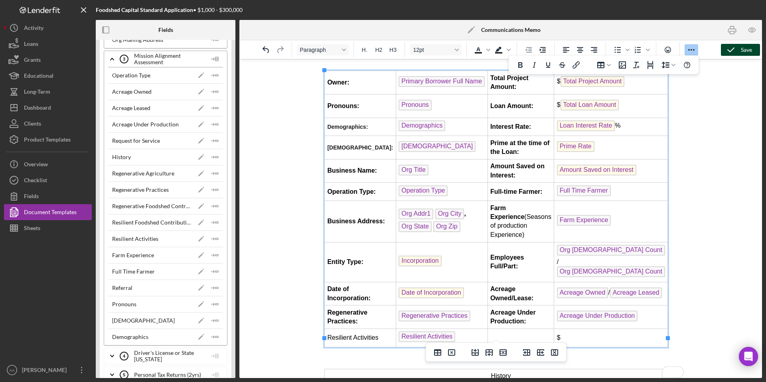
click at [362, 329] on td "Resilient Activities" at bounding box center [359, 338] width 71 height 18
click at [361, 329] on td "Resilient Activities" at bounding box center [359, 338] width 71 height 18
click at [366, 337] on td "Resilient Activities" at bounding box center [359, 338] width 71 height 18
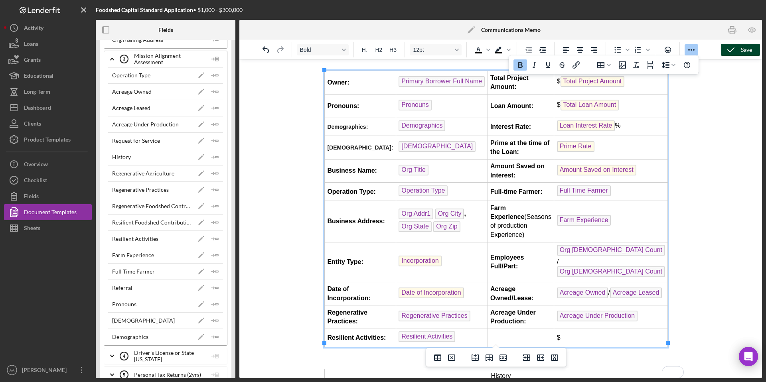
click at [517, 334] on td "To enrich screen reader interactions, please activate Accessibility in Grammarl…" at bounding box center [520, 338] width 67 height 18
click at [515, 333] on td "Referral" at bounding box center [520, 338] width 67 height 18
click at [536, 332] on td "Referral" at bounding box center [520, 338] width 67 height 18
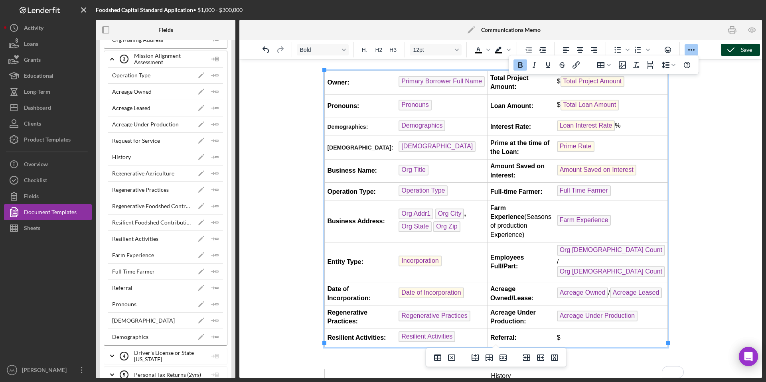
click at [570, 329] on td "$" at bounding box center [611, 338] width 114 height 18
click at [215, 288] on polygon "button" at bounding box center [216, 287] width 3 height 1
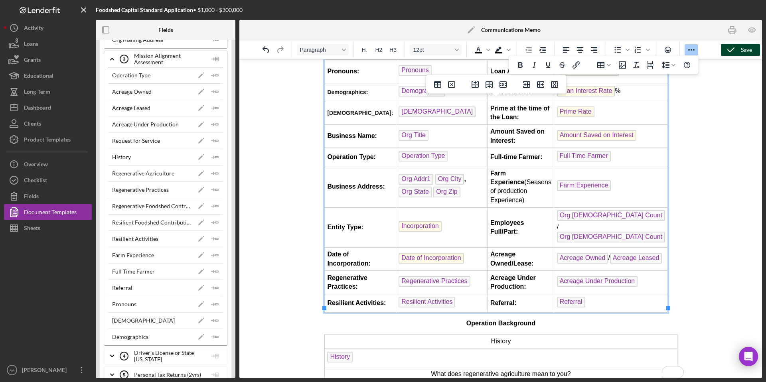
scroll to position [167, 0]
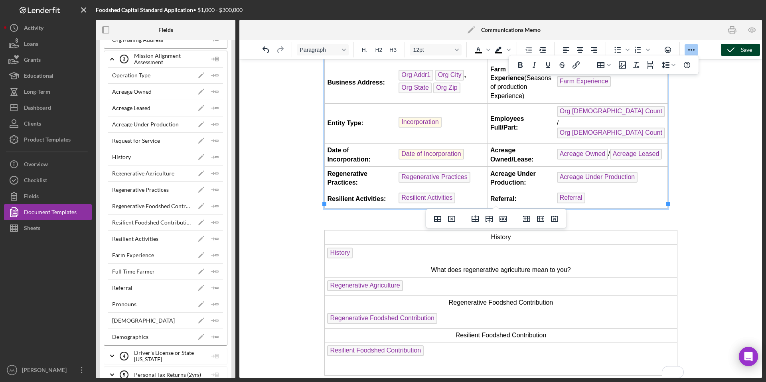
click at [503, 234] on td "History" at bounding box center [500, 238] width 353 height 14
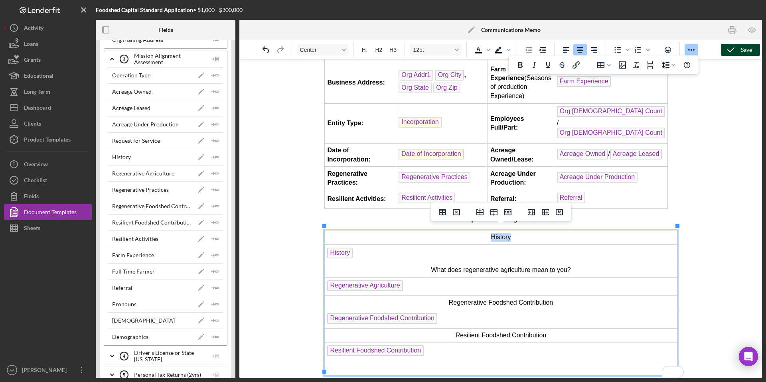
click at [503, 234] on td "History" at bounding box center [500, 238] width 353 height 14
click at [483, 269] on td "What does regenerative agriculture mean to you?" at bounding box center [500, 270] width 353 height 14
click at [476, 297] on td "Regenerative Foodshed Contribution" at bounding box center [500, 303] width 353 height 14
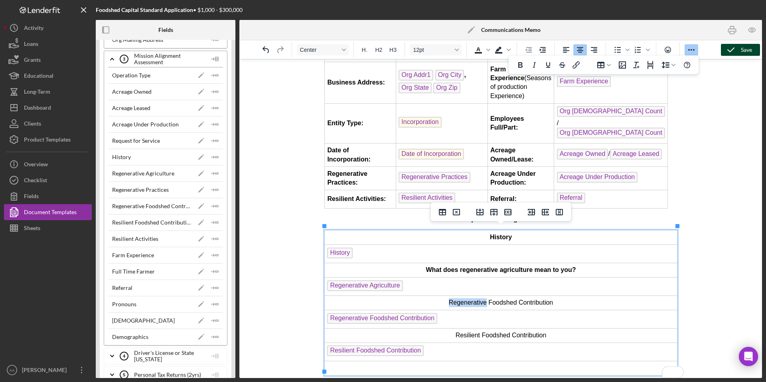
click at [476, 297] on td "Regenerative Foodshed Contribution" at bounding box center [500, 303] width 353 height 14
click at [484, 333] on td "Resilient Foodshed Contribution" at bounding box center [500, 335] width 353 height 14
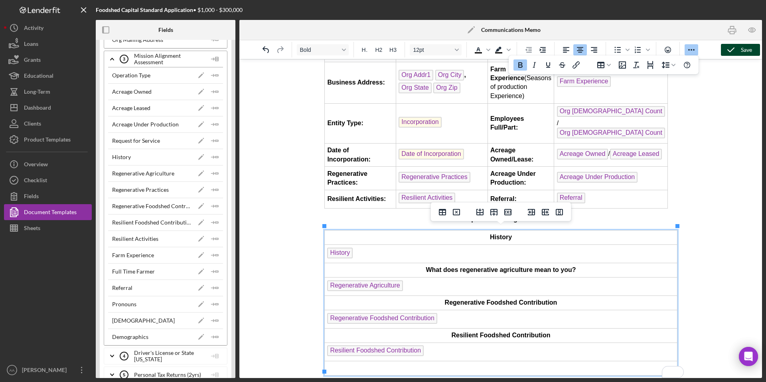
click at [520, 367] on td "To enrich screen reader interactions, please activate Accessibility in Grammarl…" at bounding box center [500, 368] width 353 height 14
click at [505, 212] on icon "Delete row" at bounding box center [508, 213] width 10 height 10
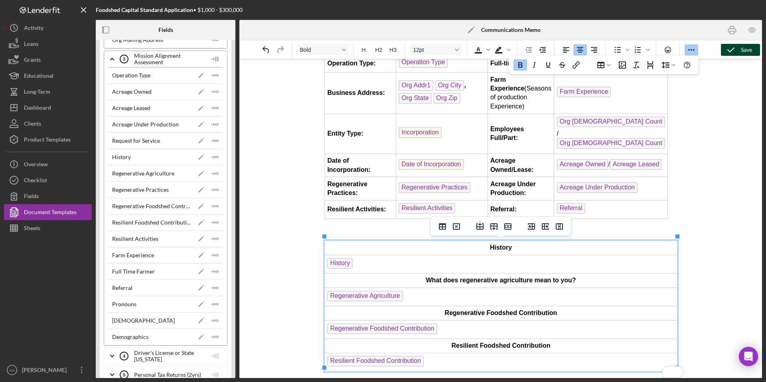
scroll to position [152, 0]
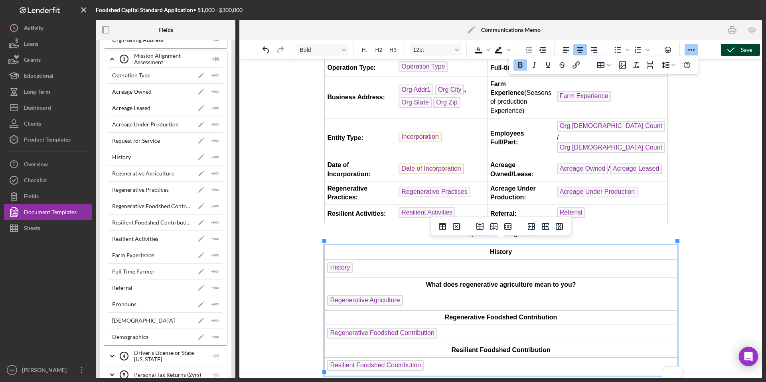
click at [686, 361] on div at bounding box center [500, 218] width 523 height 319
click at [684, 359] on div at bounding box center [500, 218] width 523 height 319
click at [682, 363] on html "Owner: Primary Borrower Full Name Total Project Amount: $ Total Project Amount …" at bounding box center [501, 145] width 366 height 476
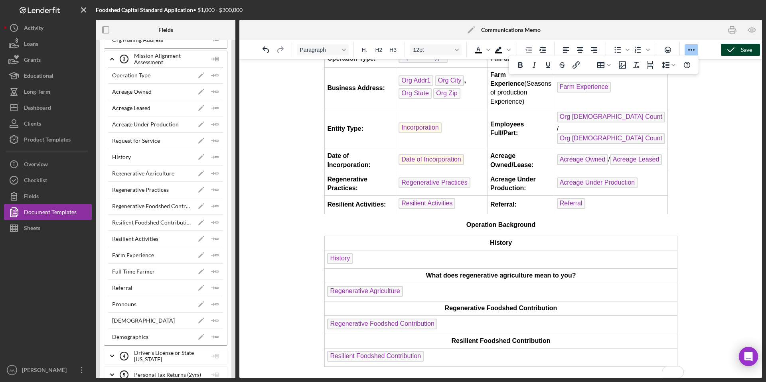
scroll to position [168, 0]
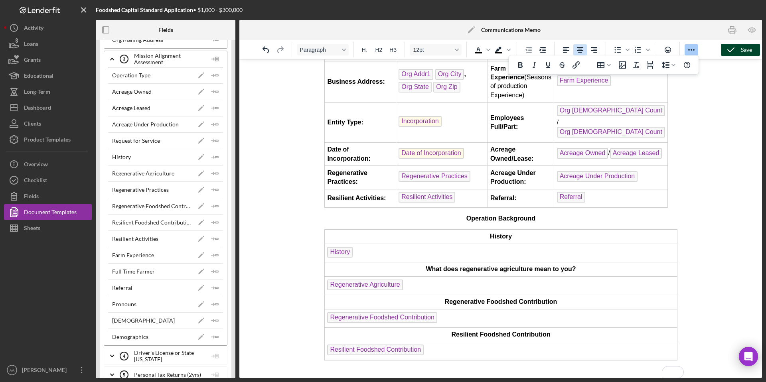
click at [577, 48] on icon "Align center" at bounding box center [580, 50] width 10 height 10
click at [492, 369] on p "Loan Summary" at bounding box center [500, 371] width 353 height 9
click at [526, 368] on p "Loan Summary" at bounding box center [500, 371] width 353 height 9
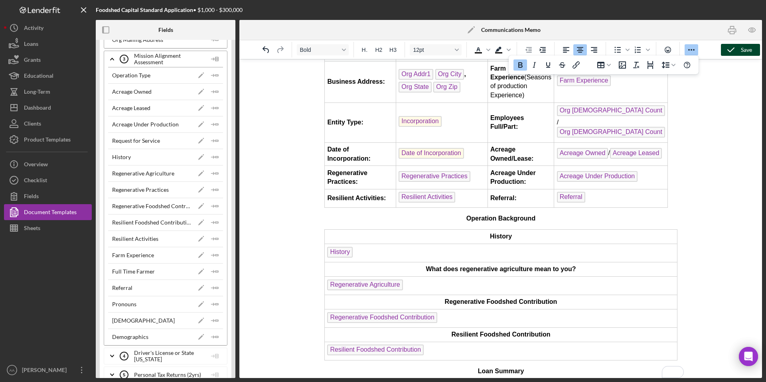
scroll to position [177, 0]
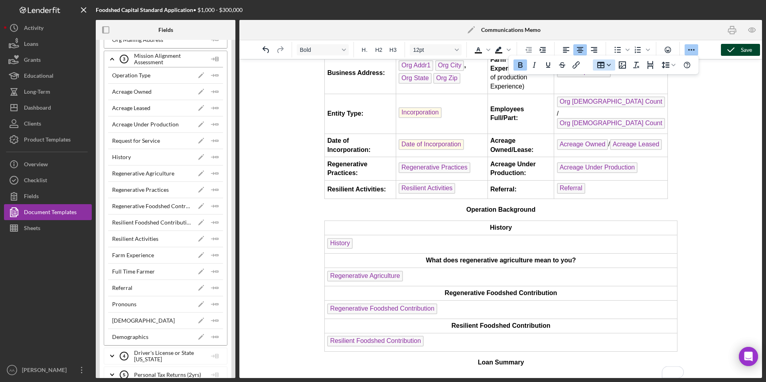
click at [600, 66] on icon "Table" at bounding box center [600, 65] width 7 height 6
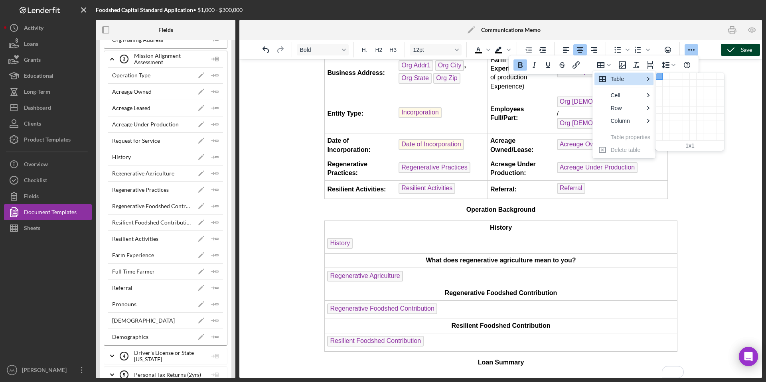
click at [660, 76] on div "1 columns, 1 rows" at bounding box center [659, 76] width 7 height 7
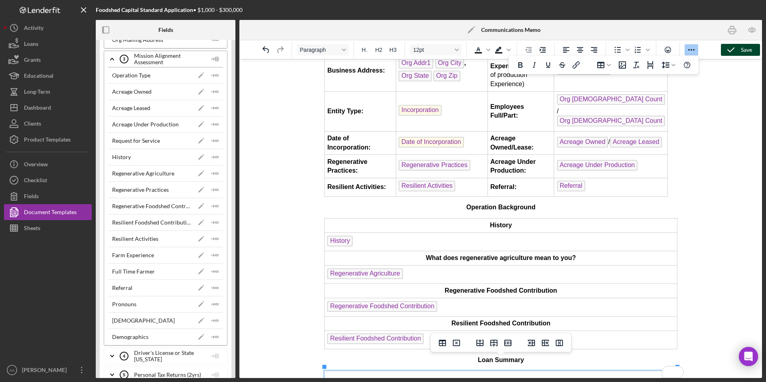
scroll to position [189, 0]
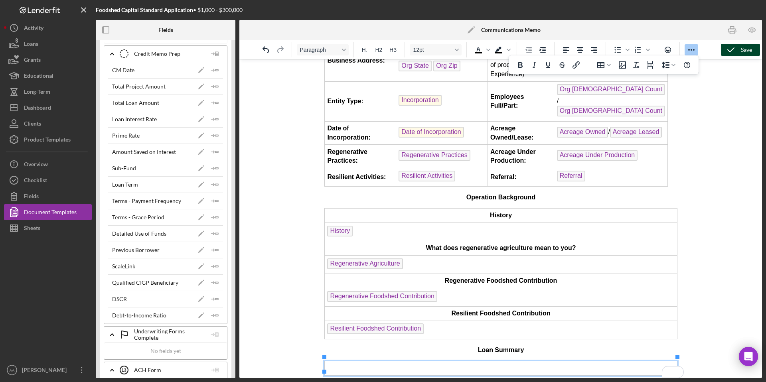
click at [741, 50] on div "Save" at bounding box center [746, 50] width 11 height 12
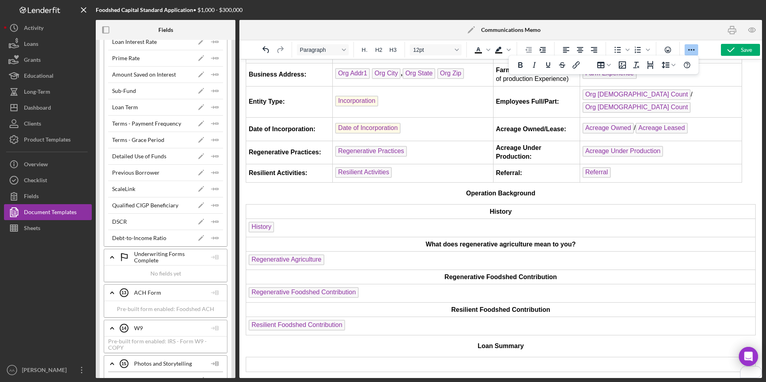
scroll to position [2961, 0]
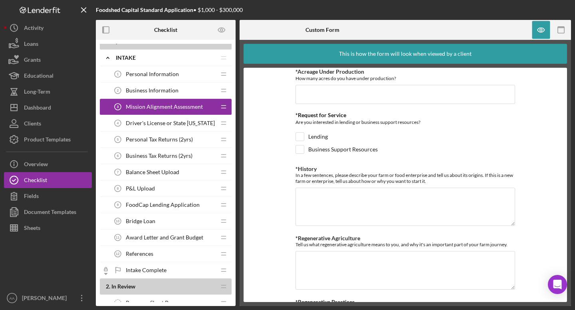
scroll to position [239, 0]
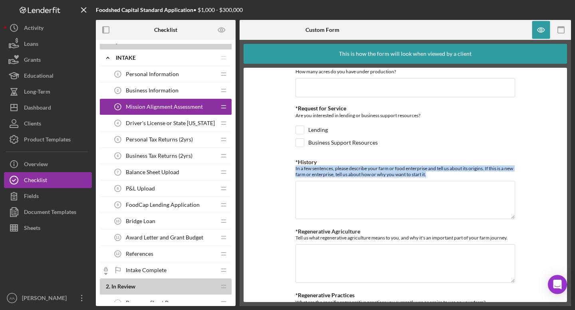
drag, startPoint x: 438, startPoint y: 173, endPoint x: 292, endPoint y: 169, distance: 146.1
click at [292, 169] on form "*Operation Type Please select the options that best fits your business Vegetabl…" at bounding box center [404, 185] width 323 height 235
copy div "In a few sentences, please describe your farm or food enterprise and tell us ab…"
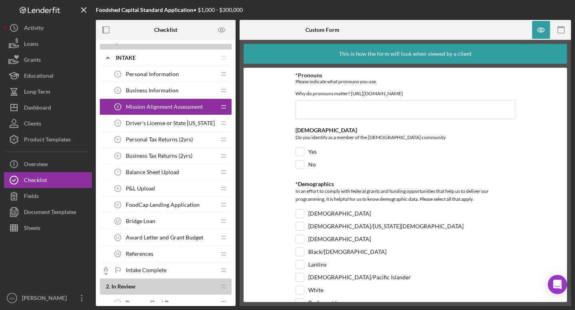
scroll to position [1243, 0]
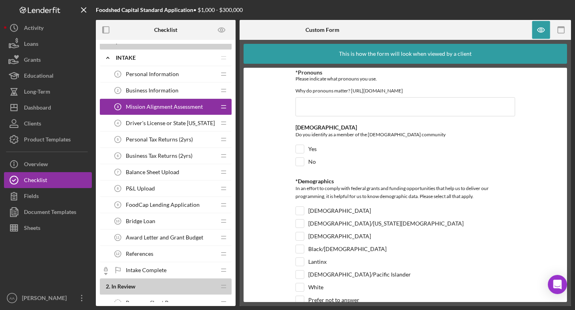
click at [318, 185] on div "*Demographics" at bounding box center [404, 181] width 219 height 6
copy div "Demographics"
click at [307, 131] on div "[DEMOGRAPHIC_DATA]" at bounding box center [404, 128] width 219 height 6
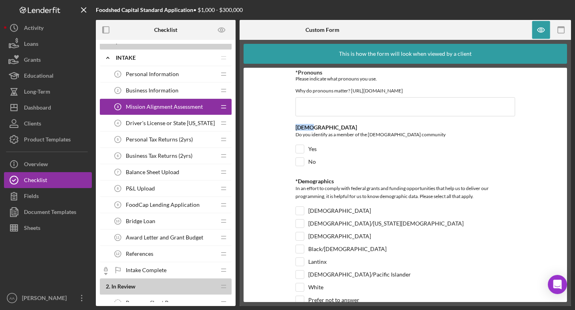
copy div "[DEMOGRAPHIC_DATA]"
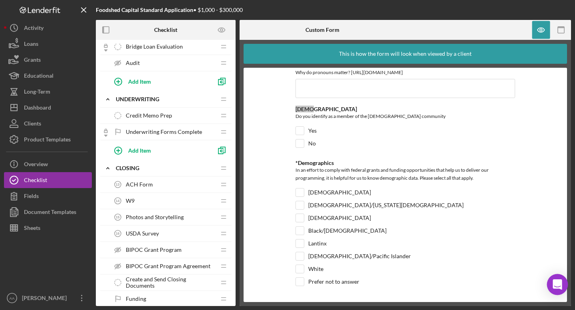
scroll to position [314, 0]
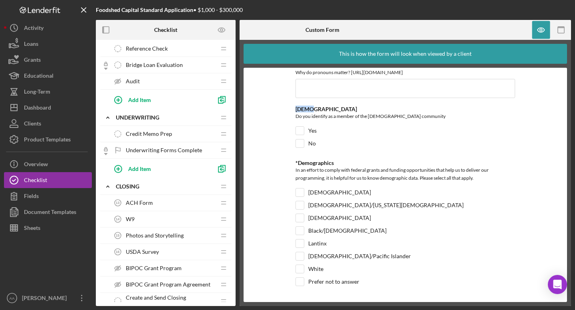
click at [150, 134] on span "Credit Memo Prep" at bounding box center [149, 134] width 46 height 6
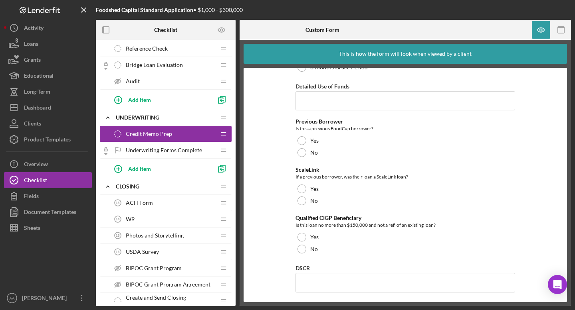
scroll to position [496, 0]
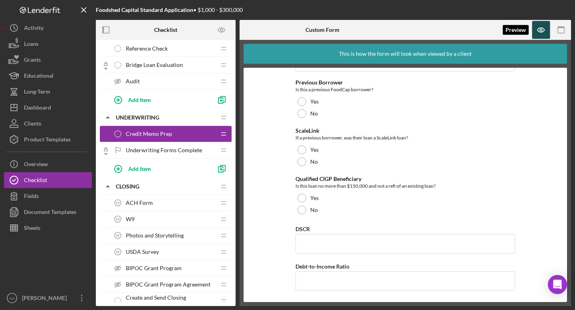
click at [537, 30] on icon "button" at bounding box center [540, 30] width 7 height 4
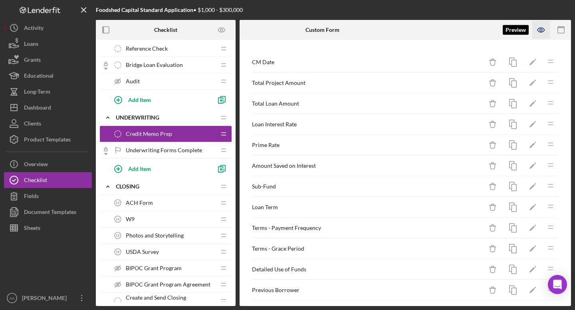
click at [546, 32] on icon "button" at bounding box center [541, 30] width 18 height 18
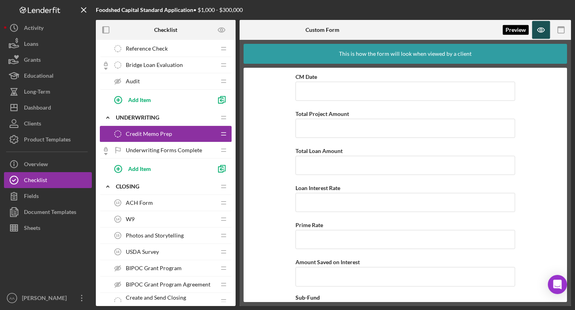
click at [546, 32] on icon "button" at bounding box center [541, 30] width 18 height 18
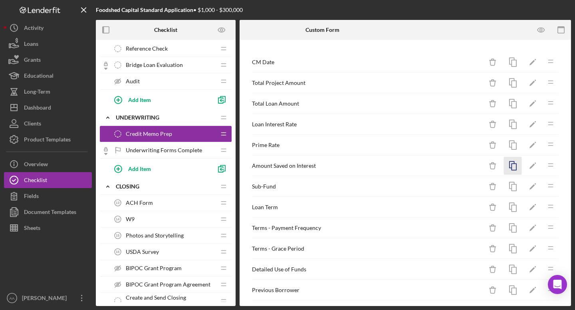
scroll to position [107, 0]
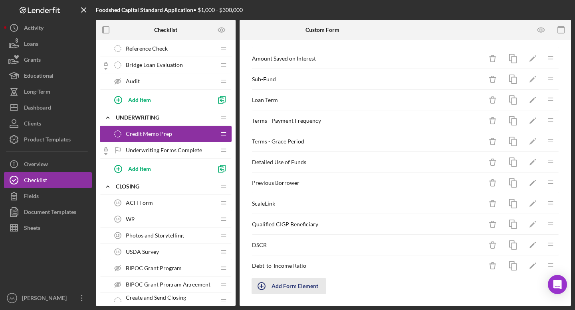
click at [312, 289] on div "Add Form Element" at bounding box center [294, 287] width 47 height 16
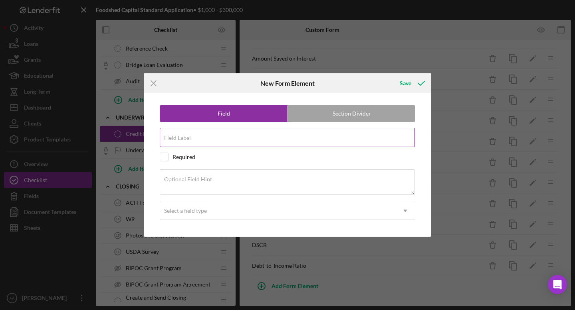
click at [292, 137] on input "Field Label" at bounding box center [287, 137] width 255 height 19
type input "Loan Summary"
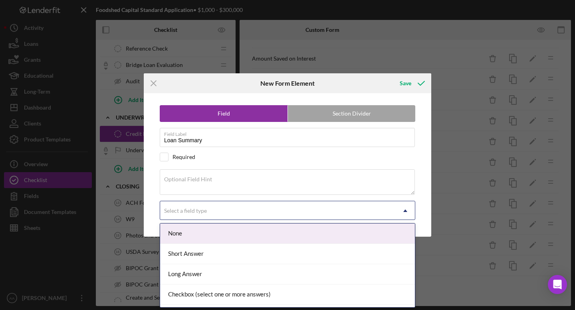
click at [227, 207] on div "Select a field type" at bounding box center [277, 211] width 235 height 18
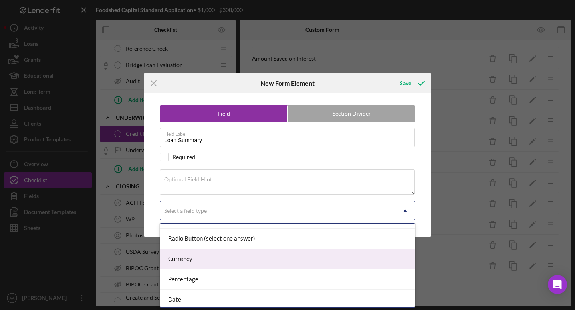
scroll to position [45, 0]
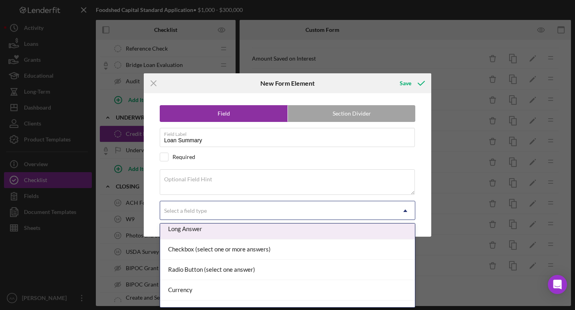
click at [232, 235] on div "Long Answer" at bounding box center [287, 229] width 255 height 20
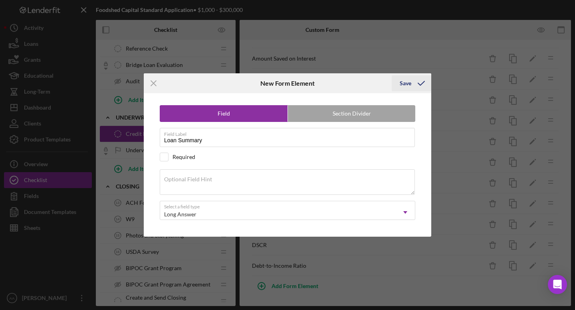
click at [410, 79] on div "Save" at bounding box center [405, 83] width 12 height 16
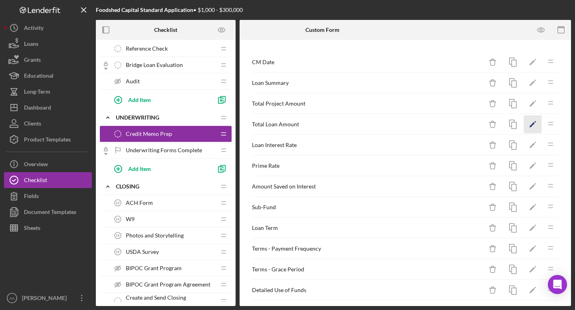
scroll to position [128, 0]
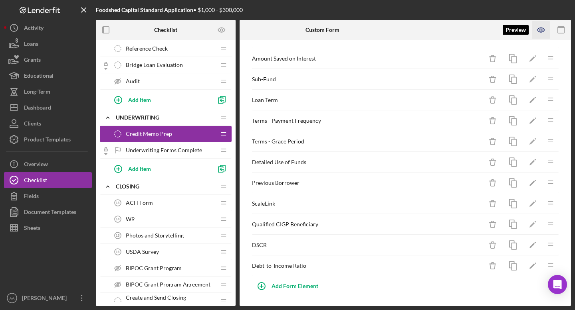
click at [544, 29] on icon "button" at bounding box center [540, 30] width 7 height 4
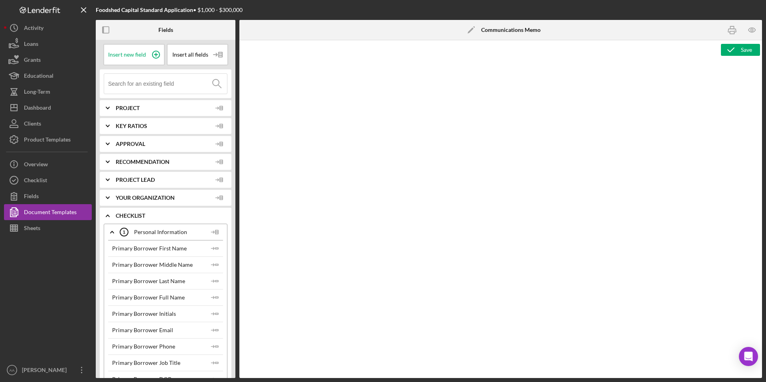
type textarea "<p style="text-align: center;"><img src="[URL][DOMAIN_NAME]" alt="" width="258"…"
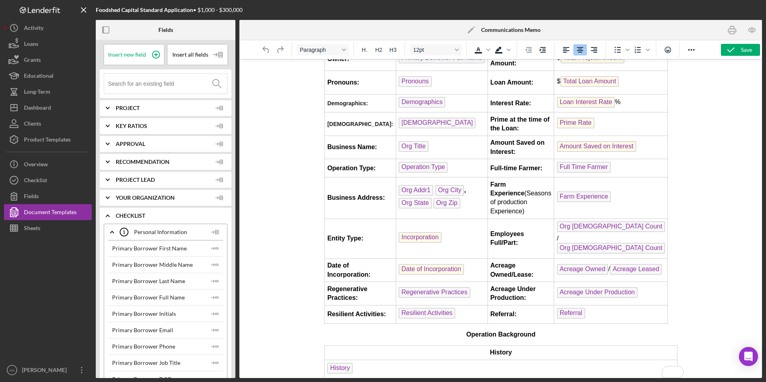
scroll to position [189, 0]
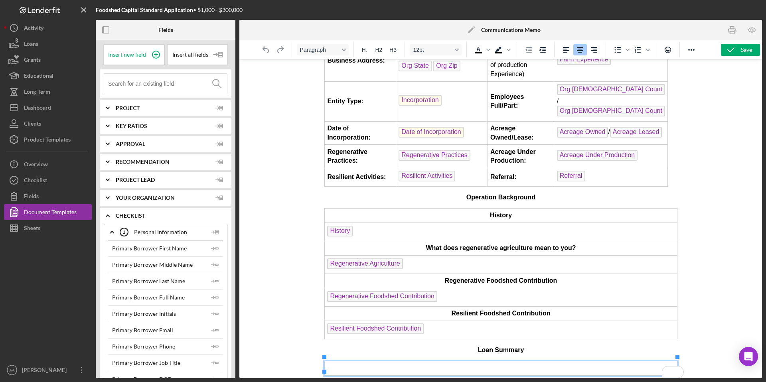
click at [365, 362] on td "To enrich screen reader interactions, please activate Accessibility in Grammarl…" at bounding box center [500, 369] width 353 height 14
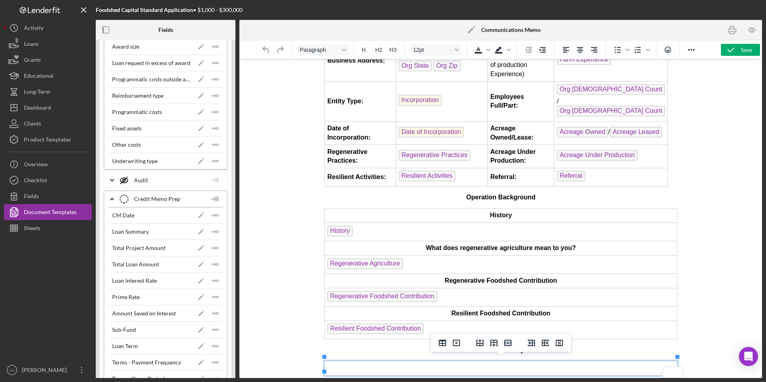
scroll to position [2929, 0]
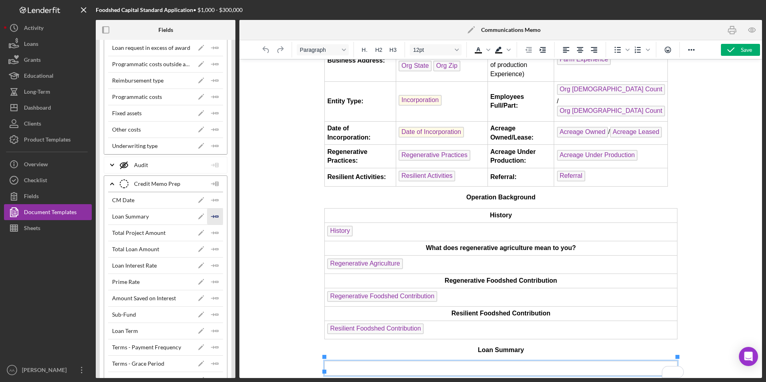
click at [215, 214] on icon "Icon/Insert Field" at bounding box center [215, 217] width 16 height 16
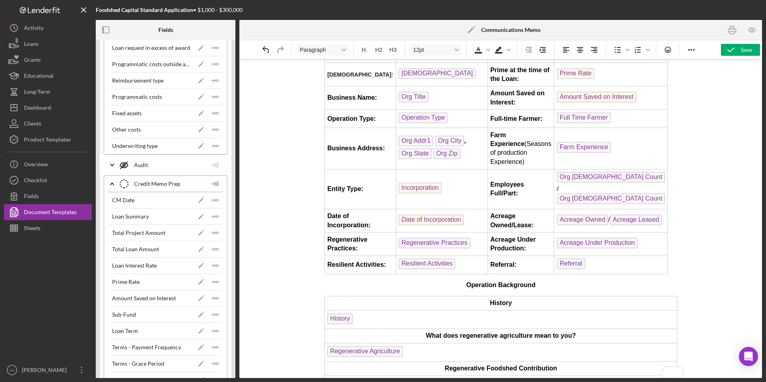
scroll to position [0, 0]
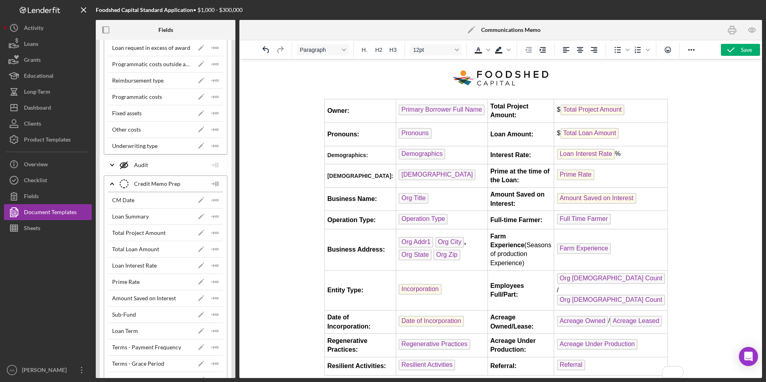
click at [497, 81] on img "To enrich screen reader interactions, please activate Accessibility in Grammarl…" at bounding box center [500, 78] width 103 height 24
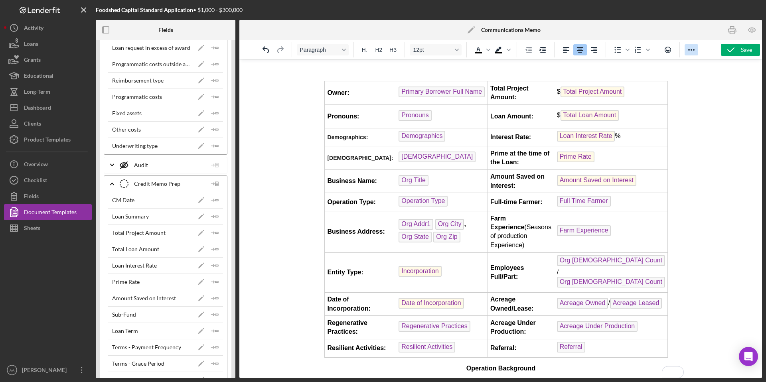
click at [692, 51] on icon "Reveal or hide additional toolbar items" at bounding box center [692, 50] width 10 height 10
click at [623, 65] on icon "Insert/edit image" at bounding box center [622, 64] width 7 height 7
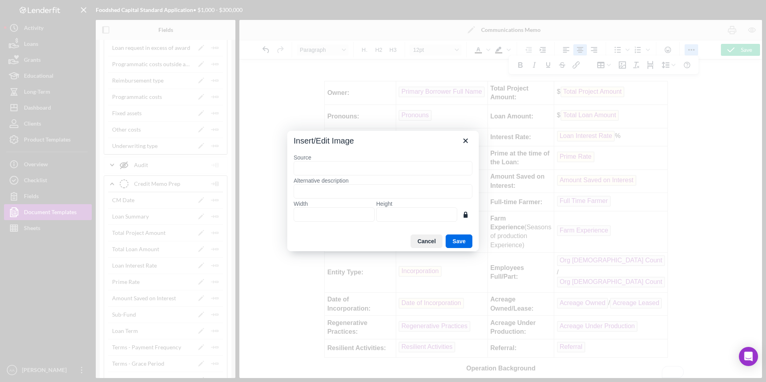
click at [381, 166] on input "Source" at bounding box center [383, 168] width 179 height 14
click at [364, 190] on input "Alternative description" at bounding box center [383, 191] width 179 height 14
click at [366, 167] on input "Source" at bounding box center [383, 168] width 179 height 14
click at [467, 142] on icon "Close" at bounding box center [465, 140] width 4 height 4
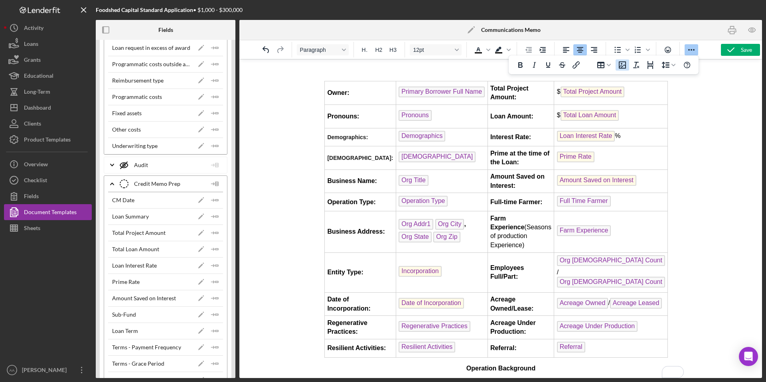
click at [623, 67] on icon "Insert/edit image" at bounding box center [623, 65] width 10 height 10
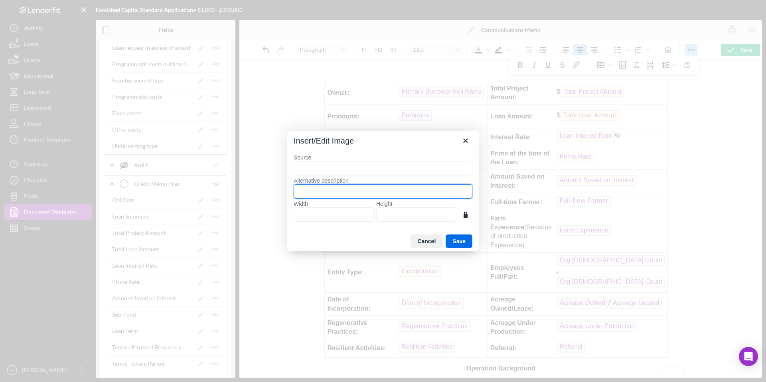
click at [416, 186] on input "Alternative description" at bounding box center [383, 191] width 179 height 14
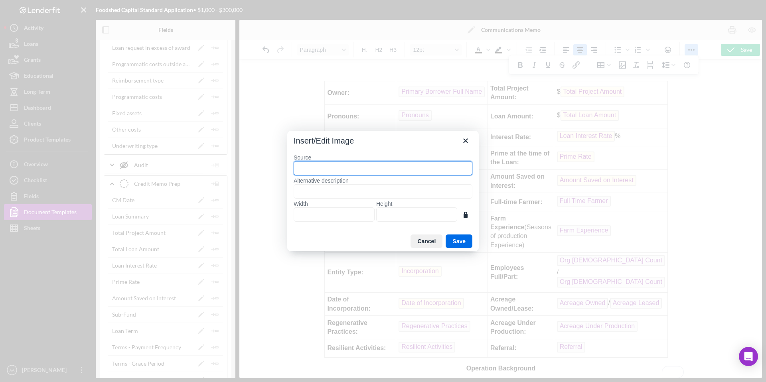
click at [414, 168] on input "Source" at bounding box center [383, 168] width 179 height 14
click at [462, 138] on icon "Close" at bounding box center [466, 141] width 10 height 10
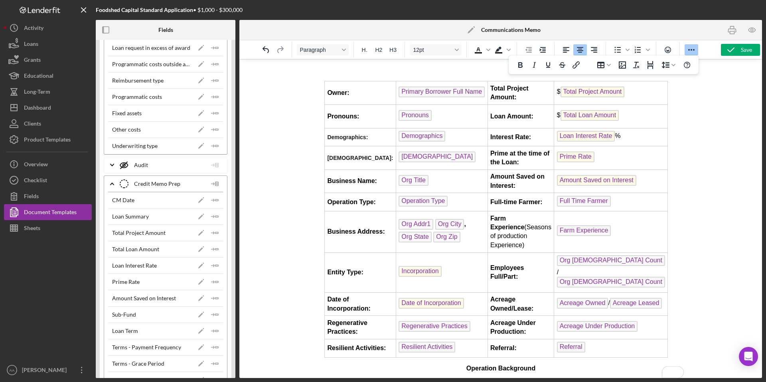
click at [501, 72] on img "To enrich screen reader interactions, please activate Accessibility in Grammarl…" at bounding box center [501, 72] width 0 height 0
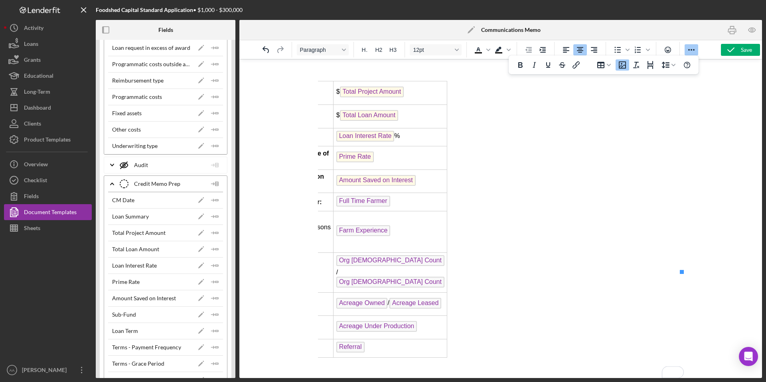
scroll to position [0, 221]
drag, startPoint x: 680, startPoint y: 272, endPoint x: 415, endPoint y: 195, distance: 276.7
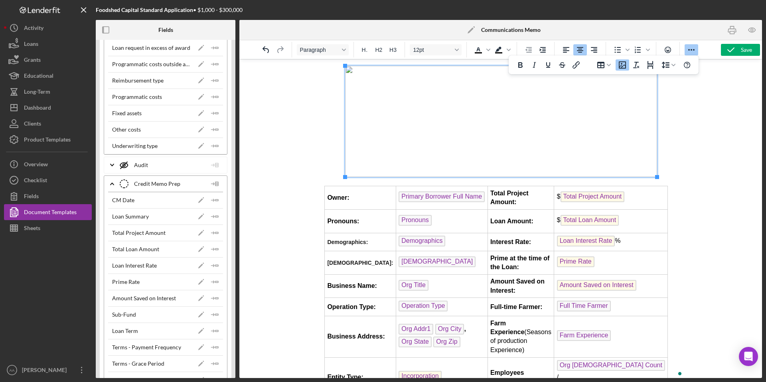
scroll to position [0, 0]
drag, startPoint x: 656, startPoint y: 177, endPoint x: 530, endPoint y: 124, distance: 137.0
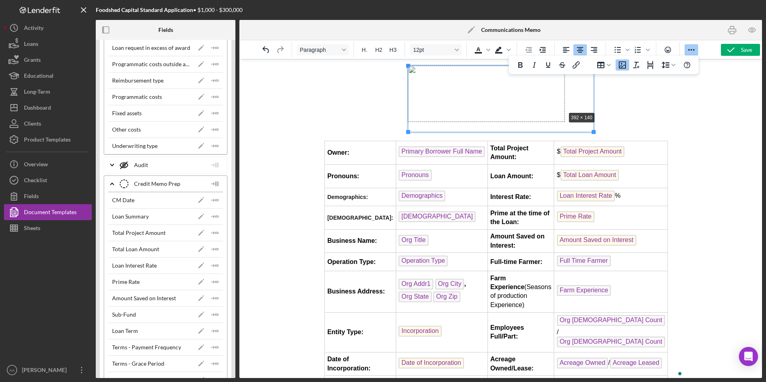
drag, startPoint x: 593, startPoint y: 131, endPoint x: 564, endPoint y: 110, distance: 35.7
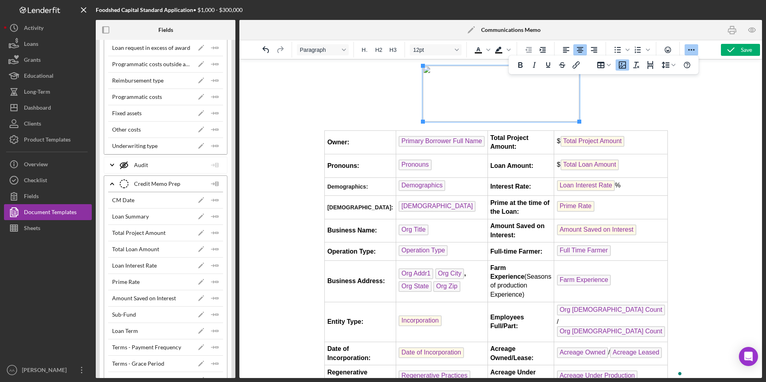
click at [624, 107] on p "To enrich screen reader interactions, please activate Accessibility in Grammarl…" at bounding box center [500, 95] width 353 height 58
click at [553, 108] on img "To enrich screen reader interactions, please activate Accessibility in Grammarl…" at bounding box center [501, 94] width 156 height 56
drag, startPoint x: 579, startPoint y: 120, endPoint x: 562, endPoint y: 114, distance: 18.6
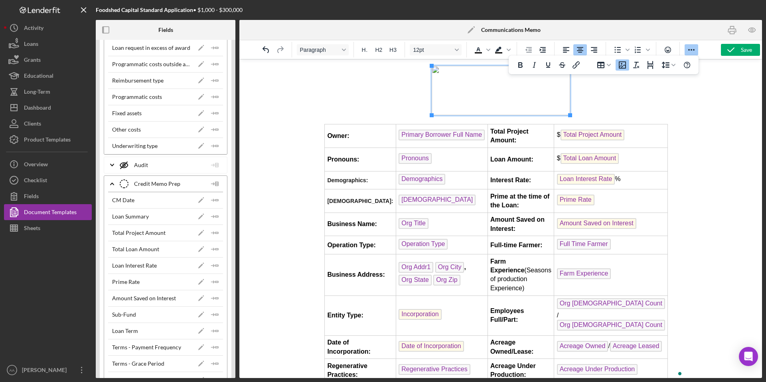
click at [585, 116] on p "To enrich screen reader interactions, please activate Accessibility in Grammarl…" at bounding box center [500, 92] width 353 height 52
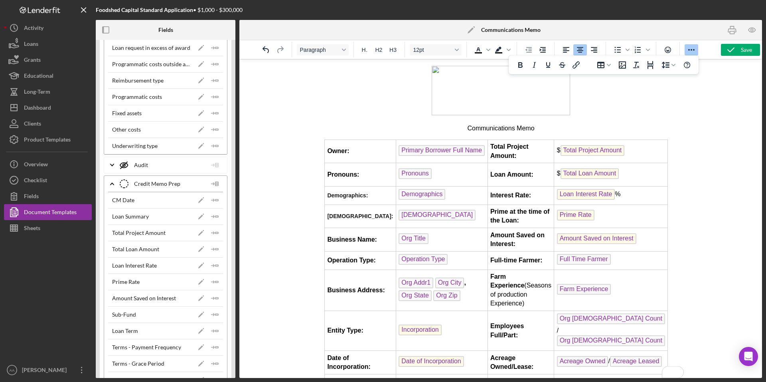
click at [519, 129] on p "Communications Memo" at bounding box center [500, 128] width 353 height 9
click at [364, 51] on span "H1" at bounding box center [365, 50] width 7 height 6
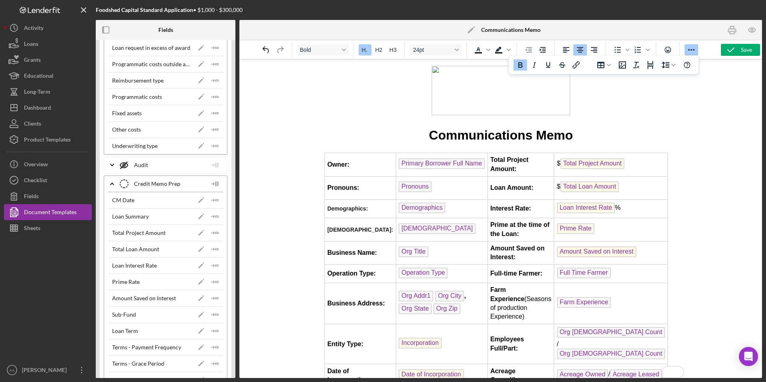
click at [617, 128] on h1 "Communications Memo" at bounding box center [500, 135] width 353 height 18
click at [561, 136] on strong "Communications Memo" at bounding box center [501, 135] width 144 height 14
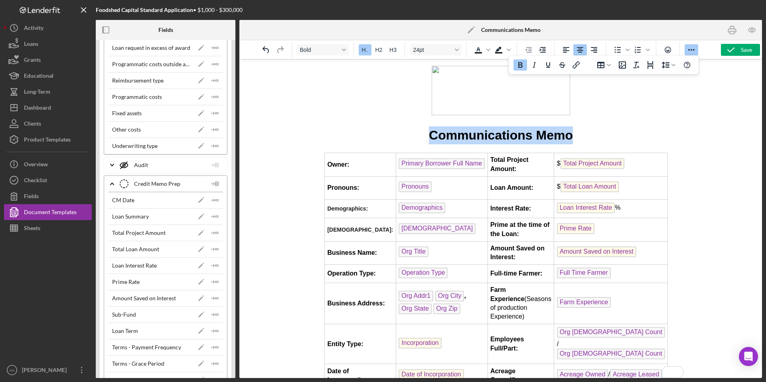
click at [561, 136] on strong "Communications Memo" at bounding box center [501, 135] width 144 height 14
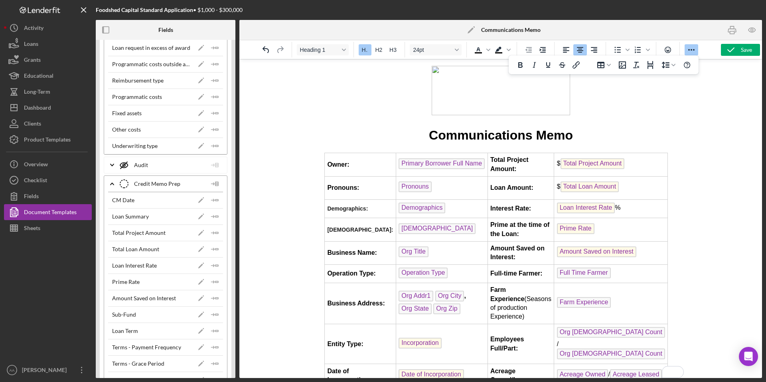
click at [702, 128] on div at bounding box center [500, 218] width 523 height 319
click at [609, 123] on body "Communications Memo Owner: Primary Borrower Full Name Total Project Amount: $ T…" at bounding box center [500, 344] width 353 height 557
click at [531, 138] on h1 "Communications Memo" at bounding box center [500, 135] width 353 height 18
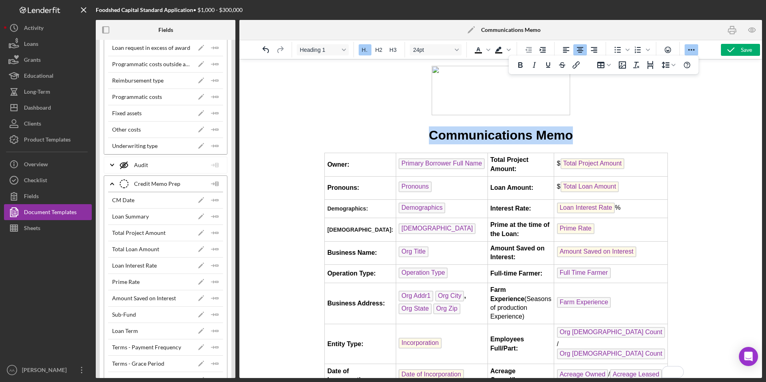
click at [531, 138] on h1 "Communications Memo" at bounding box center [500, 135] width 353 height 18
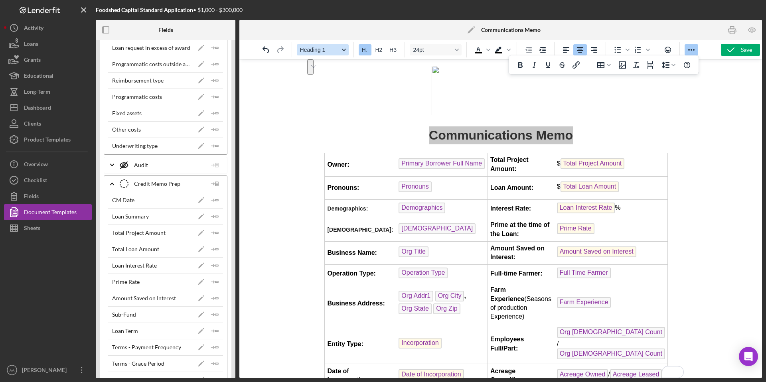
click at [325, 48] on span "Heading 1" at bounding box center [319, 50] width 39 height 6
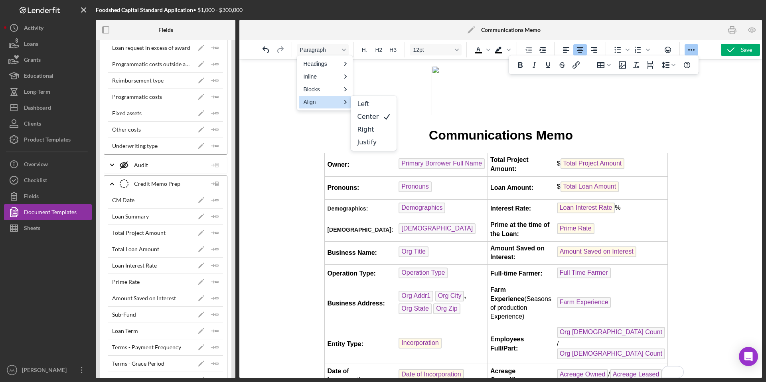
click at [395, 70] on p "To enrich screen reader interactions, please activate Accessibility in Grammarl…" at bounding box center [500, 92] width 353 height 52
click at [684, 96] on div at bounding box center [500, 218] width 523 height 319
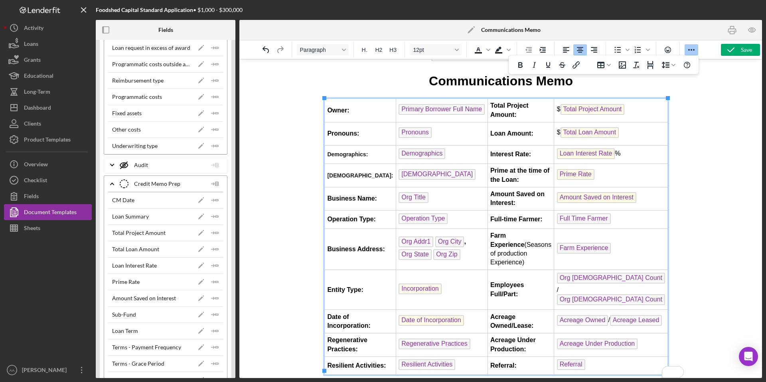
click at [346, 154] on span "Demographics:" at bounding box center [347, 154] width 41 height 6
click at [343, 132] on strong "Pronouns:" at bounding box center [343, 133] width 32 height 7
click at [339, 108] on strong "Owner:" at bounding box center [338, 110] width 22 height 7
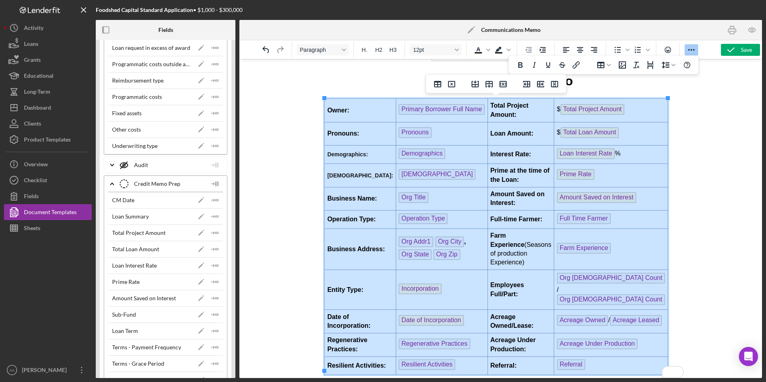
drag, startPoint x: 328, startPoint y: 108, endPoint x: 619, endPoint y: 355, distance: 381.7
click at [619, 355] on tbody "Owner: Primary Borrower Full Name Total Project Amount: $ Total Project Amount …" at bounding box center [495, 237] width 343 height 276
click at [436, 47] on span "12pt" at bounding box center [432, 50] width 39 height 6
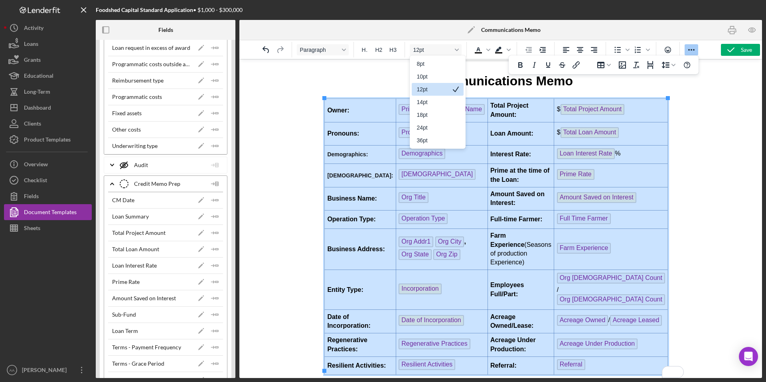
click at [431, 87] on div "12pt" at bounding box center [432, 90] width 31 height 10
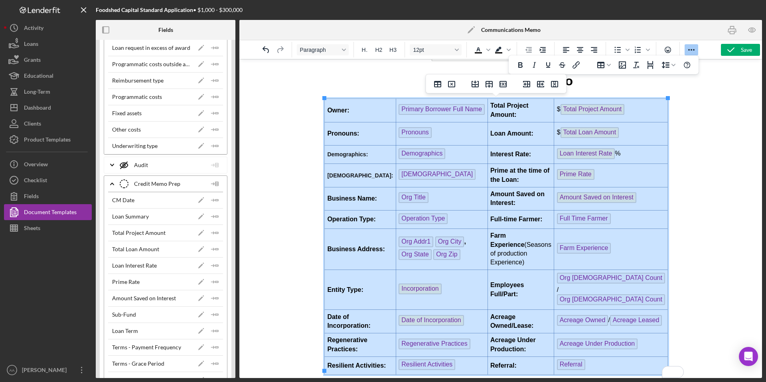
click at [365, 85] on h1 "Communications Memo" at bounding box center [500, 81] width 353 height 18
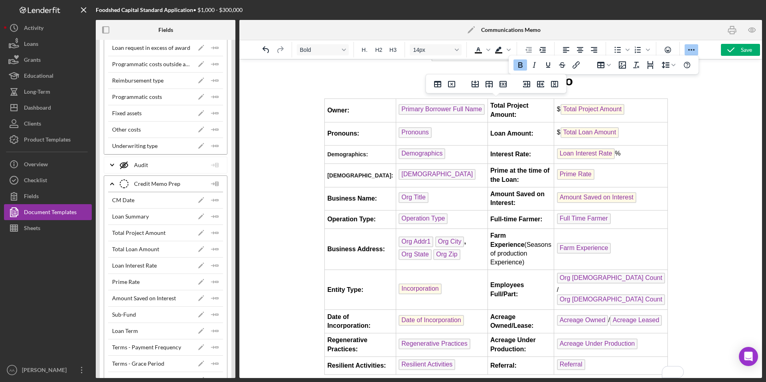
click at [354, 156] on span "Demographics:" at bounding box center [347, 154] width 41 height 6
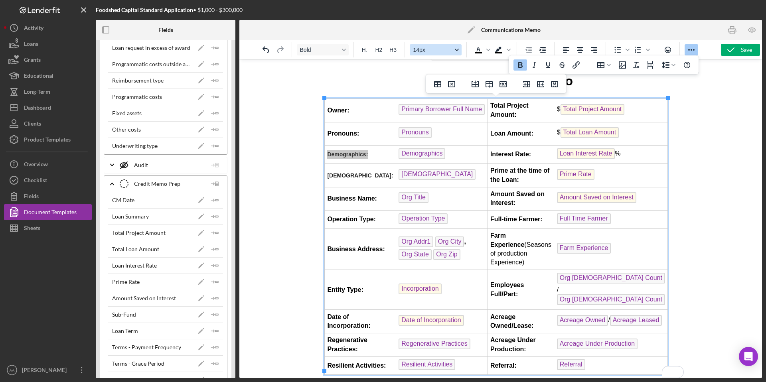
click at [435, 47] on span "14px" at bounding box center [432, 50] width 39 height 6
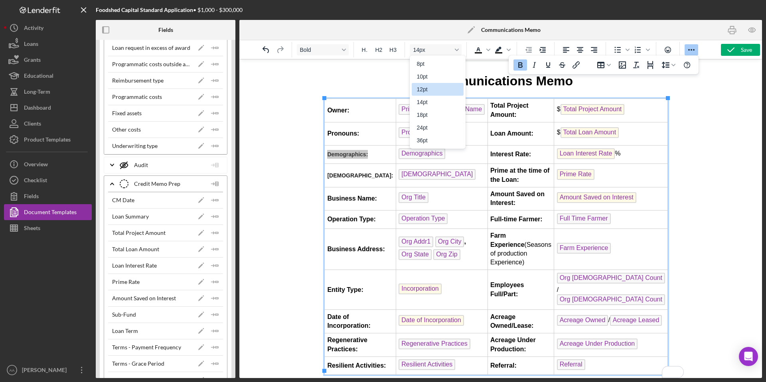
click at [433, 84] on div "12pt" at bounding box center [438, 89] width 52 height 13
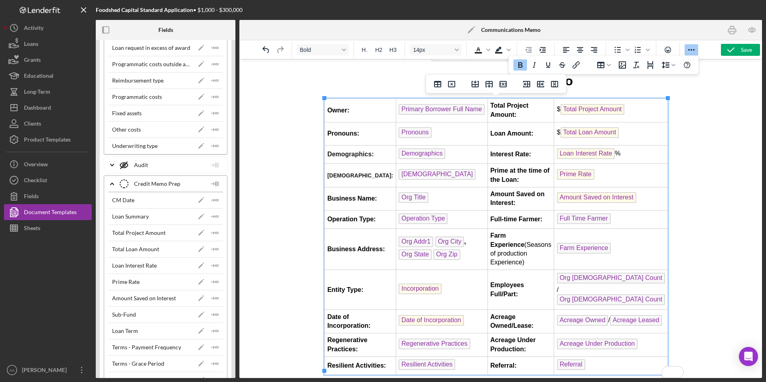
click at [344, 176] on span "[DEMOGRAPHIC_DATA]:" at bounding box center [360, 175] width 66 height 6
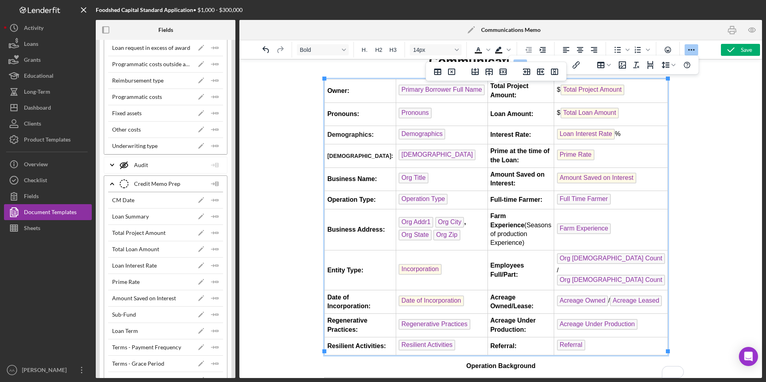
scroll to position [74, 0]
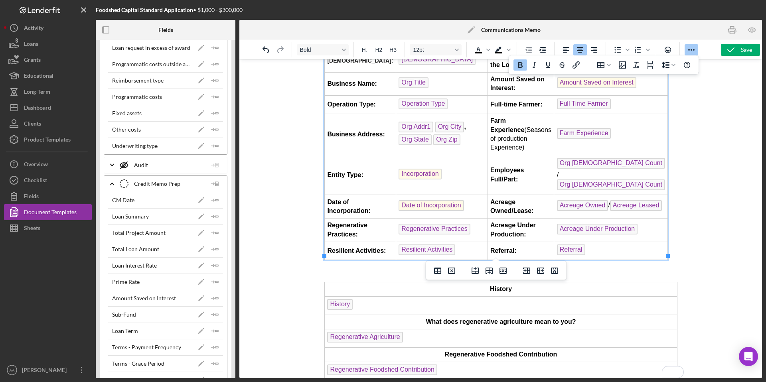
click at [503, 286] on strong "History" at bounding box center [501, 289] width 22 height 7
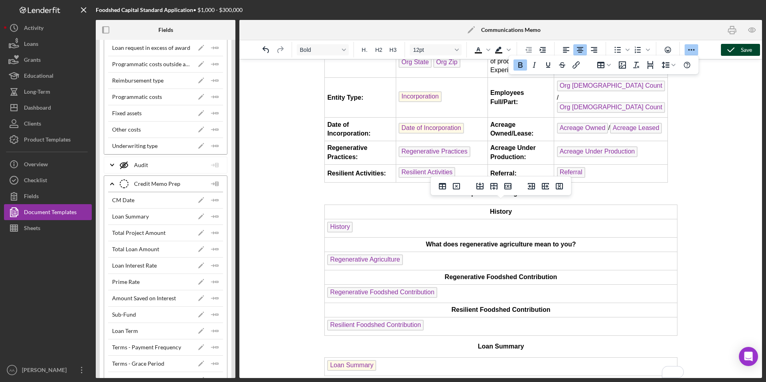
click at [743, 52] on div "Save" at bounding box center [746, 50] width 11 height 12
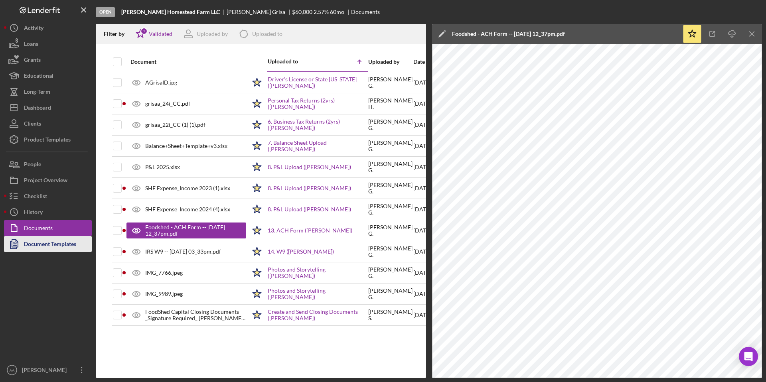
click at [57, 243] on div "Document Templates" at bounding box center [50, 245] width 52 height 18
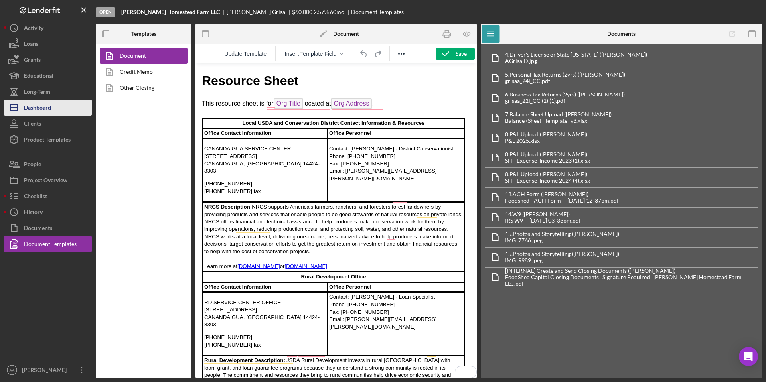
click at [64, 106] on button "Icon/Dashboard Dashboard" at bounding box center [48, 108] width 88 height 16
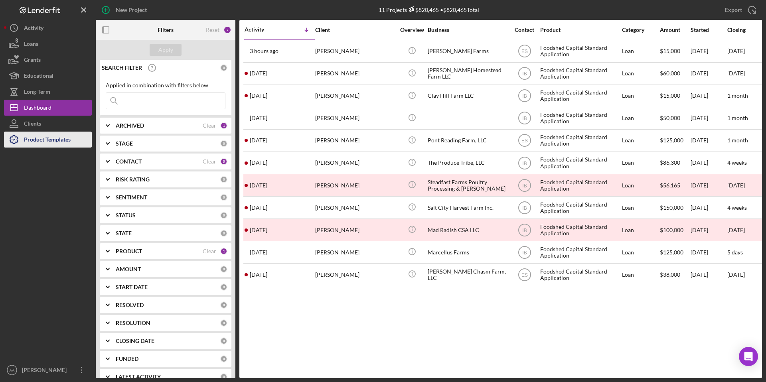
click at [49, 138] on div "Product Templates" at bounding box center [47, 141] width 47 height 18
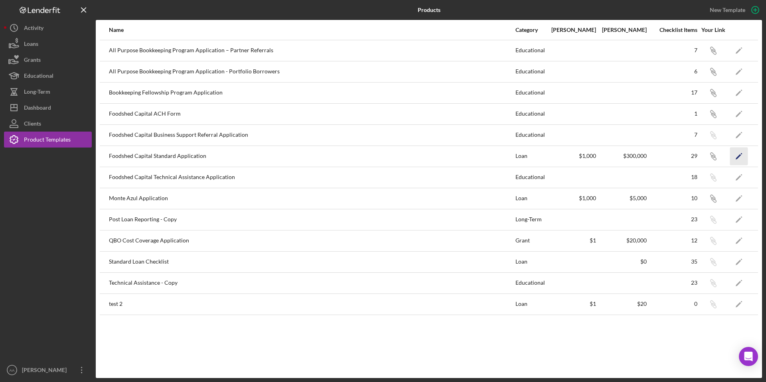
click at [737, 158] on polygon "button" at bounding box center [739, 157] width 6 height 6
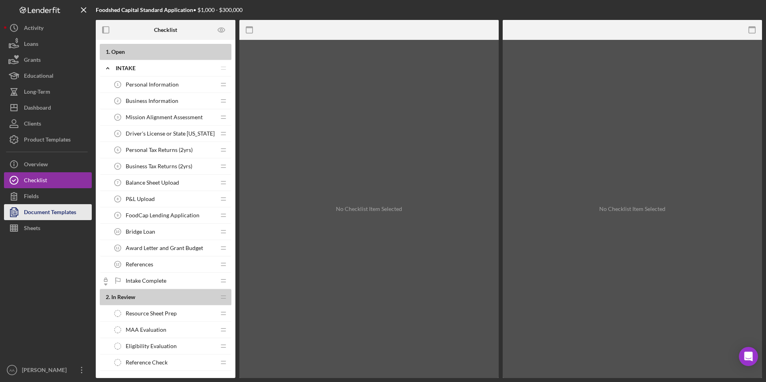
click at [32, 218] on div "Document Templates" at bounding box center [50, 213] width 52 height 18
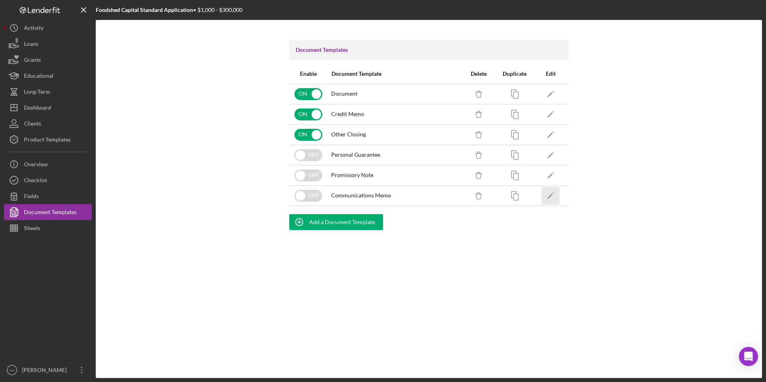
click at [549, 199] on icon "Icon/Edit" at bounding box center [551, 196] width 18 height 18
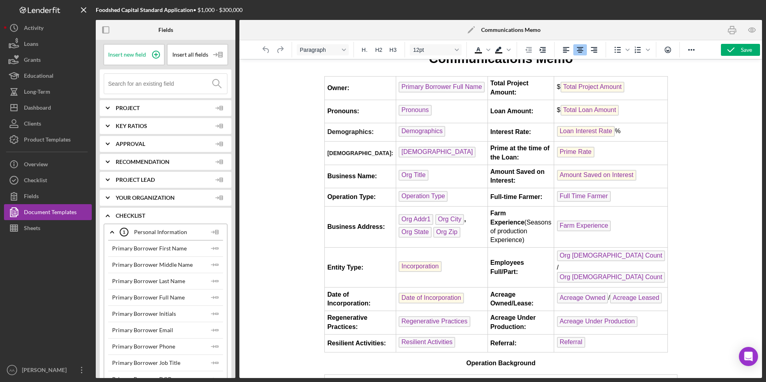
scroll to position [77, 0]
click at [46, 181] on div "Checklist" at bounding box center [35, 181] width 23 height 18
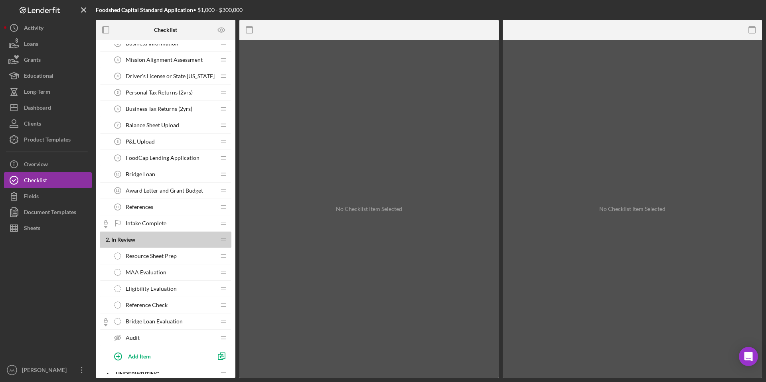
scroll to position [7, 0]
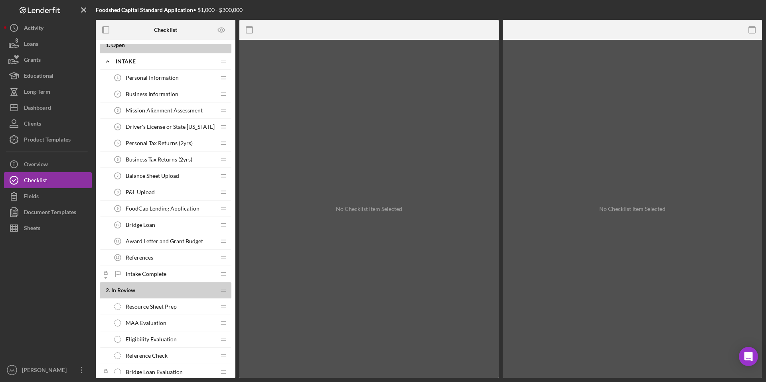
click at [183, 110] on span "Mission Alignment Assessment" at bounding box center [164, 110] width 77 height 6
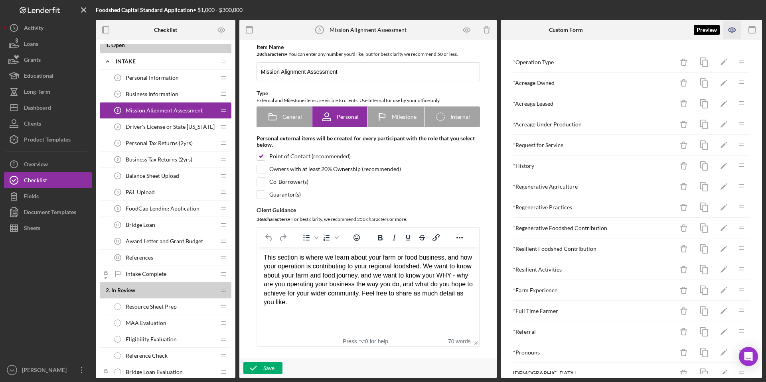
click at [729, 28] on icon "button" at bounding box center [732, 30] width 18 height 18
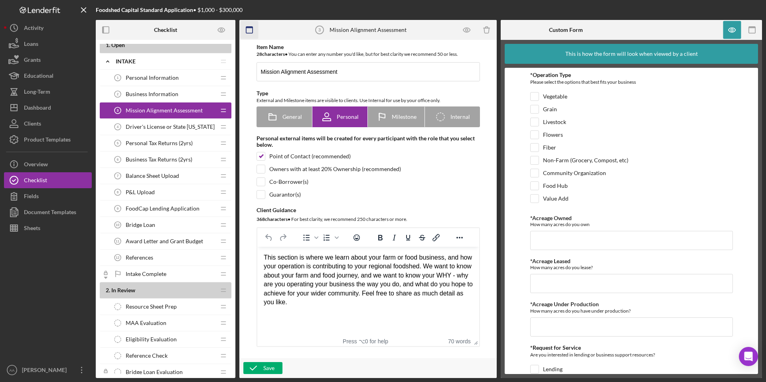
click at [247, 28] on icon "button" at bounding box center [250, 30] width 18 height 18
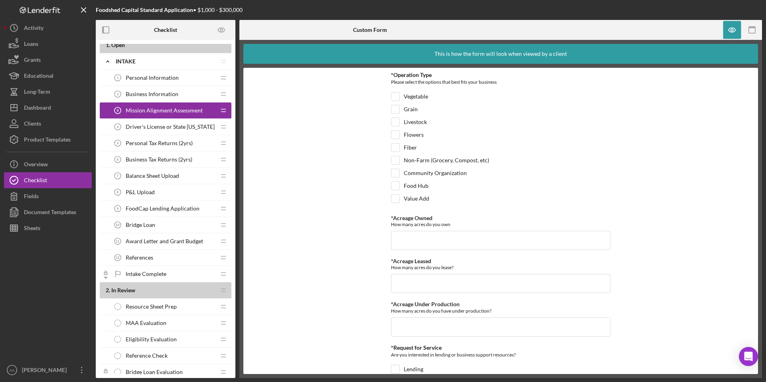
click at [170, 207] on span "FoodCap Lending Application" at bounding box center [163, 209] width 74 height 6
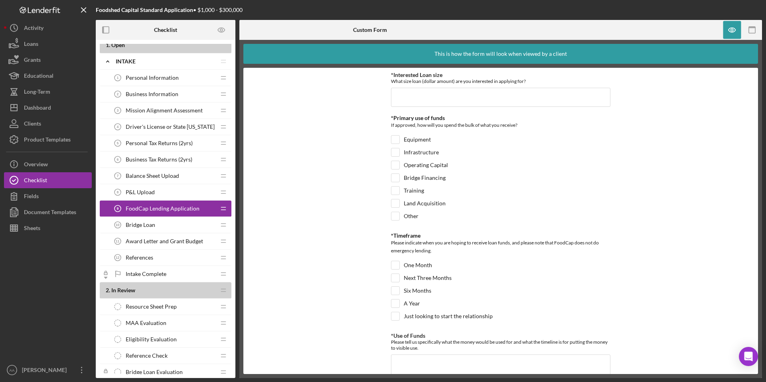
click at [184, 111] on span "Mission Alignment Assessment" at bounding box center [164, 110] width 77 height 6
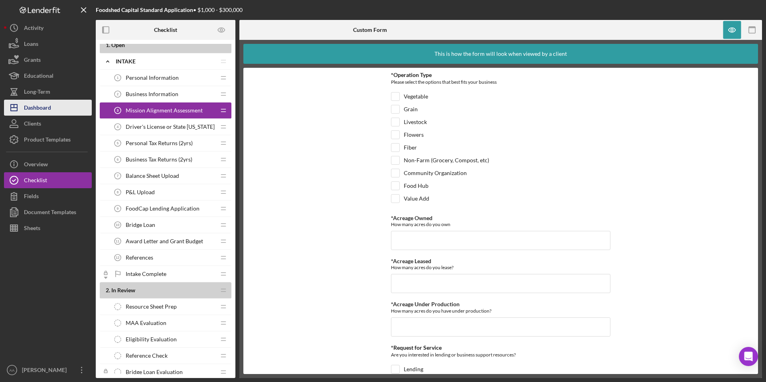
click at [56, 113] on button "Icon/Dashboard Dashboard" at bounding box center [48, 108] width 88 height 16
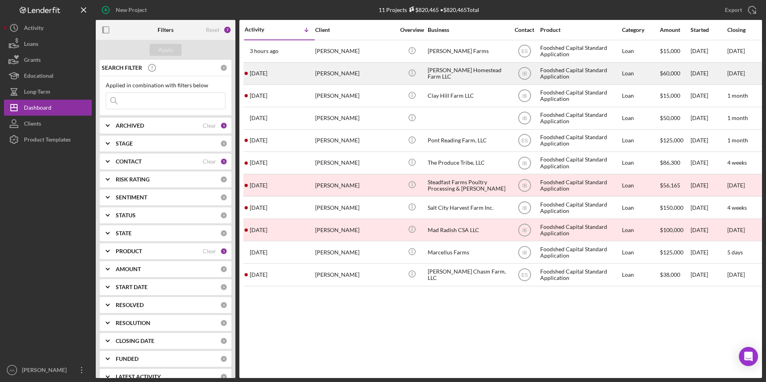
click at [455, 72] on div "[PERSON_NAME] Homestead Farm LLC" at bounding box center [468, 73] width 80 height 21
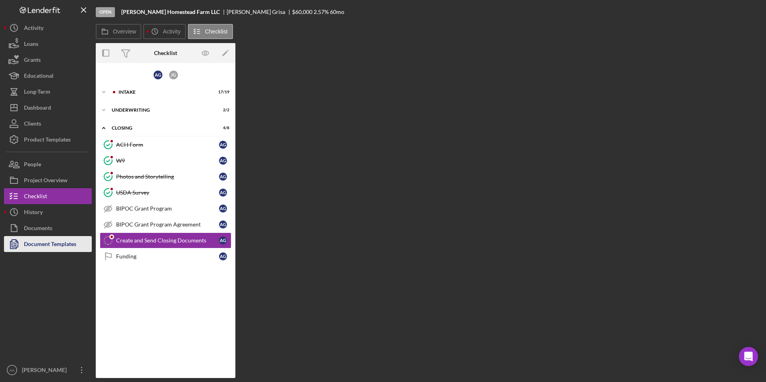
click at [52, 247] on div "Document Templates" at bounding box center [50, 245] width 52 height 18
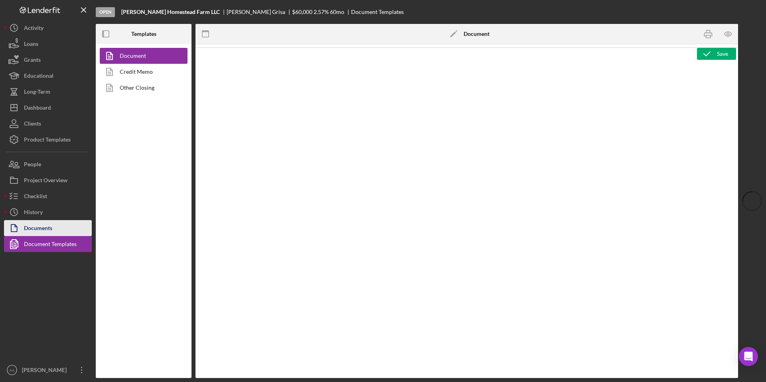
click at [19, 230] on icon "button" at bounding box center [14, 228] width 20 height 20
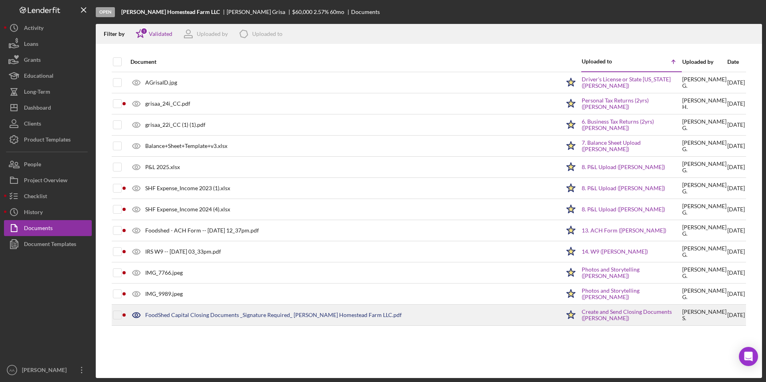
click at [235, 318] on div "FoodShed Capital Closing Documents _Signature Required_ [PERSON_NAME] Homestead…" at bounding box center [273, 315] width 257 height 6
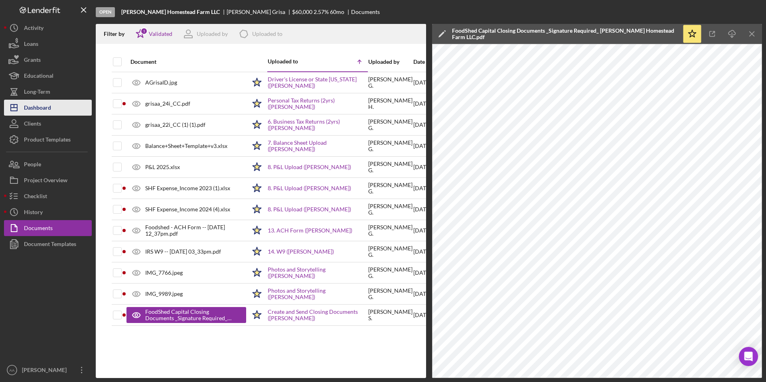
click at [62, 104] on button "Icon/Dashboard Dashboard" at bounding box center [48, 108] width 88 height 16
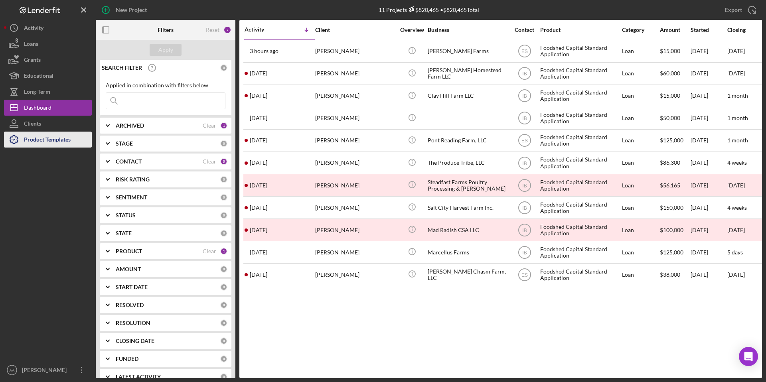
click at [58, 136] on div "Product Templates" at bounding box center [47, 141] width 47 height 18
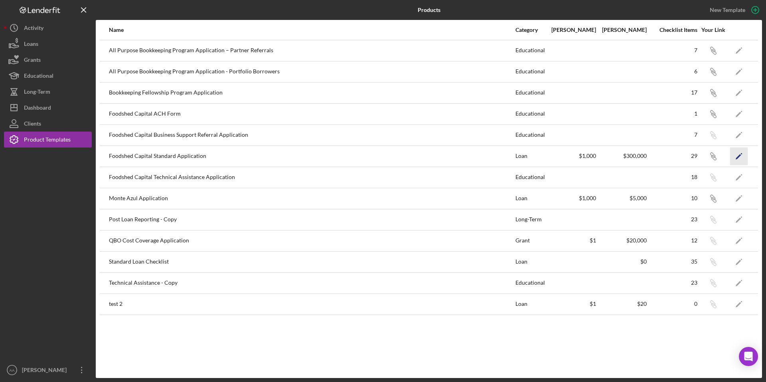
click at [737, 153] on icon "Icon/Edit" at bounding box center [739, 156] width 18 height 18
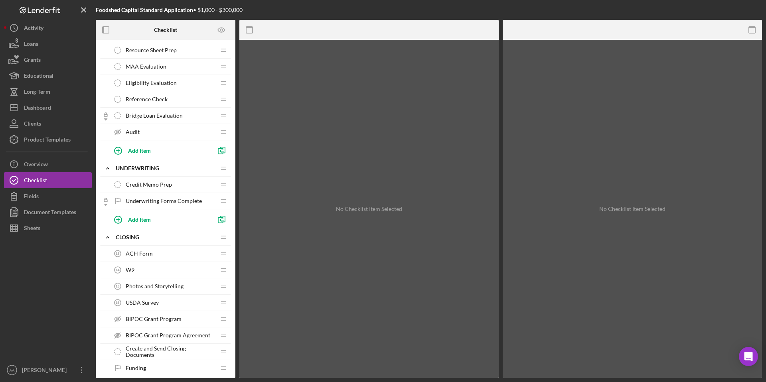
scroll to position [371, 0]
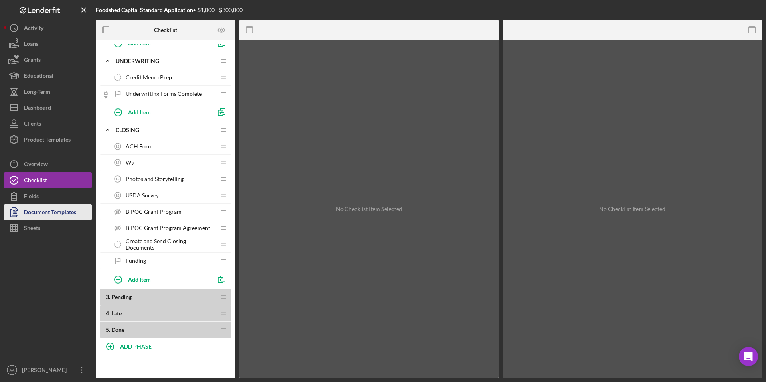
click at [55, 211] on div "Document Templates" at bounding box center [50, 213] width 52 height 18
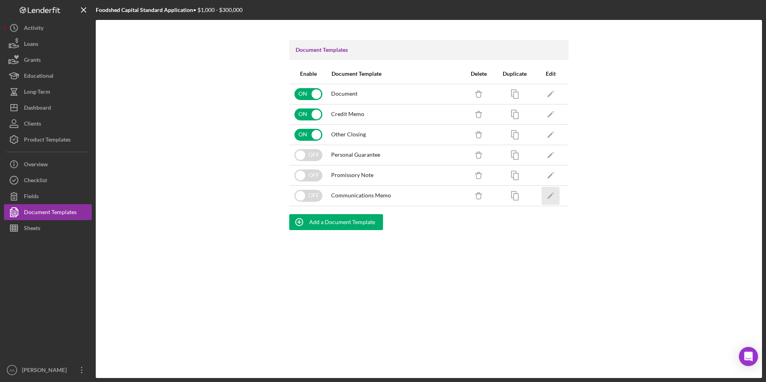
click at [548, 197] on polygon "button" at bounding box center [550, 197] width 6 height 6
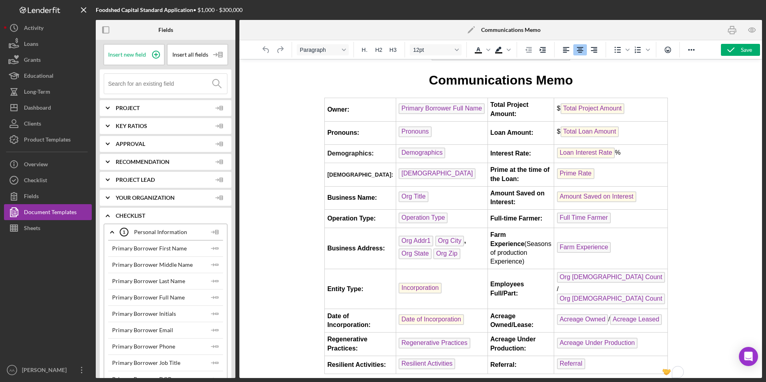
scroll to position [247, 0]
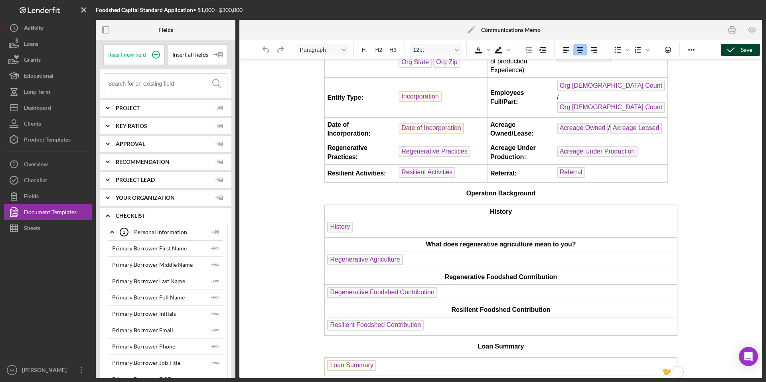
click at [739, 51] on icon "button" at bounding box center [731, 50] width 20 height 20
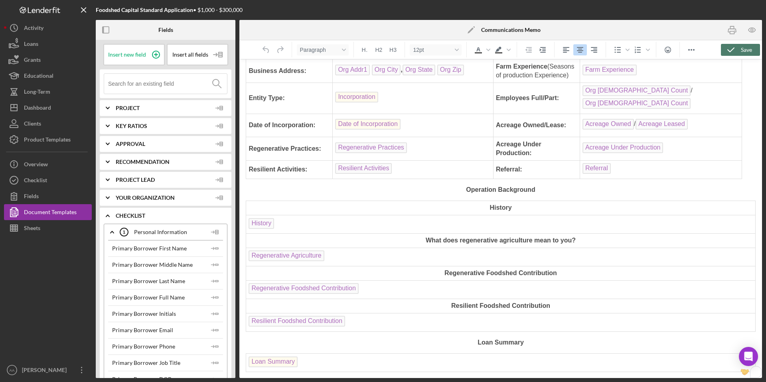
scroll to position [222, 0]
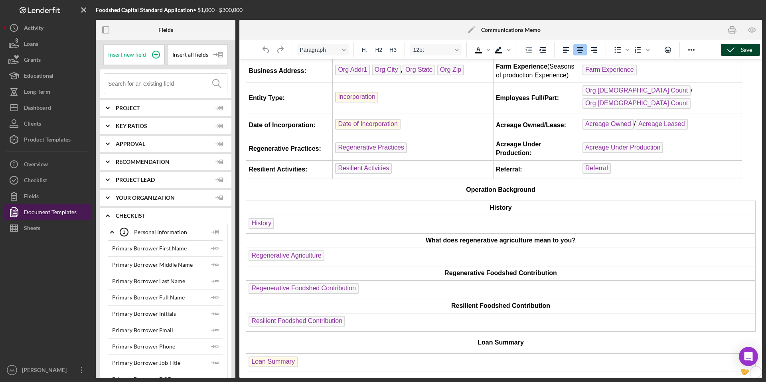
click at [57, 217] on div "Document Templates" at bounding box center [50, 213] width 53 height 18
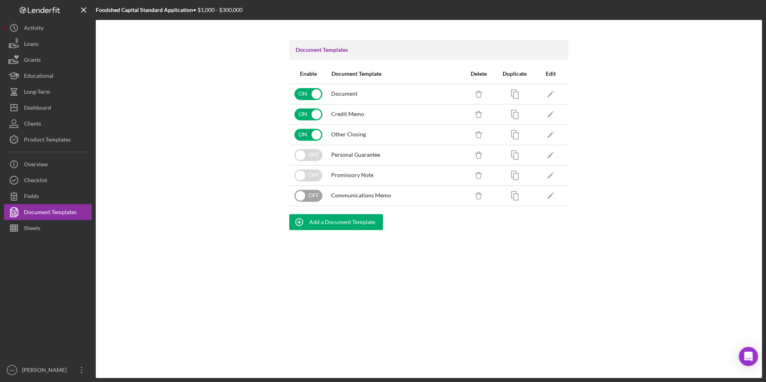
click at [304, 196] on input "checkbox" at bounding box center [308, 196] width 28 height 12
checkbox input "true"
click at [47, 107] on div "Dashboard" at bounding box center [37, 109] width 27 height 18
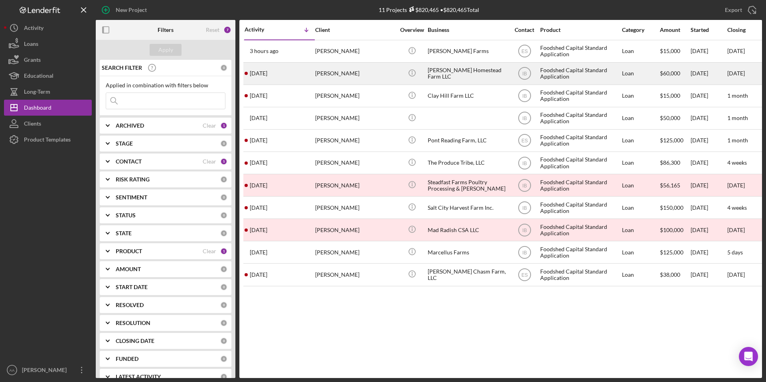
click at [462, 78] on div "[PERSON_NAME] Homestead Farm LLC" at bounding box center [468, 73] width 80 height 21
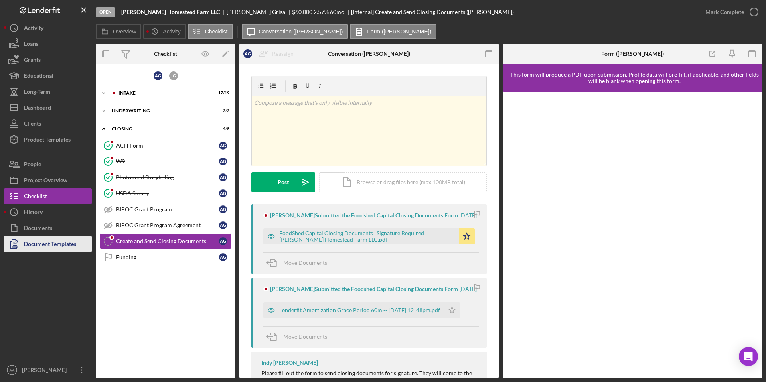
click at [49, 244] on div "Document Templates" at bounding box center [50, 245] width 52 height 18
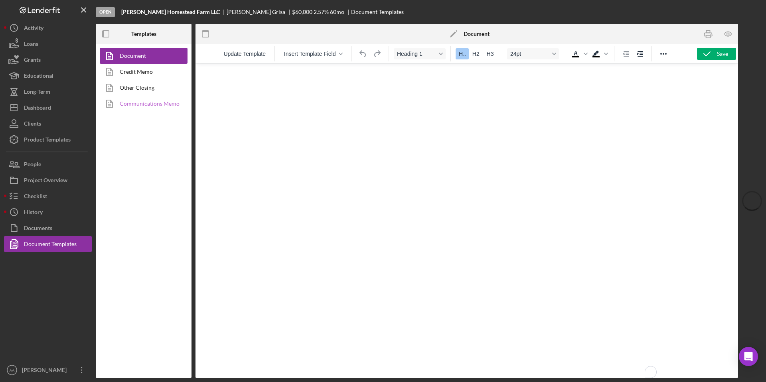
click at [146, 108] on link "Communications Memo" at bounding box center [142, 104] width 84 height 16
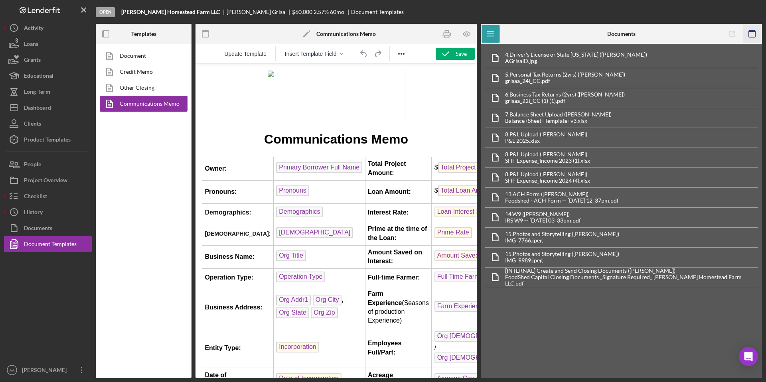
click at [752, 32] on icon "button" at bounding box center [752, 34] width 18 height 18
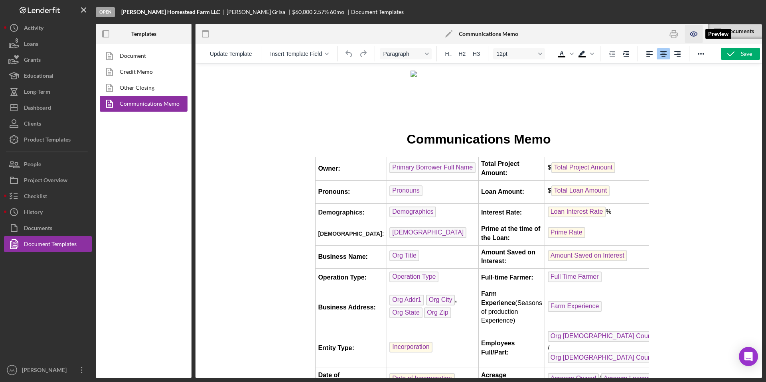
click at [692, 32] on icon "button" at bounding box center [694, 34] width 18 height 18
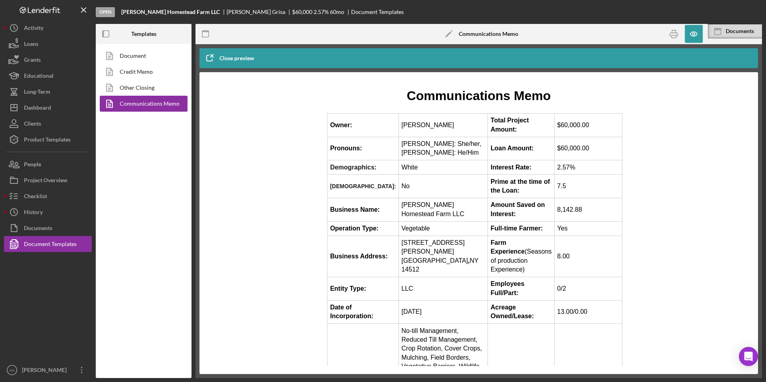
scroll to position [60, 0]
click at [140, 85] on link "Other Closing" at bounding box center [142, 88] width 84 height 16
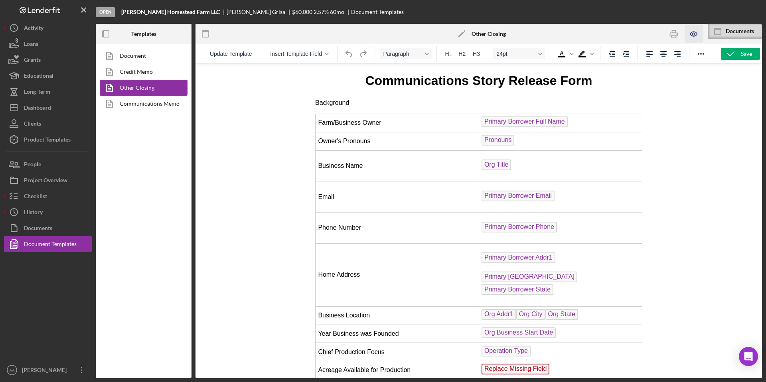
click at [695, 36] on icon "button" at bounding box center [693, 34] width 7 height 4
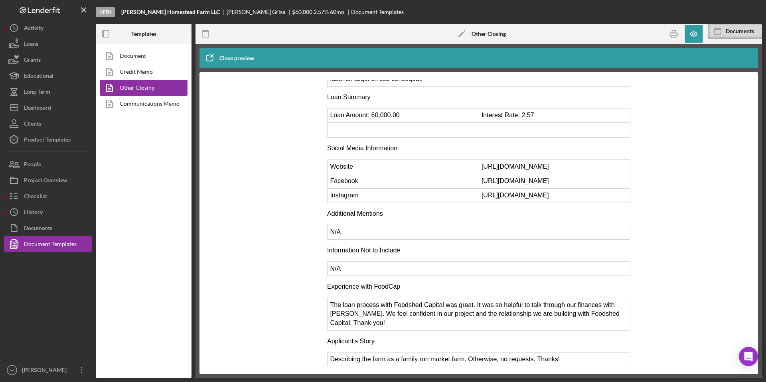
scroll to position [686, 0]
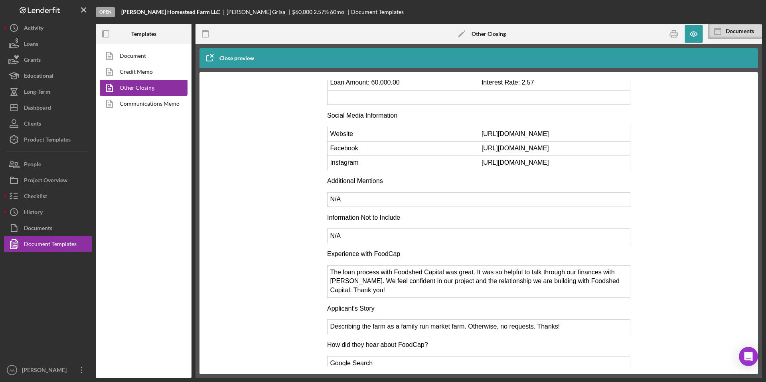
click at [379, 177] on p "Additional Mentions" at bounding box center [478, 181] width 303 height 9
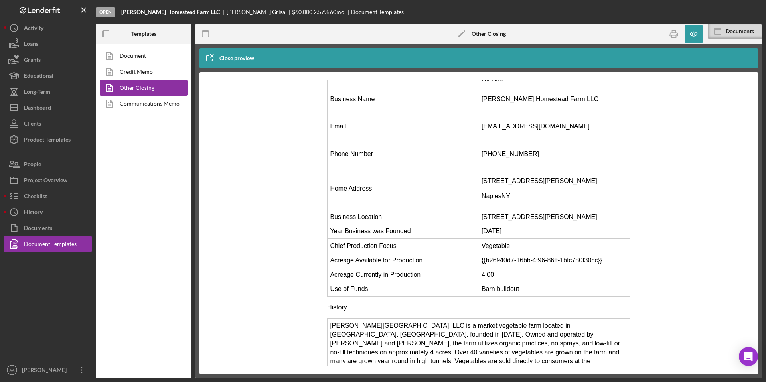
scroll to position [84, 0]
click at [153, 105] on link "Communications Memo" at bounding box center [142, 104] width 84 height 16
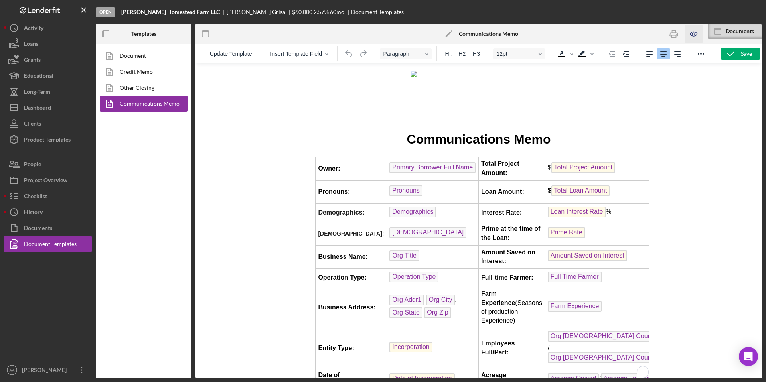
click at [697, 33] on icon "button" at bounding box center [694, 34] width 18 height 18
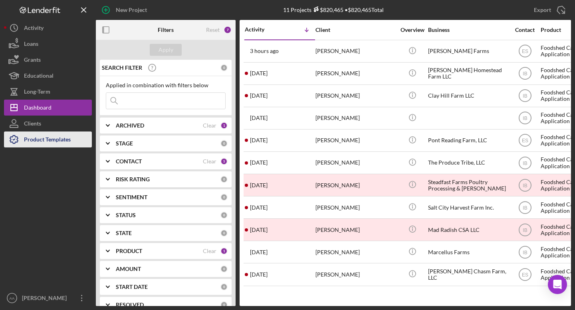
click at [43, 139] on div "Product Templates" at bounding box center [47, 141] width 47 height 18
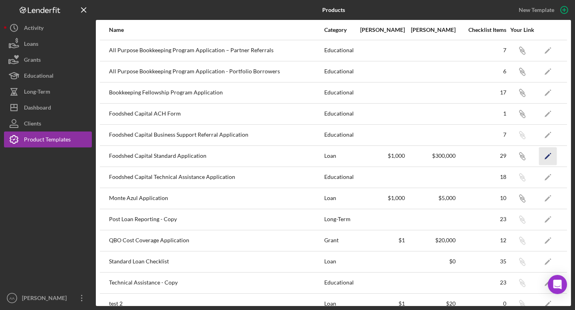
click at [545, 154] on icon "Icon/Edit" at bounding box center [548, 156] width 18 height 18
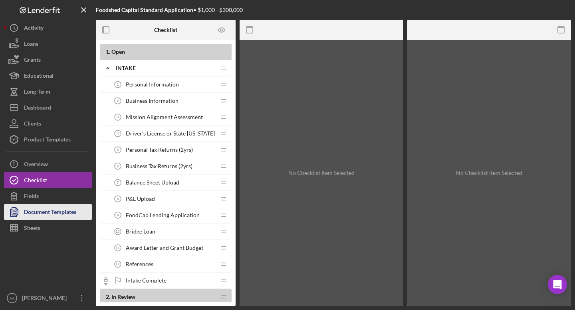
click at [58, 215] on div "Document Templates" at bounding box center [50, 213] width 52 height 18
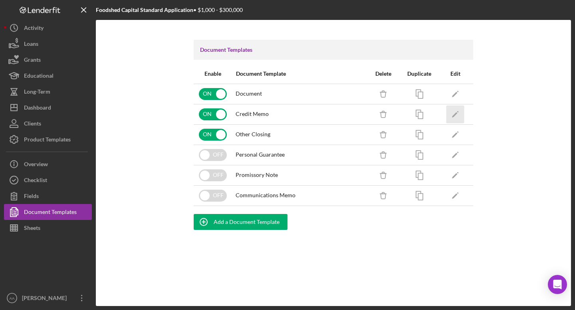
click at [453, 114] on icon "Icon/Edit" at bounding box center [455, 114] width 18 height 18
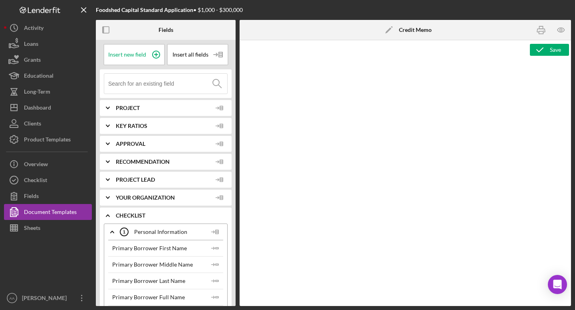
type textarea "<p style="text-align: center;"><img src="https://static.wixstatic.com/media/3e6…"
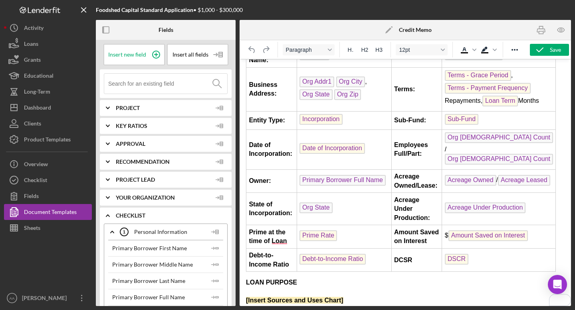
click at [405, 262] on strong "DCSR" at bounding box center [403, 260] width 18 height 7
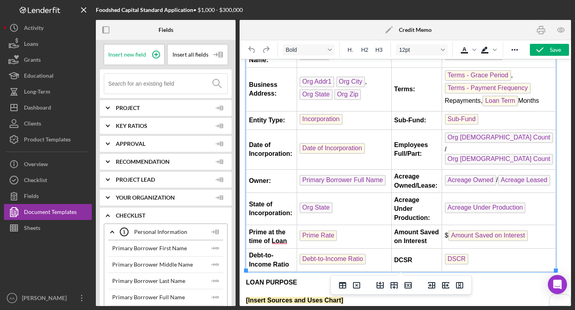
click at [410, 259] on strong "DCSR" at bounding box center [403, 260] width 18 height 7
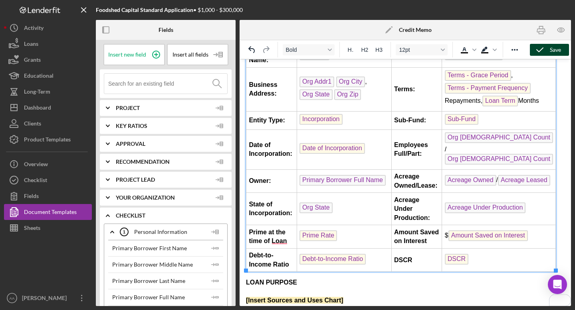
click at [544, 51] on icon "button" at bounding box center [540, 50] width 20 height 20
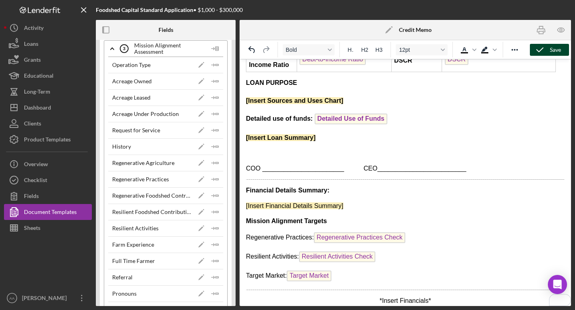
scroll to position [1066, 0]
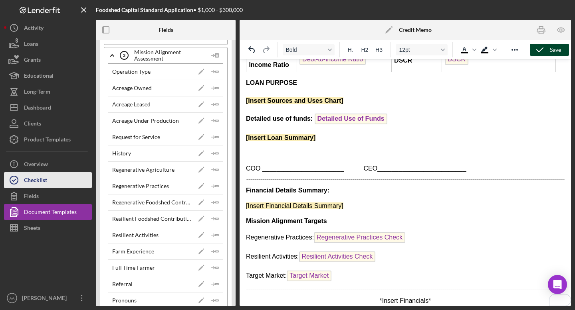
click at [50, 183] on button "Checklist" at bounding box center [48, 180] width 88 height 16
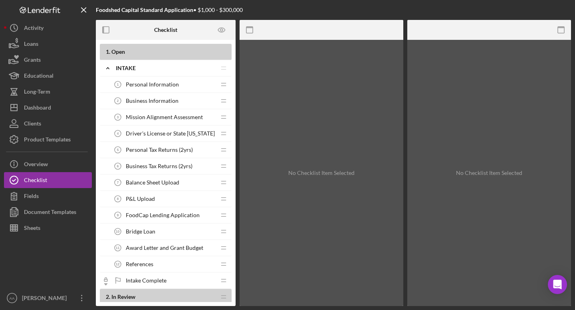
click at [154, 117] on span "Mission Alignment Assessment" at bounding box center [164, 117] width 77 height 6
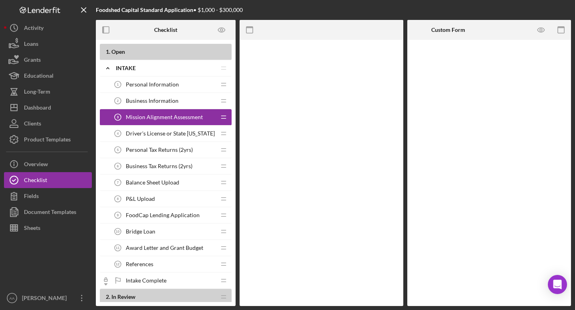
click at [144, 117] on span "Mission Alignment Assessment" at bounding box center [164, 117] width 77 height 6
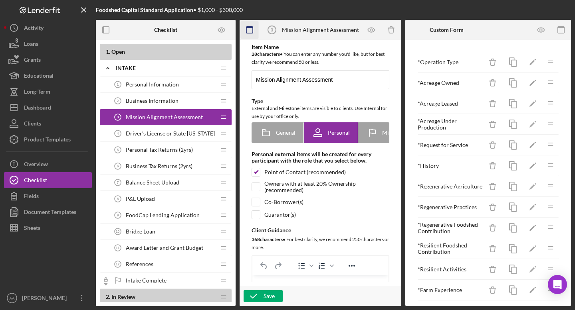
click at [248, 32] on icon "button" at bounding box center [250, 30] width 18 height 18
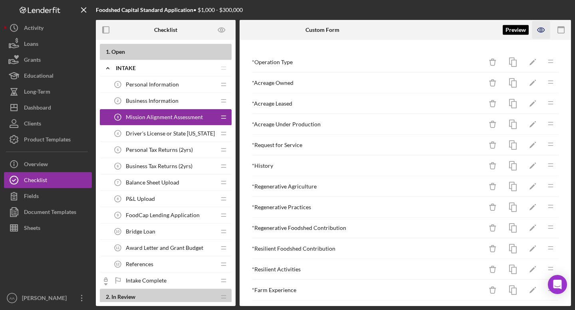
click at [535, 28] on icon "button" at bounding box center [541, 30] width 18 height 18
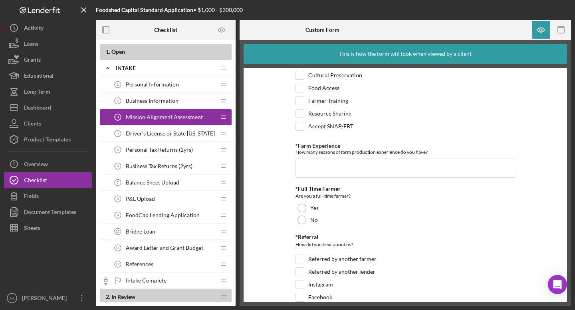
scroll to position [961, 0]
click at [43, 211] on div "Document Templates" at bounding box center [50, 213] width 52 height 18
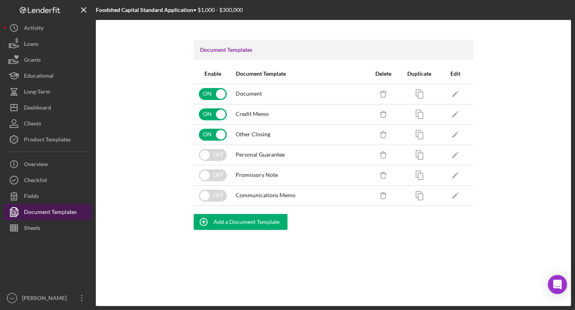
checkbox input "true"
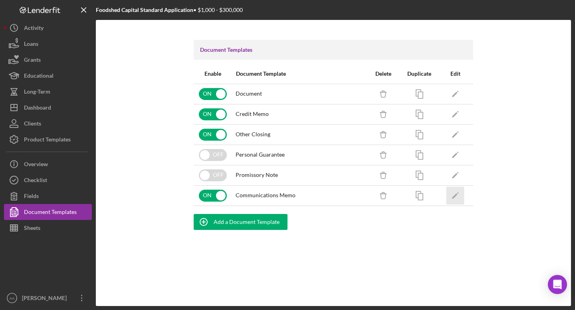
click at [455, 194] on icon "Icon/Edit" at bounding box center [455, 196] width 18 height 18
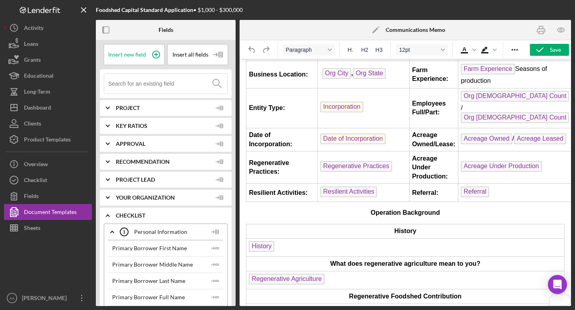
scroll to position [245, 0]
click at [320, 134] on span "Date of Incorporation" at bounding box center [352, 139] width 65 height 11
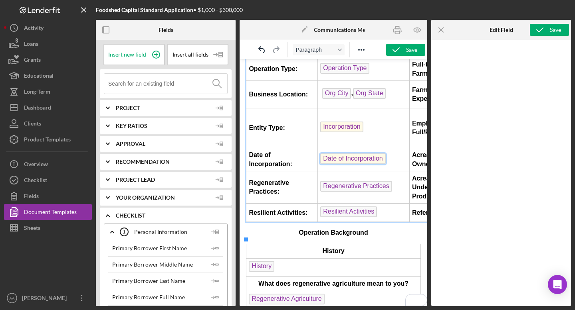
scroll to position [225, 0]
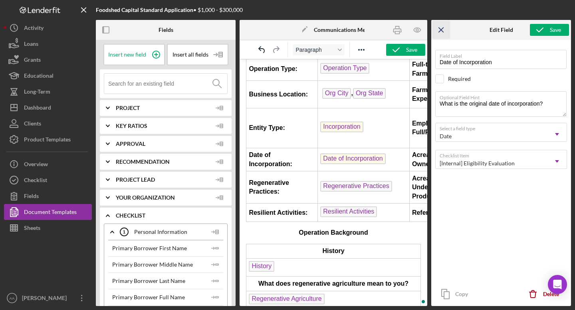
click at [442, 30] on icon "Icon/Menu Close" at bounding box center [441, 30] width 18 height 18
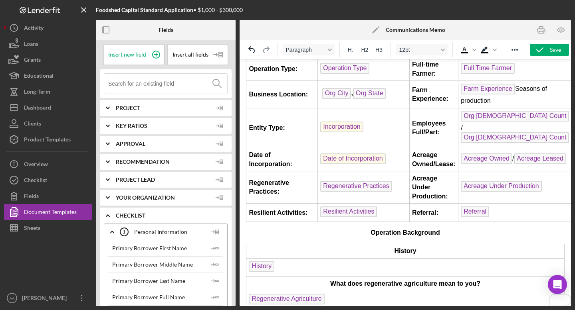
click at [296, 151] on td "Date of Incorporation:" at bounding box center [281, 160] width 71 height 24
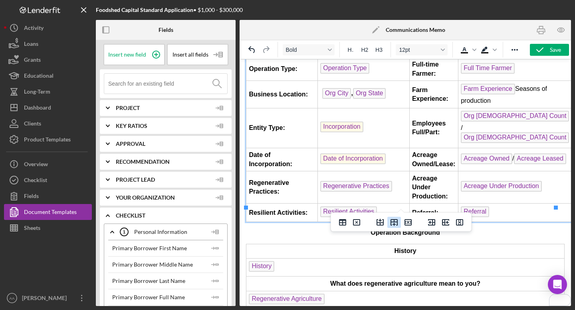
click at [394, 224] on icon "Insert row after" at bounding box center [393, 222] width 7 height 7
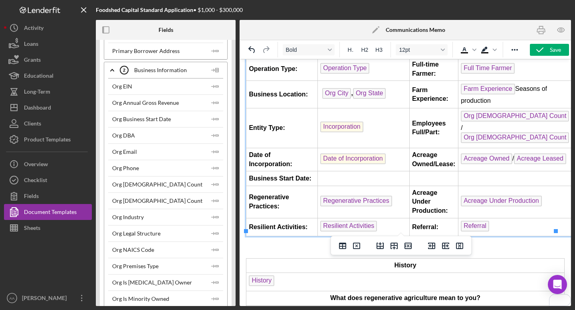
scroll to position [553, 0]
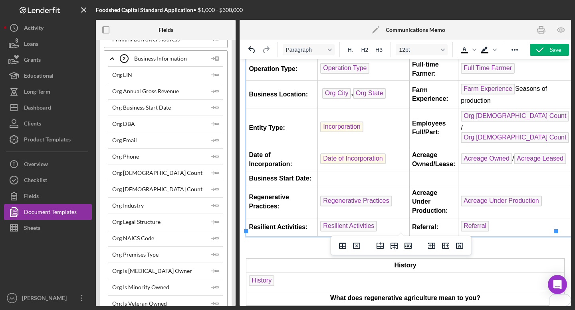
click at [341, 172] on td "To enrich screen reader interactions, please activate Accessibility in Grammarl…" at bounding box center [363, 179] width 92 height 14
click at [215, 107] on polygon "button" at bounding box center [216, 107] width 3 height 1
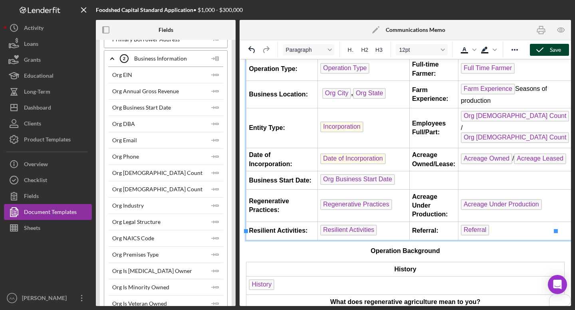
click at [546, 53] on icon "button" at bounding box center [540, 50] width 20 height 20
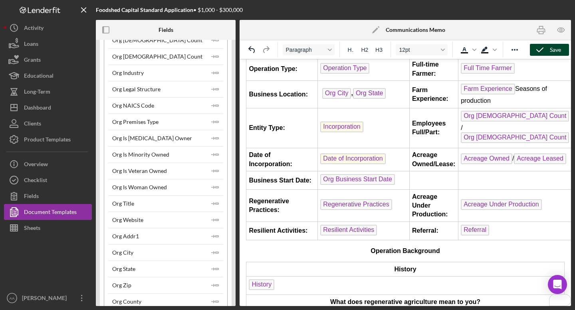
scroll to position [688, 0]
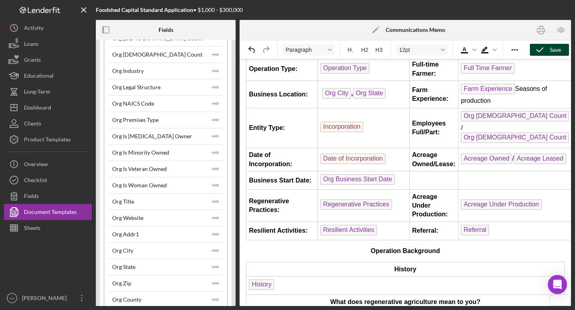
click at [417, 177] on td "To enrich screen reader interactions, please activate Accessibility in Grammarl…" at bounding box center [433, 181] width 49 height 18
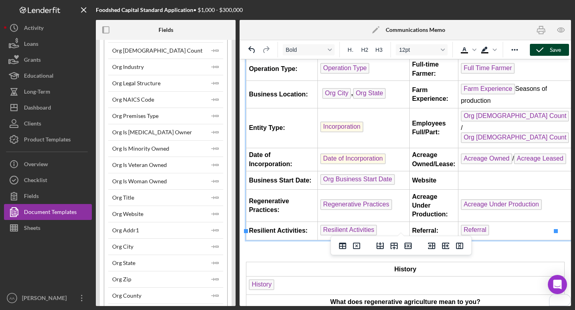
scroll to position [698, 0]
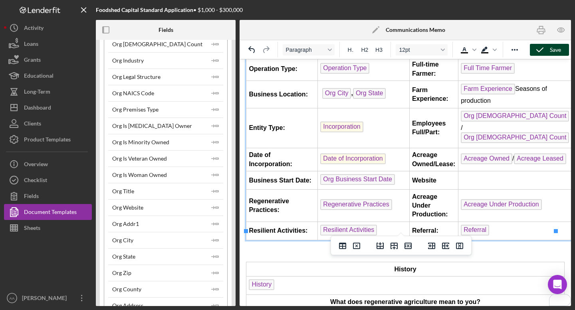
click at [472, 172] on td "To enrich screen reader interactions, please activate Accessibility in Grammarl…" at bounding box center [515, 181] width 114 height 18
click at [215, 208] on polygon "button" at bounding box center [216, 207] width 3 height 1
click at [441, 172] on td "Website" at bounding box center [433, 181] width 49 height 18
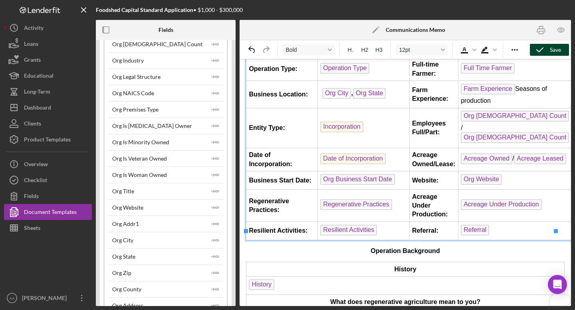
click at [549, 51] on icon "button" at bounding box center [540, 50] width 20 height 20
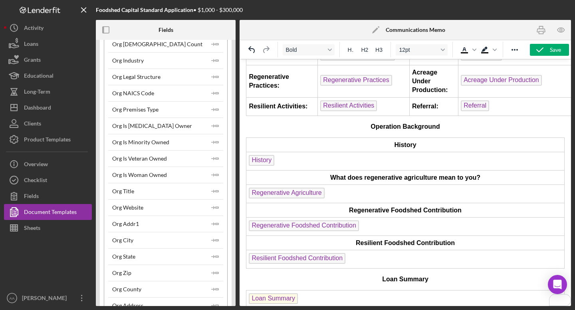
scroll to position [350, 0]
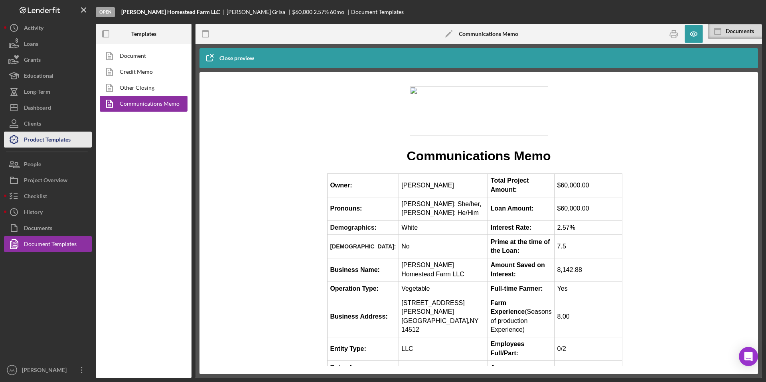
click at [47, 142] on div "Product Templates" at bounding box center [47, 141] width 47 height 18
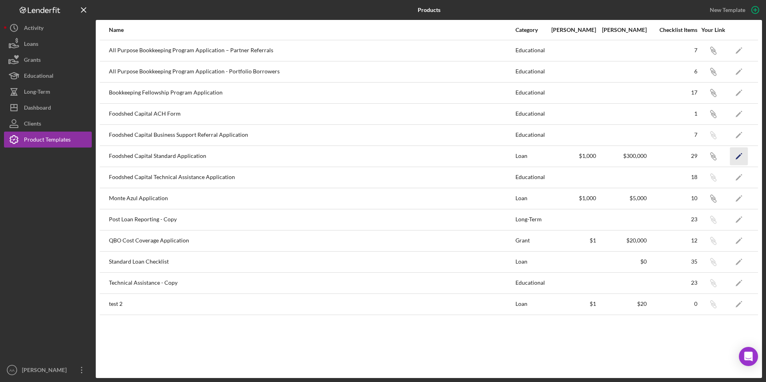
click at [741, 154] on icon "Icon/Edit" at bounding box center [739, 156] width 18 height 18
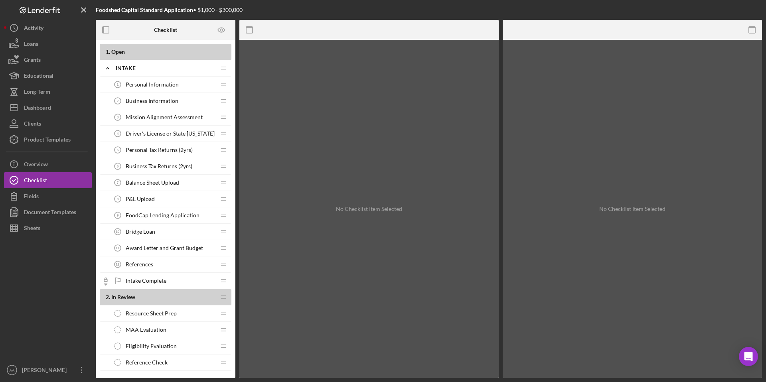
scroll to position [371, 0]
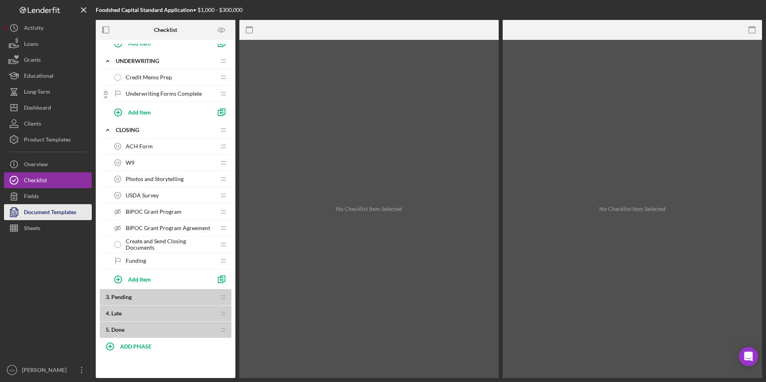
click at [55, 215] on div "Document Templates" at bounding box center [50, 213] width 52 height 18
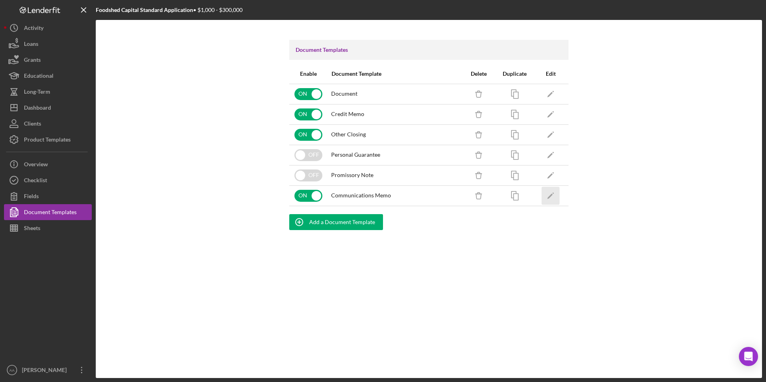
click at [549, 195] on icon "Icon/Edit" at bounding box center [551, 196] width 18 height 18
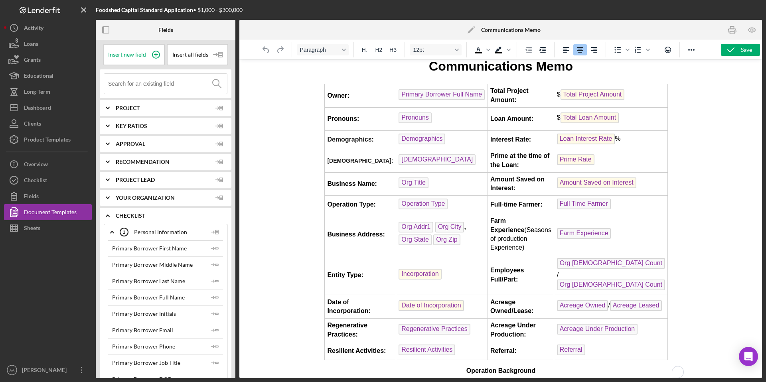
scroll to position [69, 0]
click at [614, 234] on td "Farm Experience" at bounding box center [611, 234] width 114 height 41
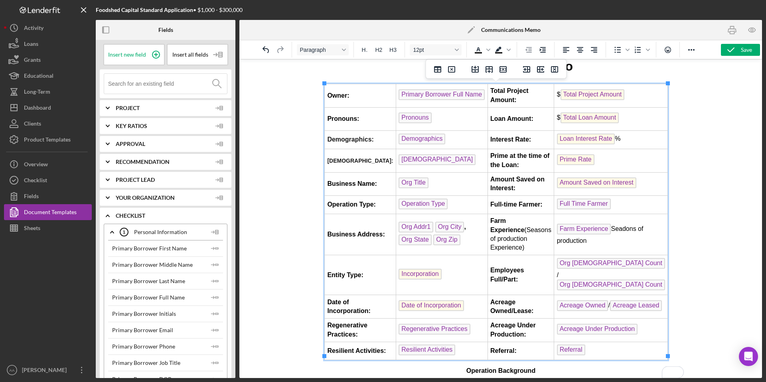
drag, startPoint x: 538, startPoint y: 248, endPoint x: 500, endPoint y: 228, distance: 43.0
click at [500, 228] on td "Farm Experience (Seasons of production Experience)" at bounding box center [520, 234] width 67 height 41
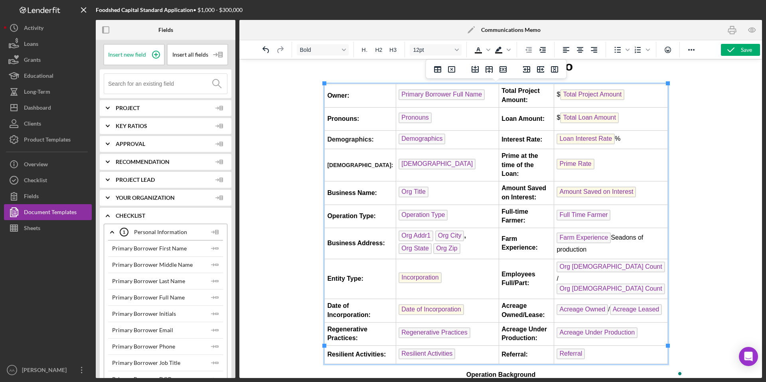
click at [747, 184] on div at bounding box center [500, 218] width 523 height 319
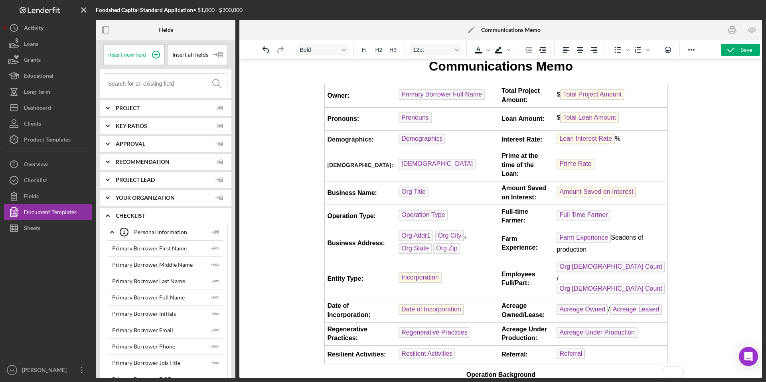
click at [627, 228] on td "Farm Experience Seadons of production" at bounding box center [611, 243] width 114 height 31
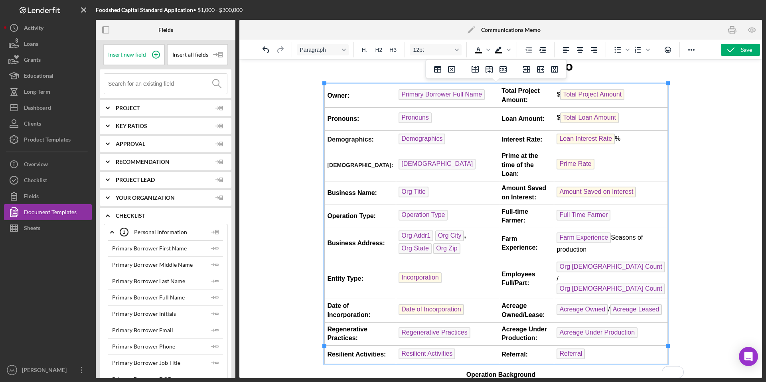
click at [644, 234] on td "Farm Experience Seasons of production" at bounding box center [611, 243] width 114 height 31
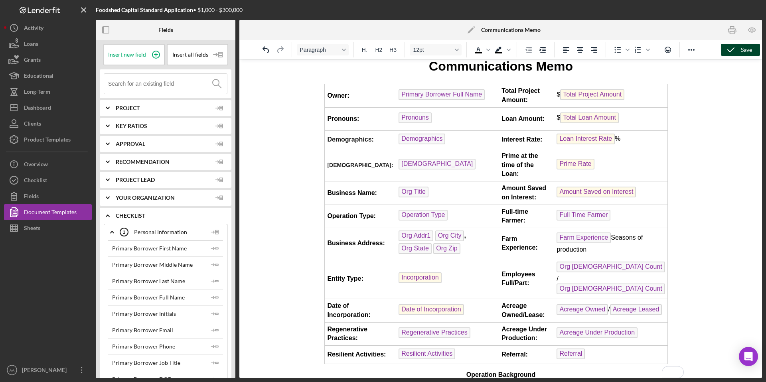
click at [743, 45] on div "Save" at bounding box center [746, 50] width 11 height 12
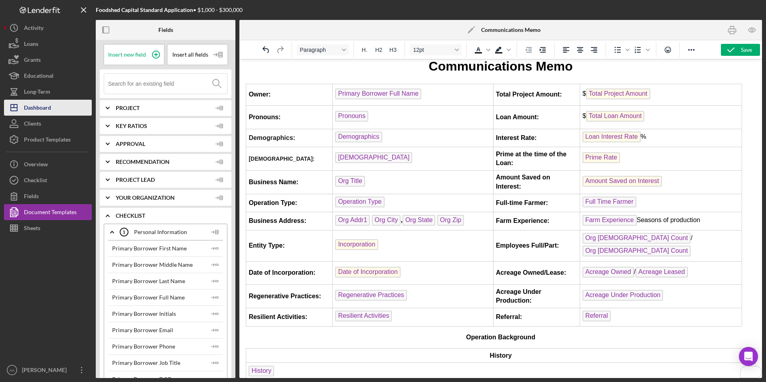
click at [48, 107] on div "Dashboard" at bounding box center [37, 109] width 27 height 18
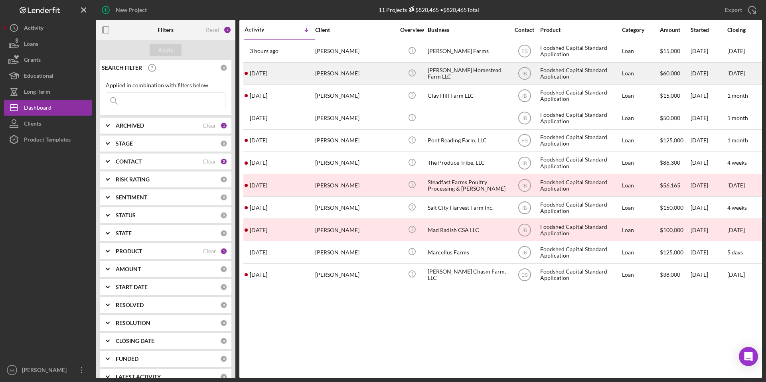
click at [482, 76] on div "Schenk Homestead Farm LLC" at bounding box center [468, 73] width 80 height 21
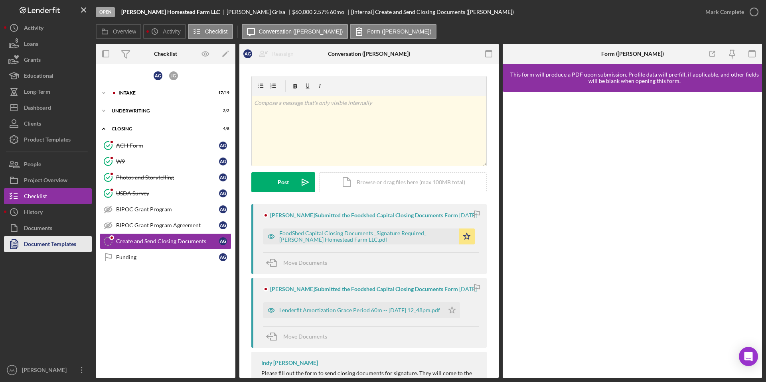
click at [56, 245] on div "Document Templates" at bounding box center [50, 245] width 52 height 18
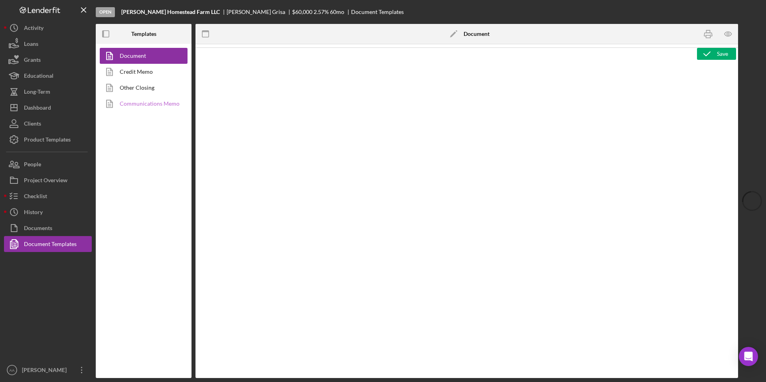
click at [157, 105] on link "Communications Memo" at bounding box center [142, 104] width 84 height 16
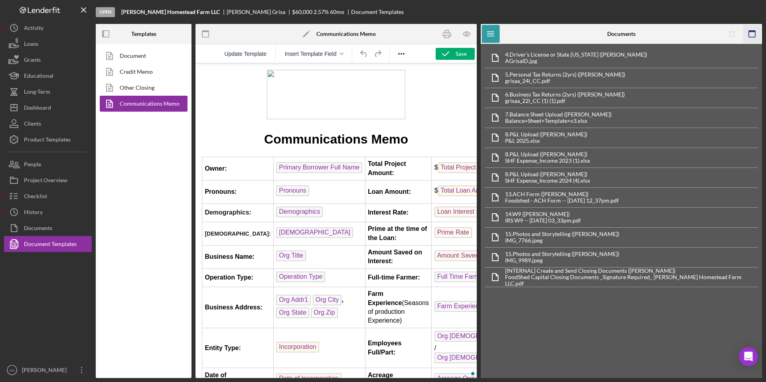
click at [758, 35] on icon "button" at bounding box center [752, 34] width 18 height 18
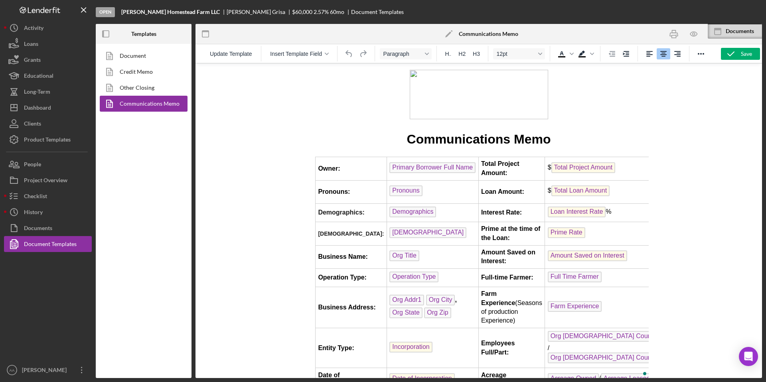
click at [227, 47] on div "Update Template" at bounding box center [231, 54] width 60 height 16
click at [227, 55] on span "Update Template" at bounding box center [231, 54] width 42 height 6
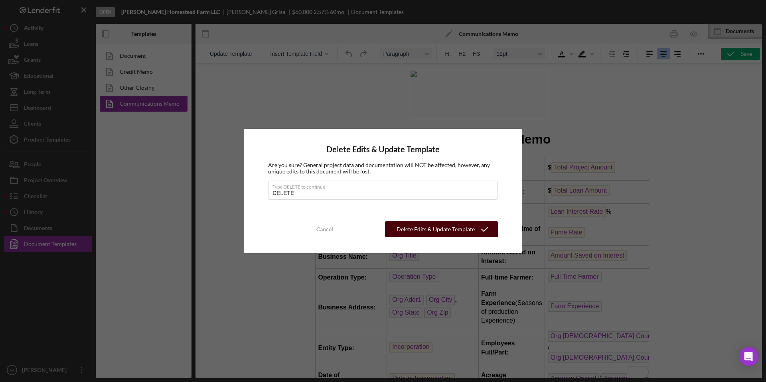
type input "DELETE"
click at [437, 231] on div "Delete Edits & Update Template" at bounding box center [436, 229] width 78 height 16
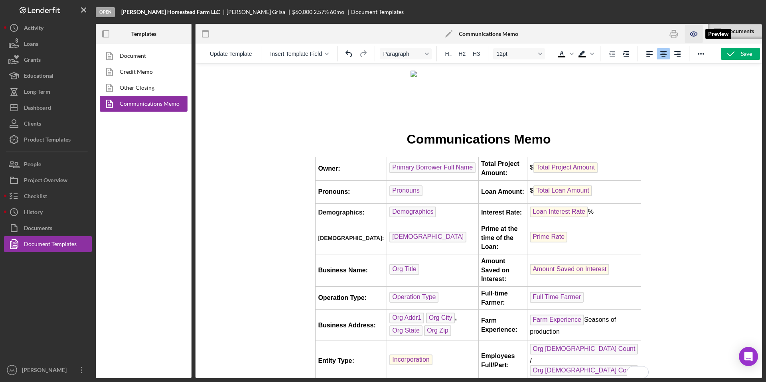
click at [699, 30] on icon "button" at bounding box center [694, 34] width 18 height 18
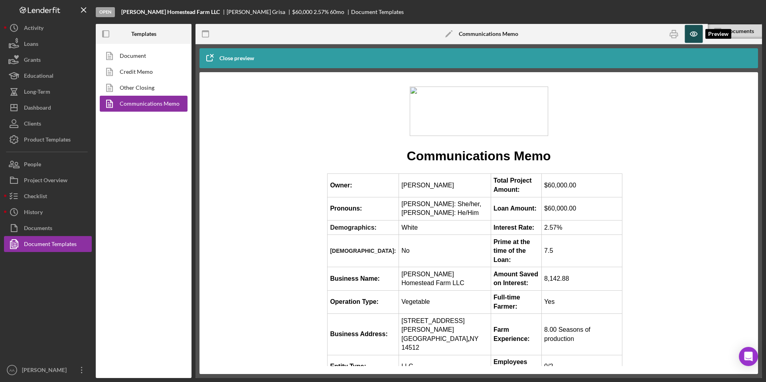
click at [694, 35] on icon "button" at bounding box center [694, 34] width 2 height 2
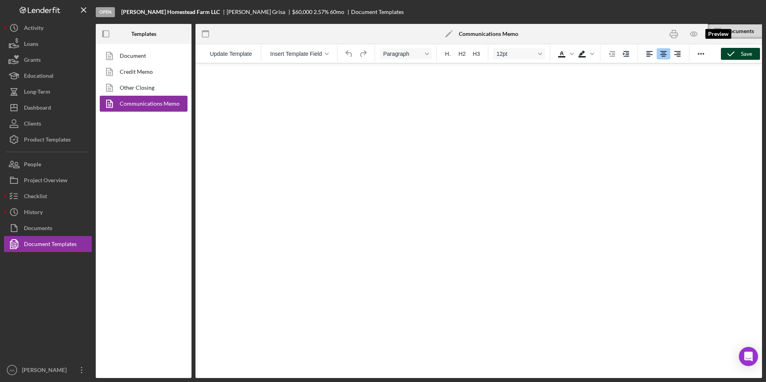
click at [735, 54] on icon "button" at bounding box center [731, 54] width 20 height 20
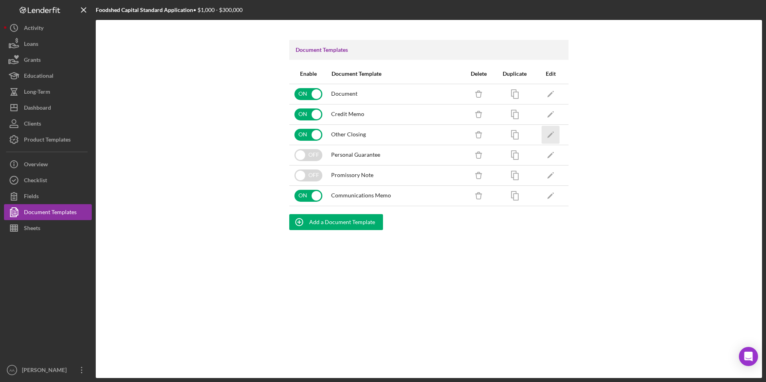
click at [546, 136] on icon "Icon/Edit" at bounding box center [551, 135] width 18 height 18
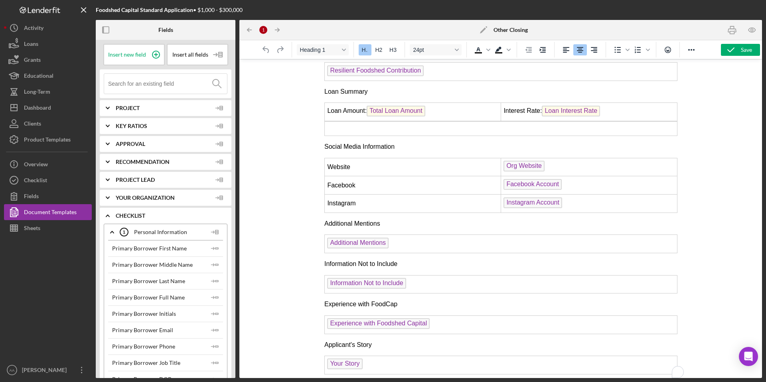
scroll to position [440, 0]
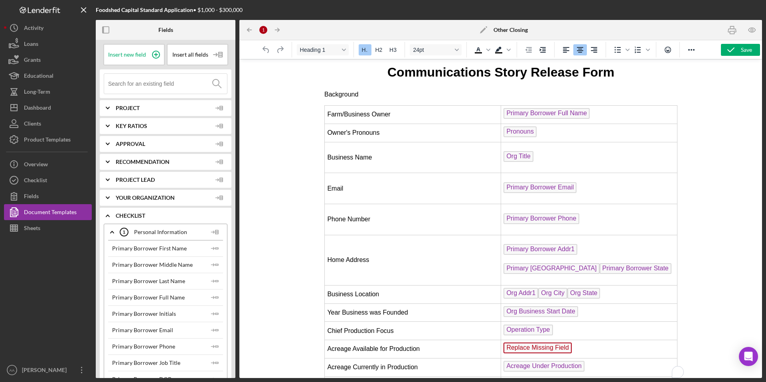
click at [550, 127] on td "Pronouns" at bounding box center [589, 133] width 176 height 18
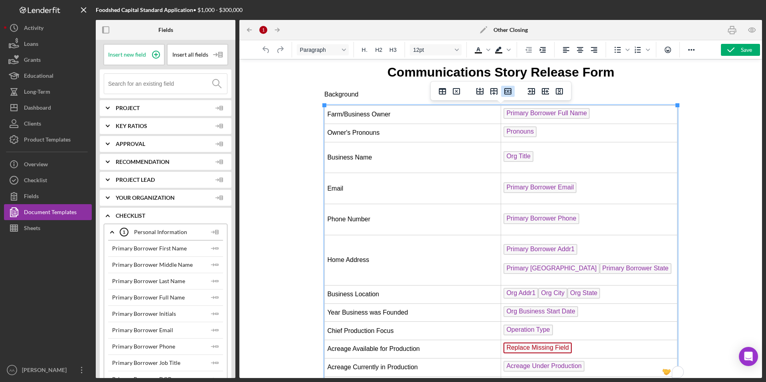
click at [508, 91] on icon "Delete row" at bounding box center [508, 92] width 10 height 10
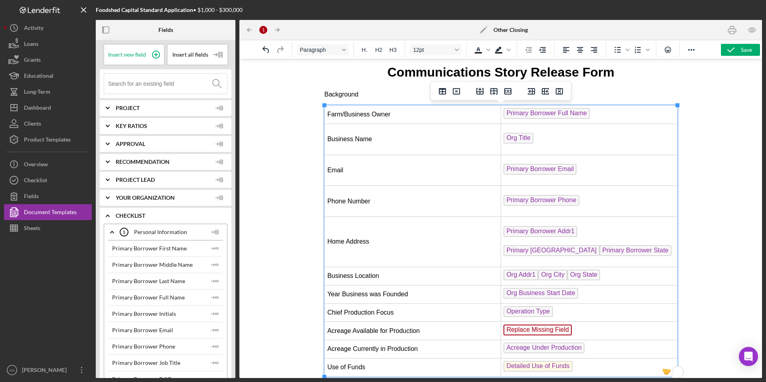
click at [545, 143] on p "Org Title" at bounding box center [588, 139] width 171 height 13
click at [588, 171] on p "Primary Borrower Email" at bounding box center [588, 170] width 171 height 13
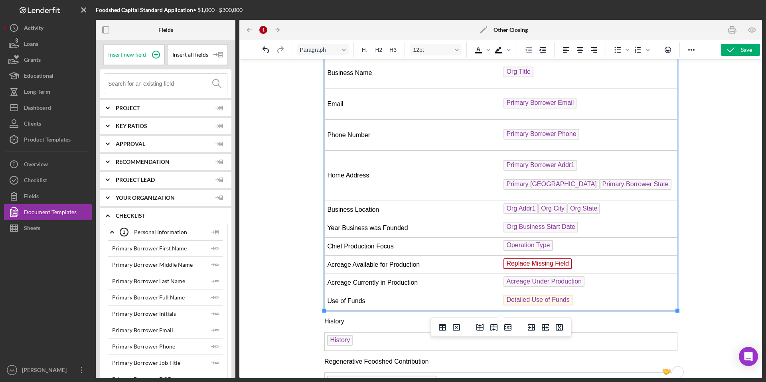
scroll to position [72, 0]
click at [642, 168] on p "Primary Borrower Addr1" at bounding box center [588, 165] width 171 height 13
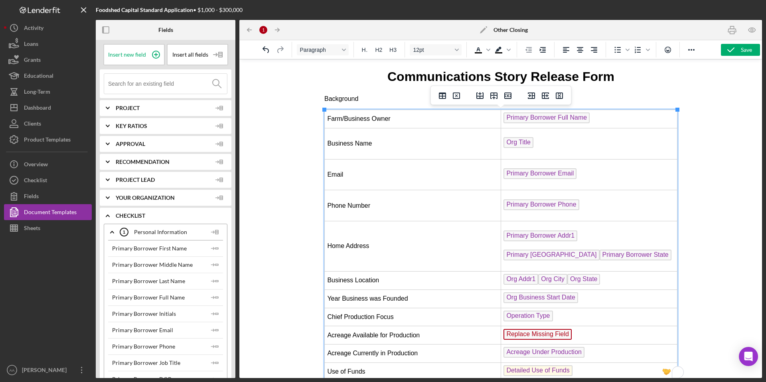
scroll to position [0, 0]
click at [508, 96] on icon "Delete row" at bounding box center [507, 96] width 7 height 6
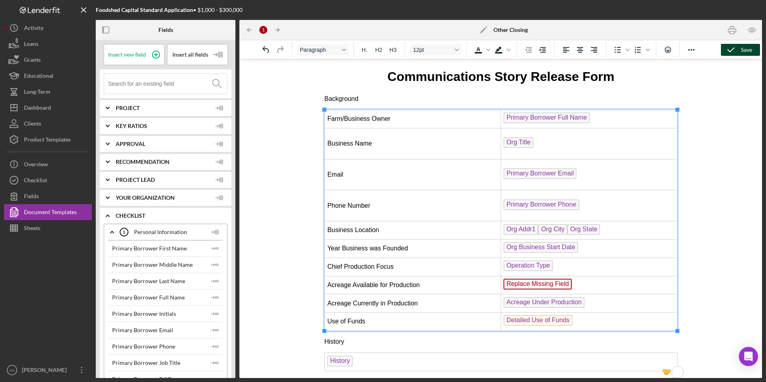
click at [741, 51] on div "Save" at bounding box center [746, 50] width 11 height 12
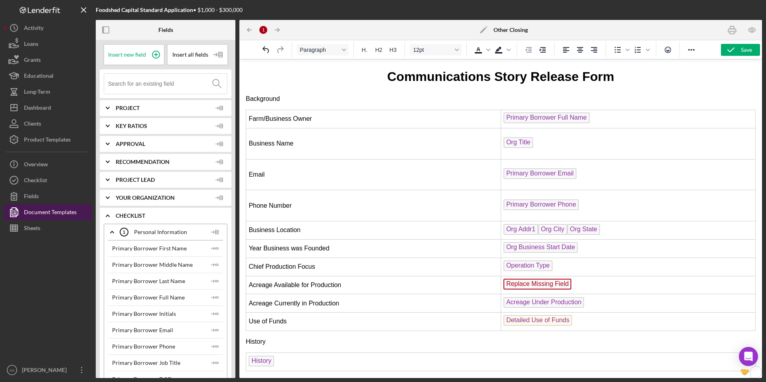
click at [43, 213] on div "Document Templates" at bounding box center [50, 213] width 53 height 18
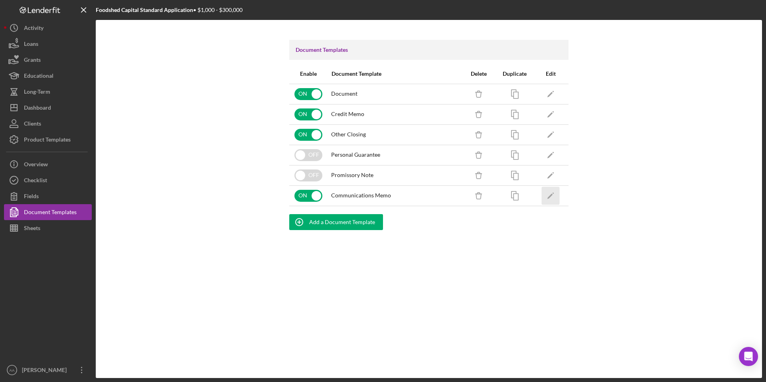
click at [550, 198] on icon "Icon/Edit" at bounding box center [551, 196] width 18 height 18
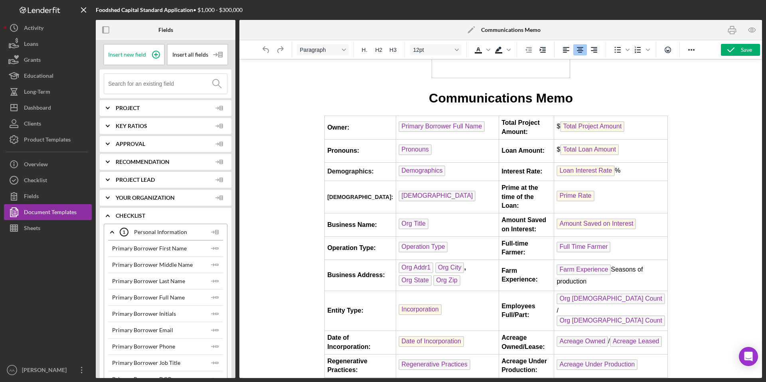
scroll to position [55, 0]
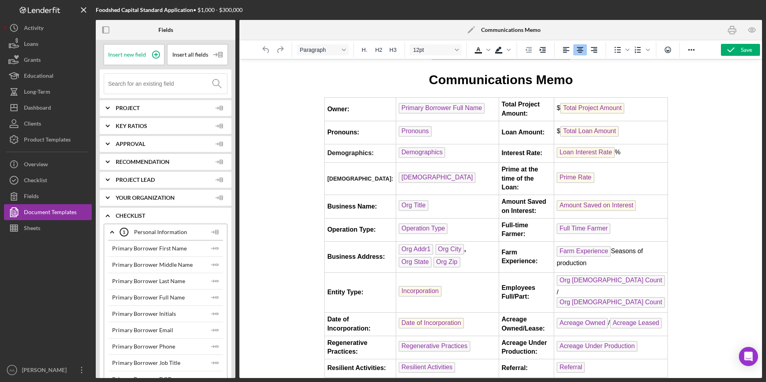
click at [353, 253] on strong "Business Address:" at bounding box center [355, 256] width 57 height 7
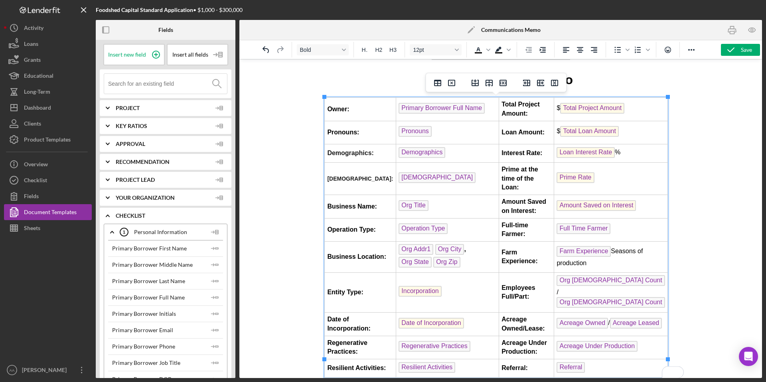
click at [433, 246] on strong "To enrich screen reader interactions, please activate Accessibility in Grammarl…" at bounding box center [434, 249] width 2 height 7
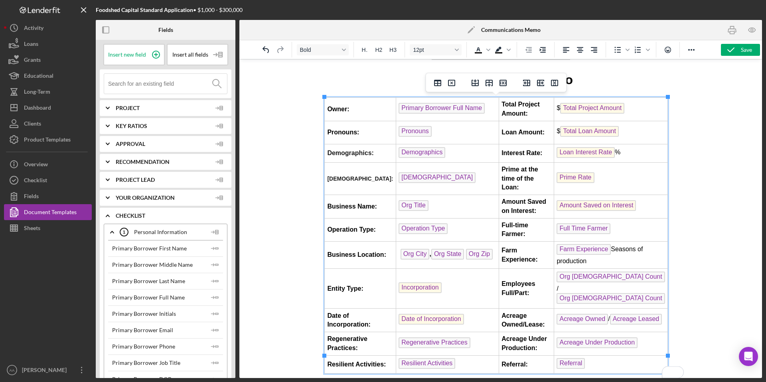
click at [485, 242] on td "Org City , Org State Org Zip" at bounding box center [446, 255] width 103 height 27
click at [743, 48] on div "Save" at bounding box center [746, 50] width 11 height 12
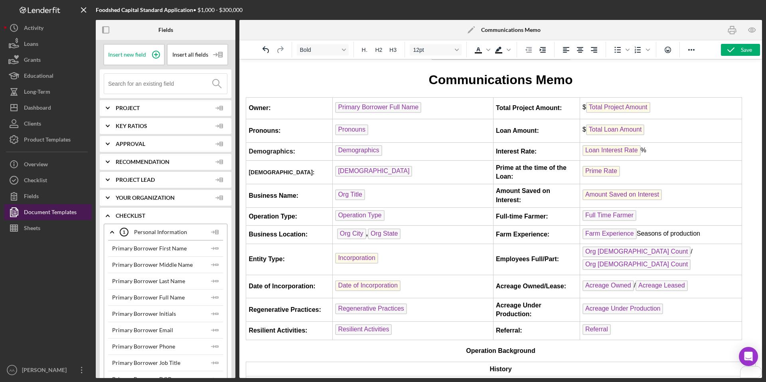
click at [41, 214] on div "Document Templates" at bounding box center [50, 213] width 53 height 18
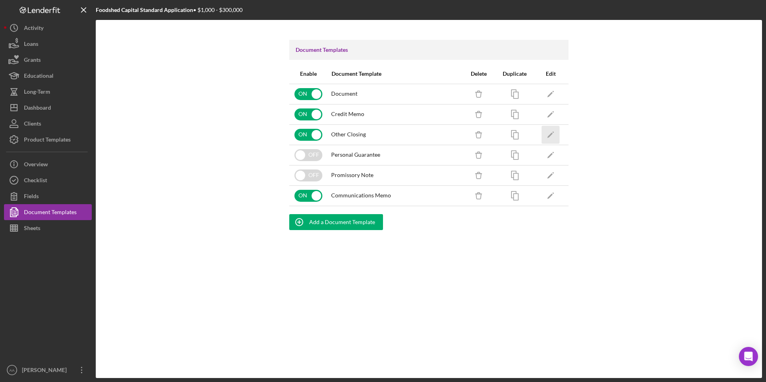
click at [556, 132] on icon "Icon/Edit" at bounding box center [551, 135] width 18 height 18
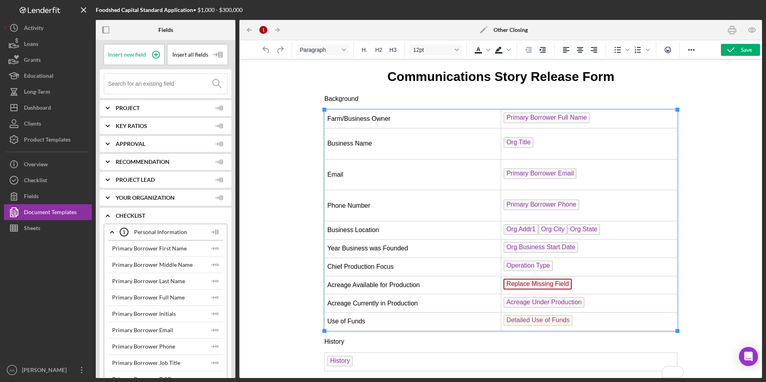
click at [591, 249] on td "Org Business Start Date ﻿" at bounding box center [589, 248] width 176 height 18
click at [560, 263] on td "Operation Type ﻿" at bounding box center [589, 267] width 176 height 18
click at [595, 241] on td "Org Business Start Date ﻿" at bounding box center [589, 248] width 176 height 18
click at [509, 95] on icon "Delete row" at bounding box center [508, 96] width 10 height 10
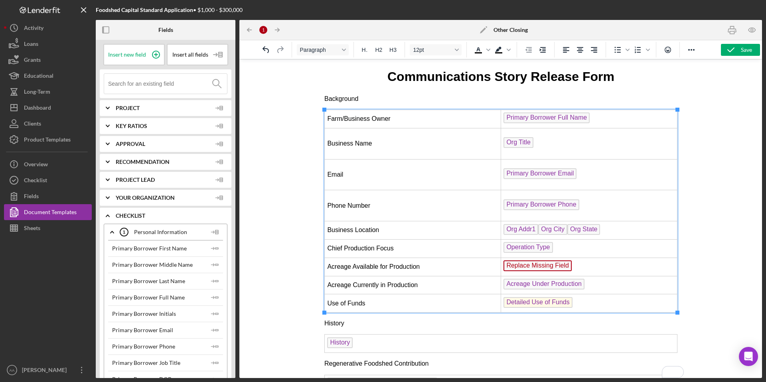
click at [571, 246] on td "Operation Type" at bounding box center [589, 248] width 176 height 18
click at [509, 97] on icon "Delete row" at bounding box center [508, 96] width 10 height 10
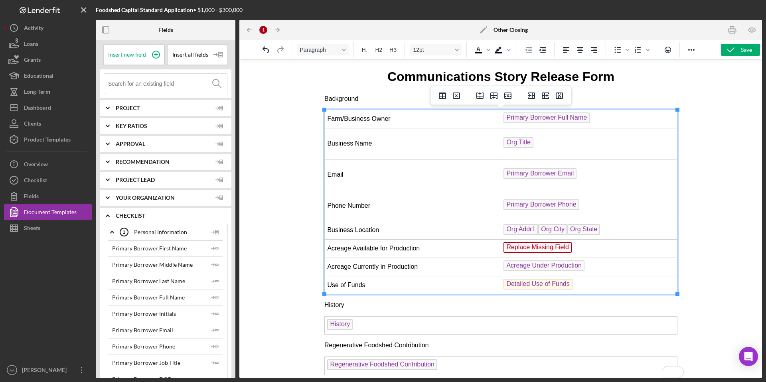
click at [586, 255] on td "Replace Missing Field" at bounding box center [589, 248] width 176 height 18
click at [587, 249] on td "Replace Missing Field ﻿" at bounding box center [589, 248] width 176 height 18
click at [506, 94] on icon "Delete row" at bounding box center [508, 96] width 10 height 10
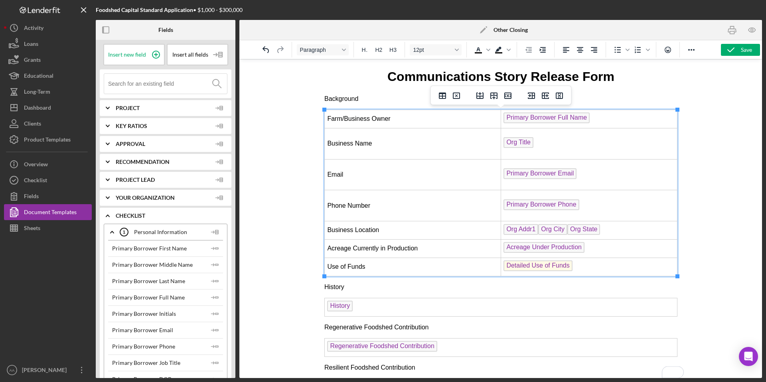
click at [597, 249] on td "Acreage Under Production ﻿" at bounding box center [589, 248] width 176 height 18
click at [508, 96] on icon "Delete row" at bounding box center [508, 96] width 10 height 10
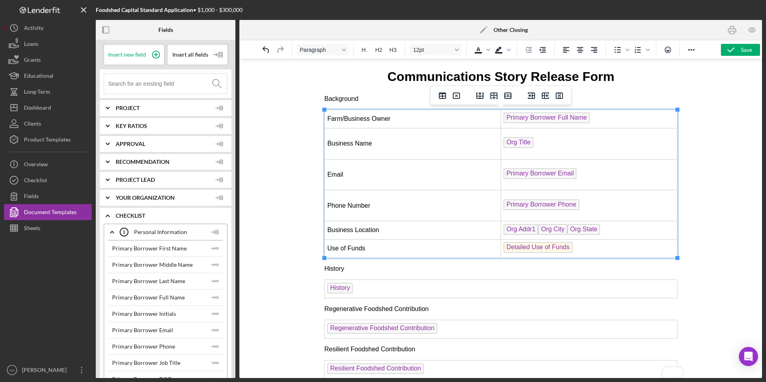
click at [589, 249] on td "Detailed Use of Funds" at bounding box center [589, 248] width 176 height 18
click at [506, 96] on icon "Delete row" at bounding box center [508, 96] width 10 height 10
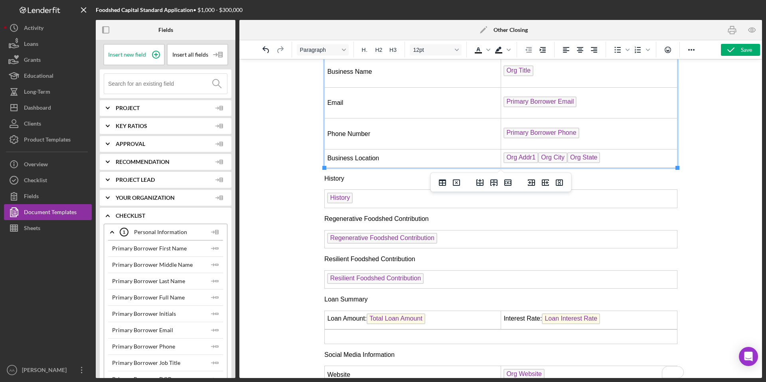
click at [435, 279] on td "Resilient Foodshed Contribution" at bounding box center [500, 280] width 353 height 18
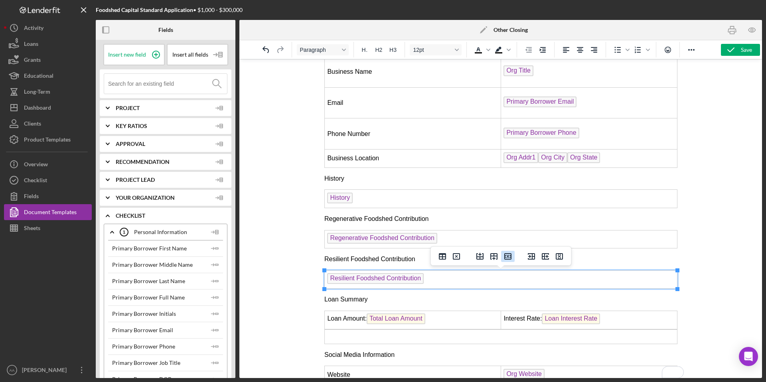
click at [507, 255] on icon "Delete row" at bounding box center [508, 257] width 10 height 10
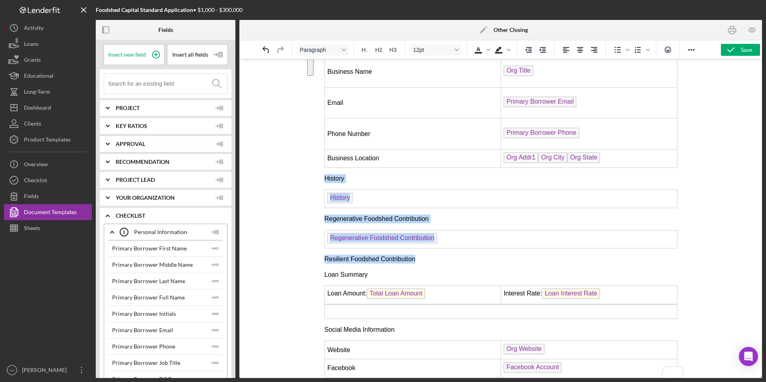
drag, startPoint x: 426, startPoint y: 259, endPoint x: 322, endPoint y: 179, distance: 132.0
click at [322, 179] on html "Communications Story Release Form Background Farm/Business Owner Primary Borrow…" at bounding box center [501, 304] width 366 height 632
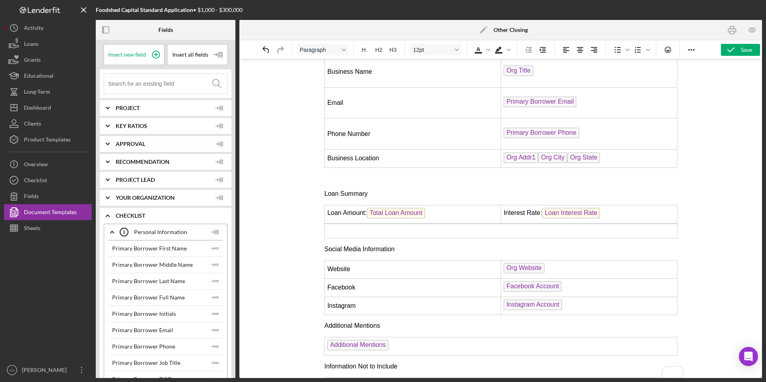
click at [682, 234] on html "Communications Story Release Form Background Farm/Business Owner Primary Borrow…" at bounding box center [501, 263] width 366 height 551
drag, startPoint x: 682, startPoint y: 234, endPoint x: 326, endPoint y: 191, distance: 359.0
click at [326, 191] on html "Communications Story Release Form Background Farm/Business Owner Primary Borrow…" at bounding box center [501, 263] width 366 height 551
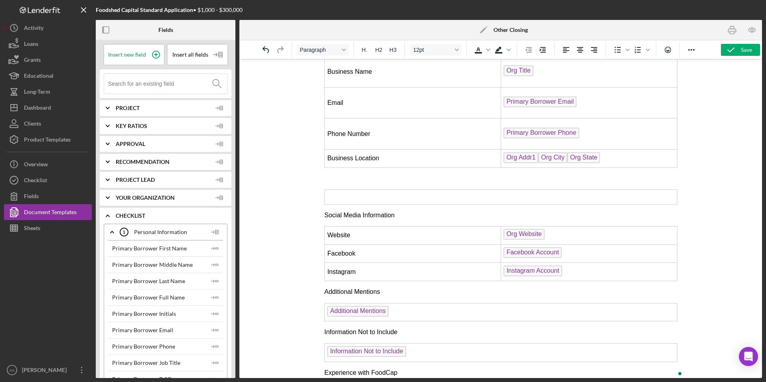
click at [348, 198] on td "To enrich screen reader interactions, please activate Accessibility in Grammarl…" at bounding box center [500, 197] width 353 height 14
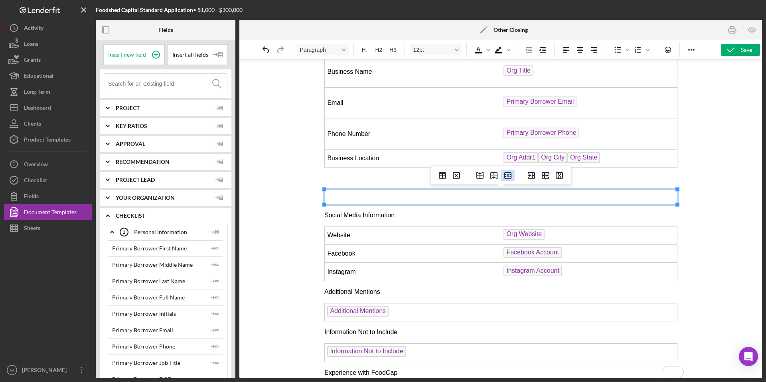
click at [508, 174] on icon "Delete row" at bounding box center [508, 176] width 10 height 10
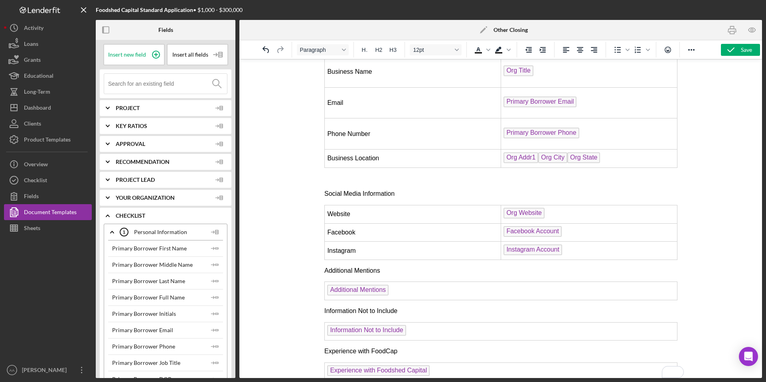
click at [554, 234] on span "Facebook Account" at bounding box center [532, 231] width 58 height 11
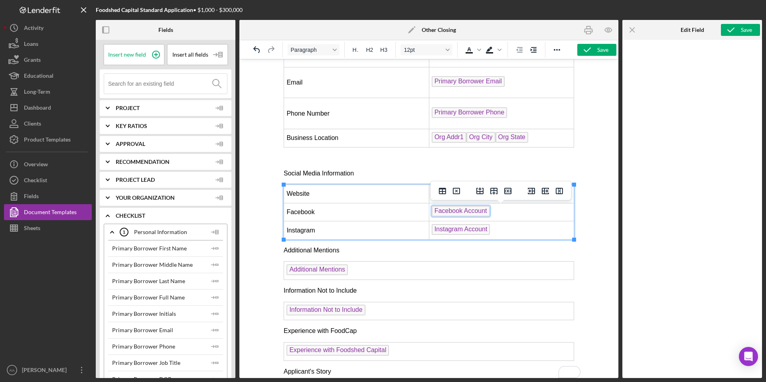
scroll to position [92, 0]
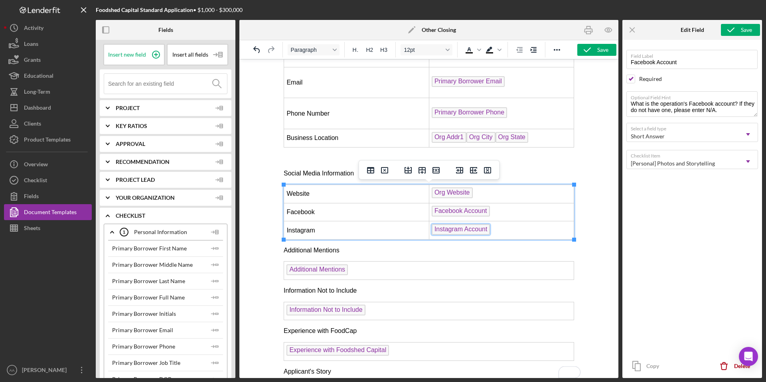
click at [465, 230] on span "Instagram Account" at bounding box center [461, 229] width 59 height 11
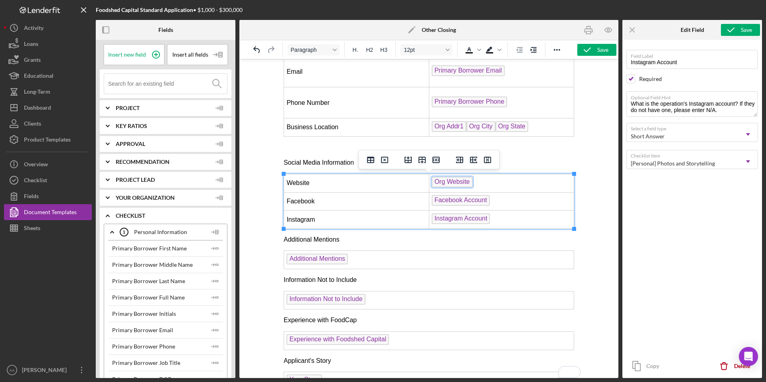
click at [460, 181] on span "Org Website" at bounding box center [452, 182] width 41 height 11
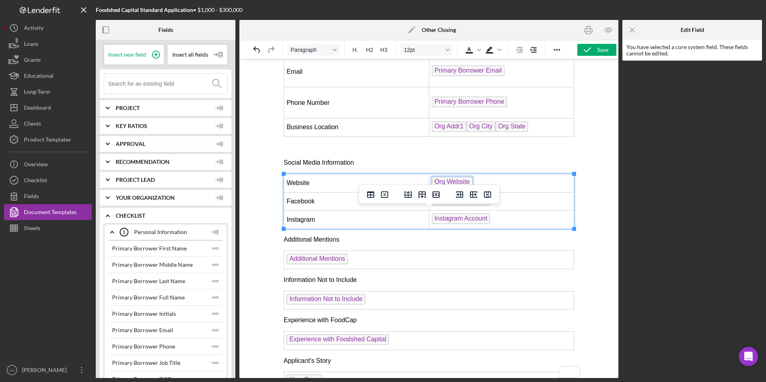
scroll to position [66, 0]
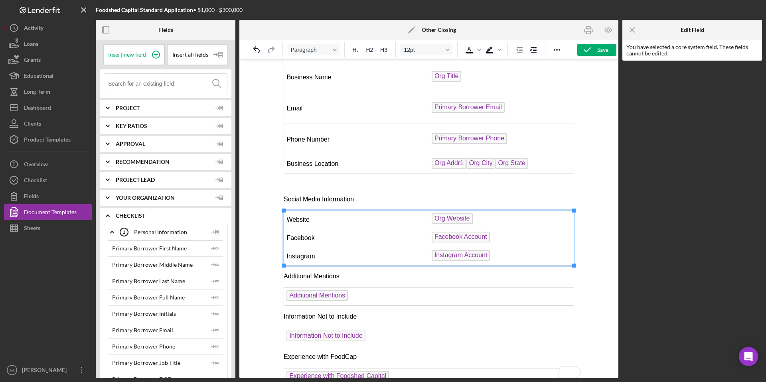
click at [482, 217] on td "Org Website ﻿" at bounding box center [501, 220] width 145 height 18
click at [435, 196] on icon "Delete row" at bounding box center [436, 197] width 10 height 10
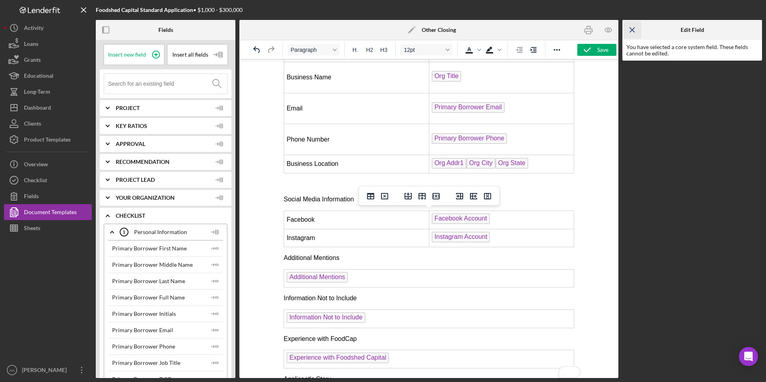
click at [632, 29] on line "button" at bounding box center [632, 30] width 4 height 4
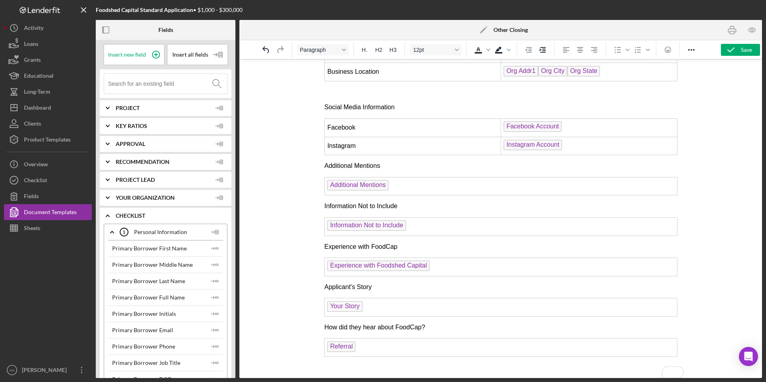
scroll to position [158, 0]
click at [352, 305] on span "Your Story" at bounding box center [344, 305] width 35 height 11
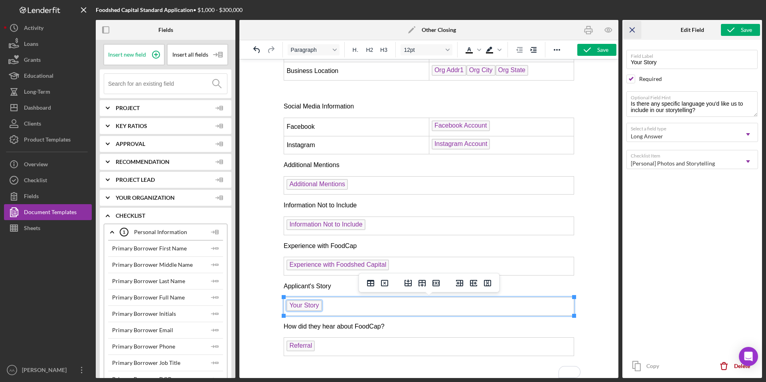
click at [632, 34] on icon "Icon/Menu Close" at bounding box center [633, 30] width 18 height 18
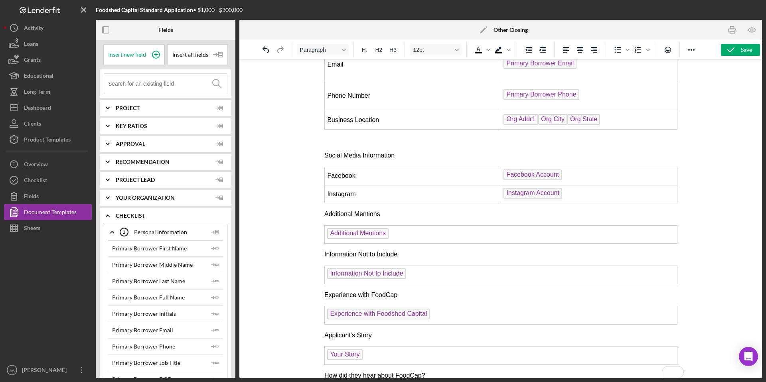
scroll to position [15, 0]
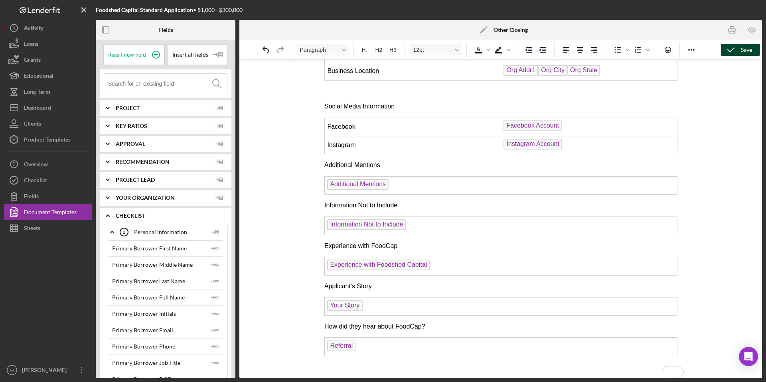
click at [735, 53] on icon "button" at bounding box center [731, 50] width 20 height 20
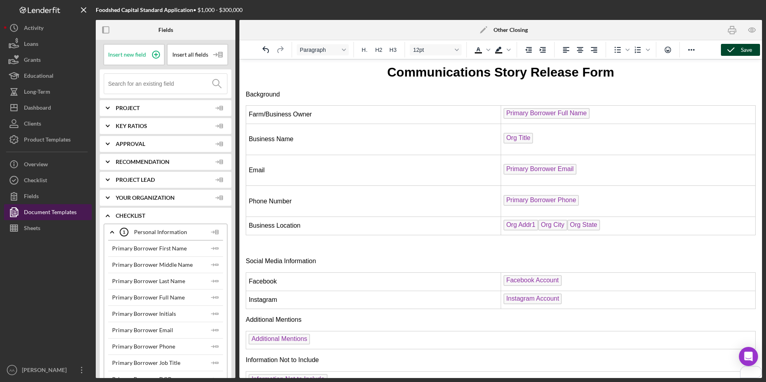
click at [55, 213] on div "Document Templates" at bounding box center [50, 213] width 53 height 18
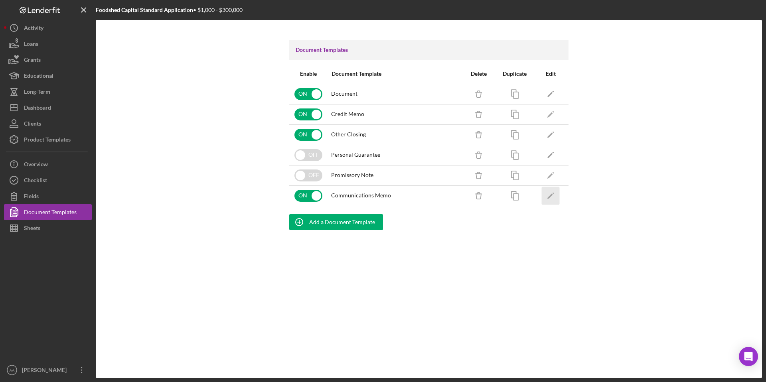
click at [546, 194] on icon "Icon/Edit" at bounding box center [551, 196] width 18 height 18
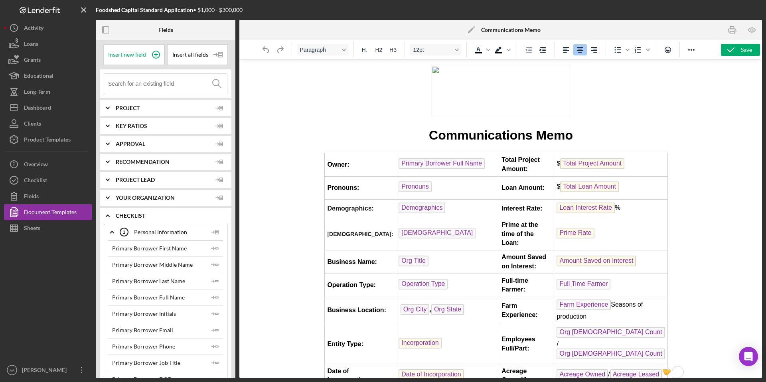
click at [504, 99] on img "To enrich screen reader interactions, please activate Accessibility in Grammarl…" at bounding box center [500, 90] width 138 height 49
click at [52, 212] on div "Document Templates" at bounding box center [50, 213] width 53 height 18
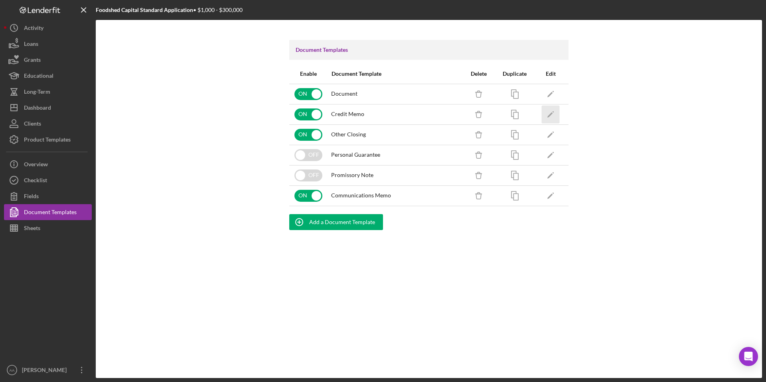
click at [554, 113] on icon "Icon/Edit" at bounding box center [551, 114] width 18 height 18
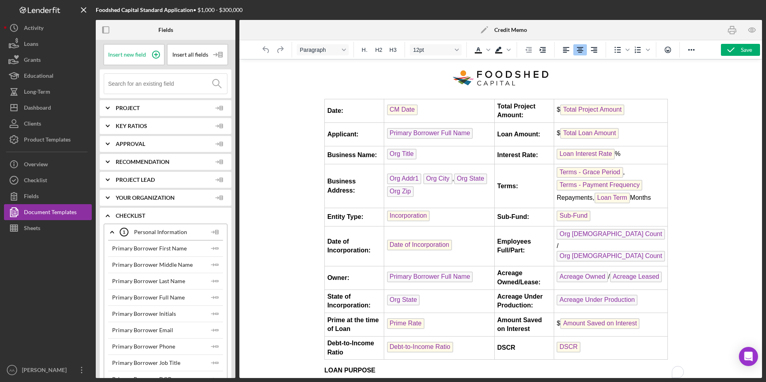
click at [527, 76] on img "To enrich screen reader interactions, please activate Accessibility in Grammarl…" at bounding box center [500, 78] width 103 height 24
click at [561, 80] on p "To enrich screen reader interactions, please activate Accessibility in Grammarl…" at bounding box center [500, 79] width 353 height 27
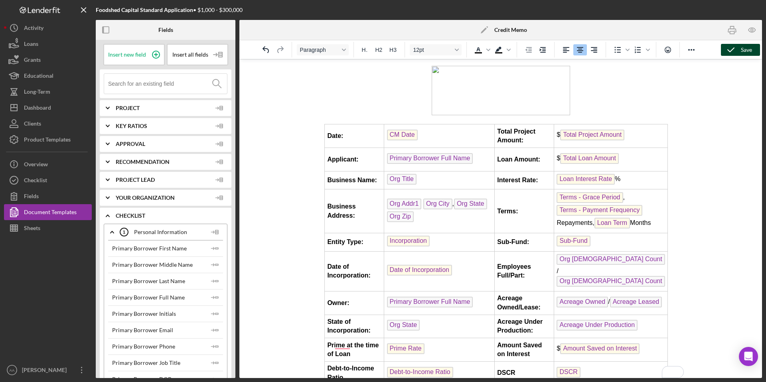
click at [737, 51] on icon "button" at bounding box center [731, 50] width 20 height 20
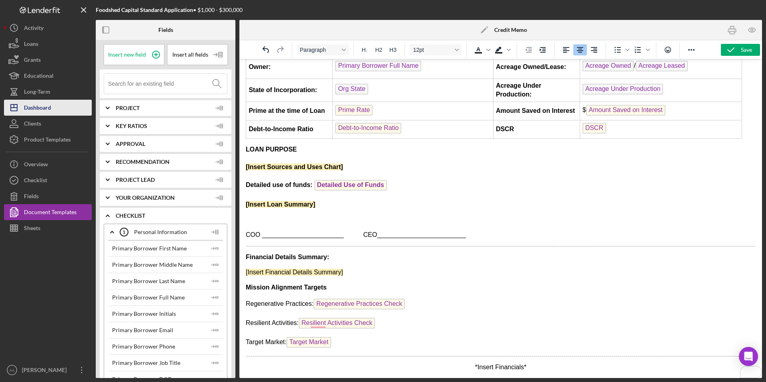
scroll to position [213, 0]
click at [53, 105] on button "Icon/Dashboard Dashboard" at bounding box center [48, 108] width 88 height 16
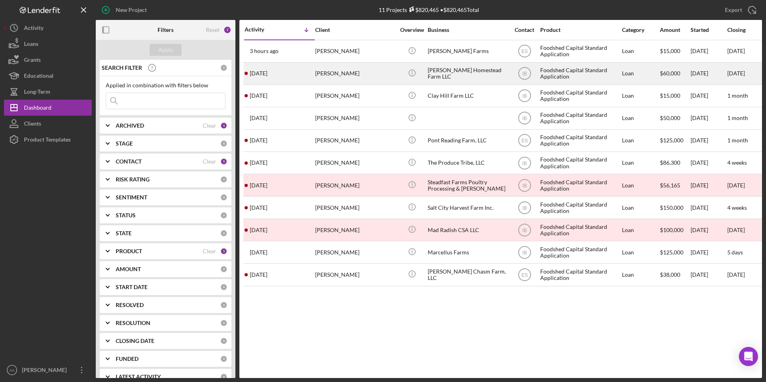
click at [421, 69] on div "Icon/Info" at bounding box center [412, 73] width 30 height 21
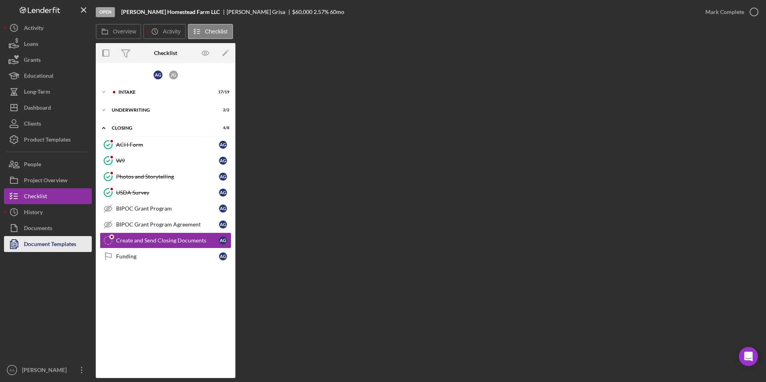
click at [58, 245] on div "Document Templates" at bounding box center [50, 245] width 52 height 18
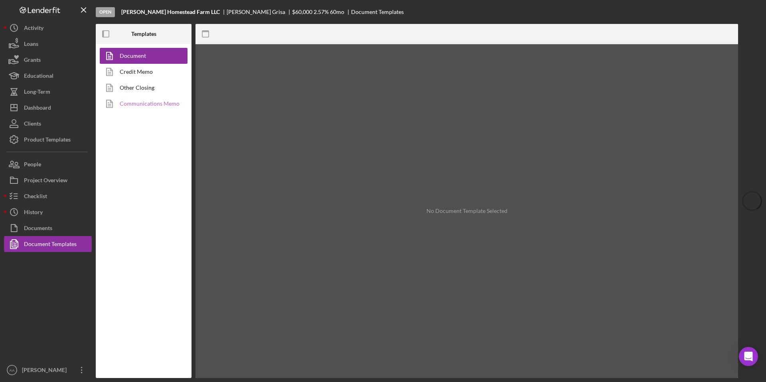
click at [166, 105] on link "Communications Memo" at bounding box center [142, 104] width 84 height 16
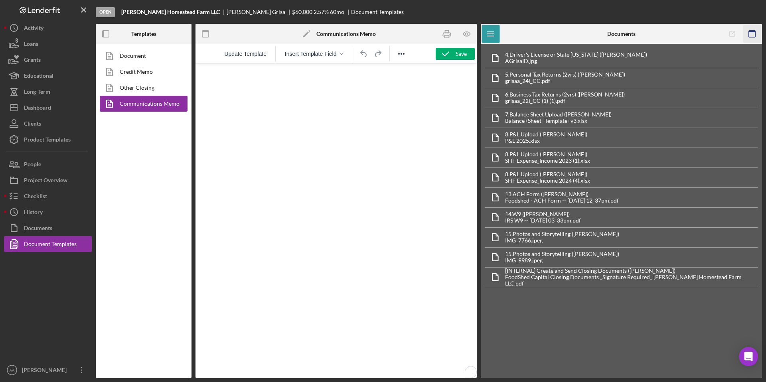
click at [755, 32] on rect "button" at bounding box center [752, 34] width 6 height 6
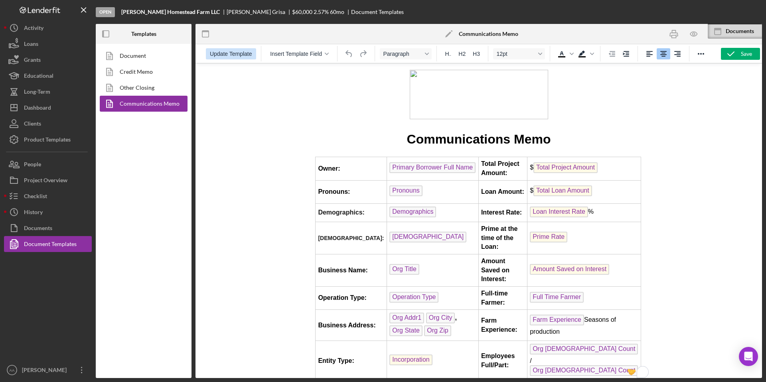
click at [239, 55] on span "Update Template" at bounding box center [231, 54] width 42 height 6
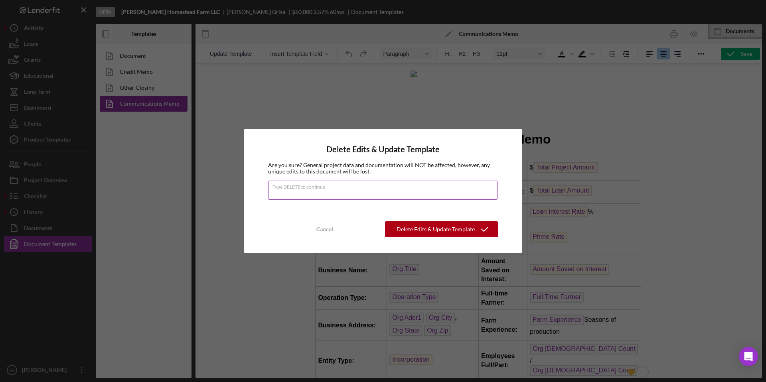
click at [312, 194] on input "Type DELETE to continue" at bounding box center [382, 190] width 229 height 19
type input "DELETE"
click at [426, 230] on div "Delete Edits & Update Template" at bounding box center [436, 229] width 78 height 16
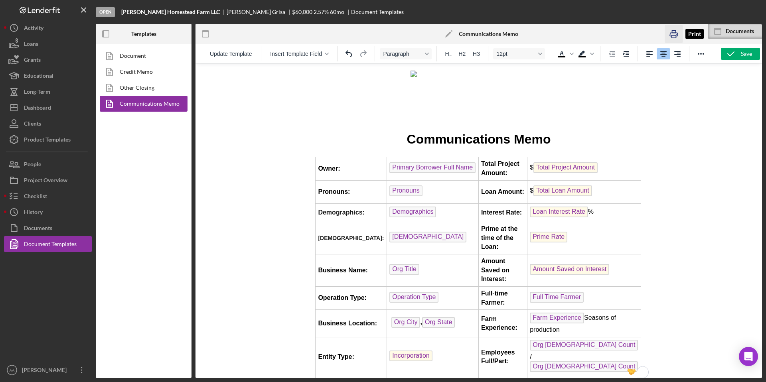
drag, startPoint x: 674, startPoint y: 33, endPoint x: 134, endPoint y: 148, distance: 552.9
click at [674, 33] on icon "button" at bounding box center [674, 34] width 18 height 18
